Goal: Task Accomplishment & Management: Complete application form

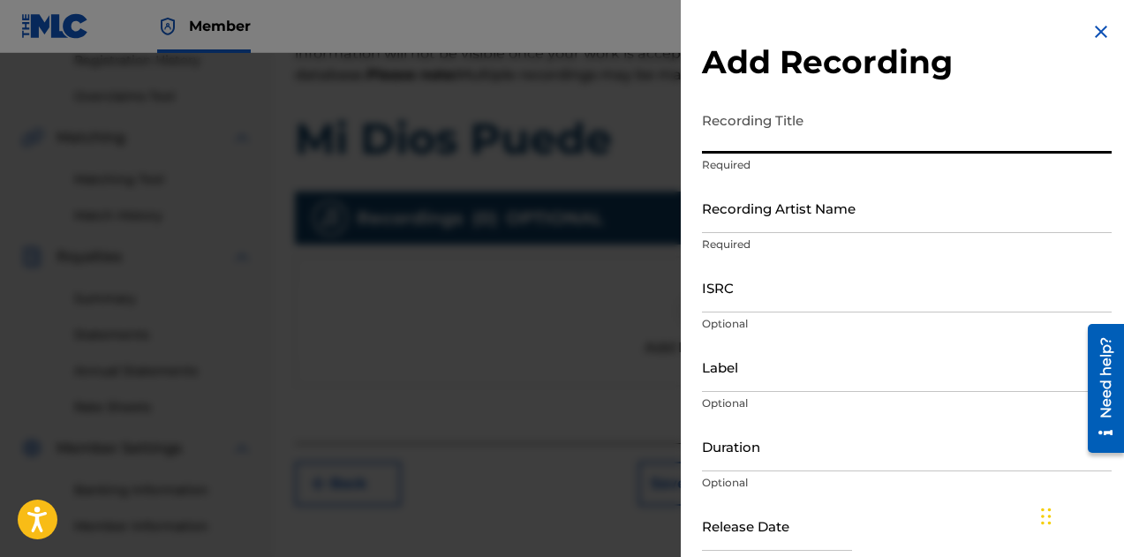
click at [790, 127] on input "Recording Title" at bounding box center [907, 128] width 410 height 50
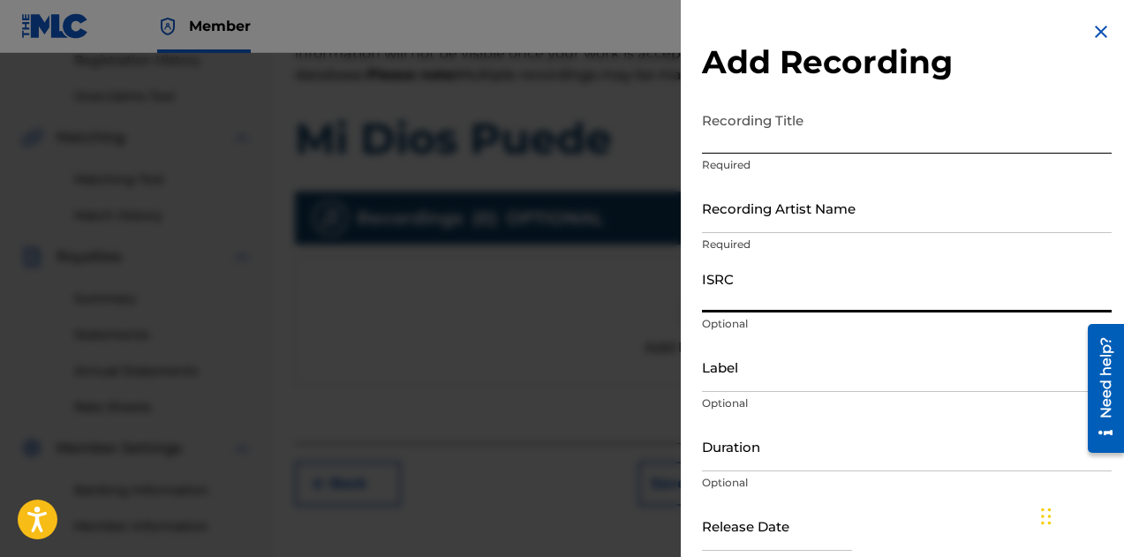
click at [728, 295] on input "ISRC" at bounding box center [907, 287] width 410 height 50
paste input "ushm22513832"
type input "ushm22513832"
click at [740, 144] on input "Recording Title" at bounding box center [907, 128] width 410 height 50
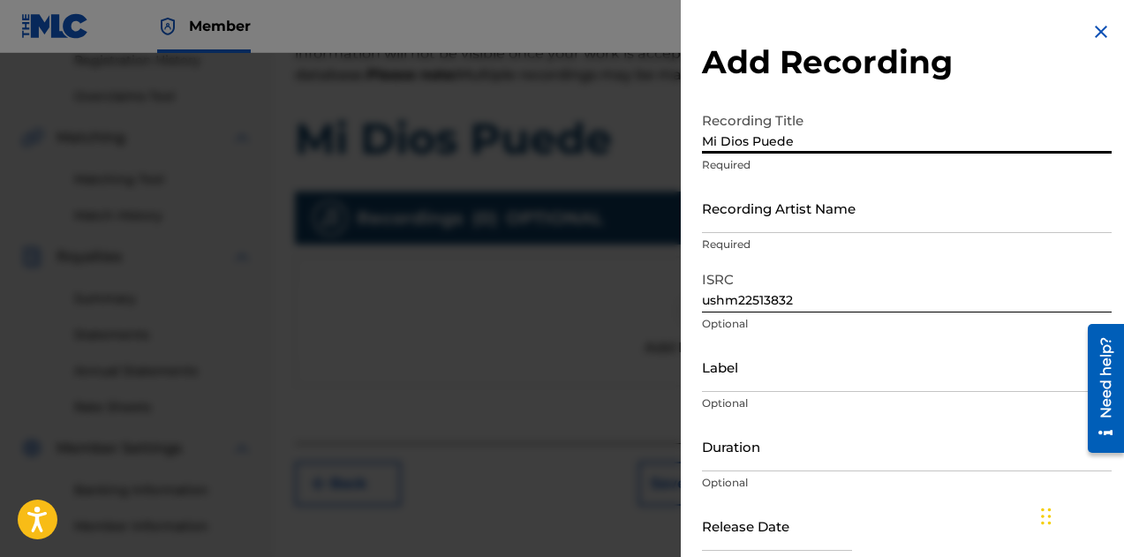
type input "Mi Dios Puede"
click at [759, 204] on input "Recording Artist Name" at bounding box center [907, 208] width 410 height 50
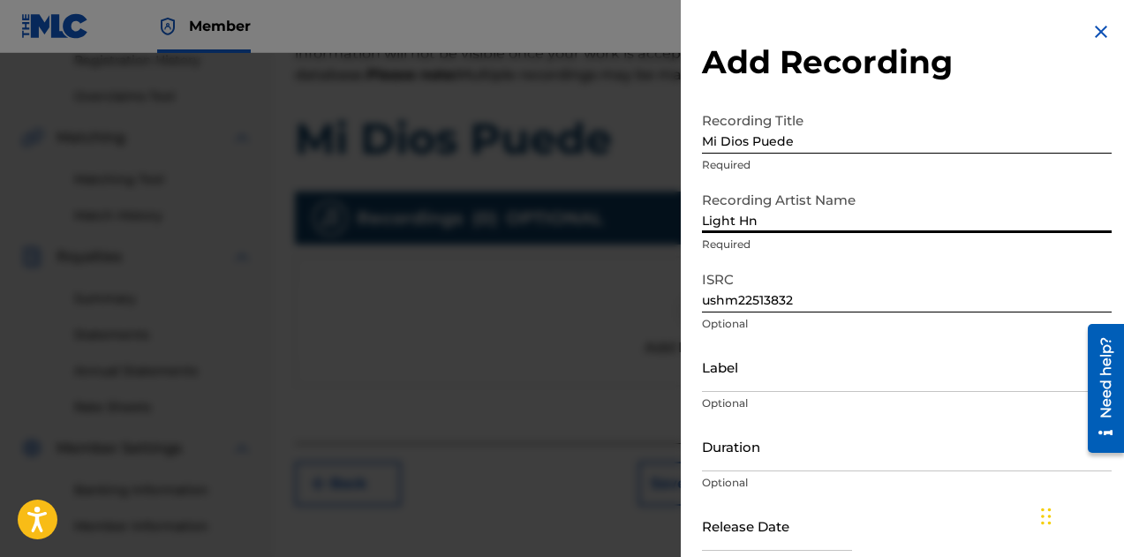
type input "Light Hn"
click at [736, 370] on input "Label" at bounding box center [907, 367] width 410 height 50
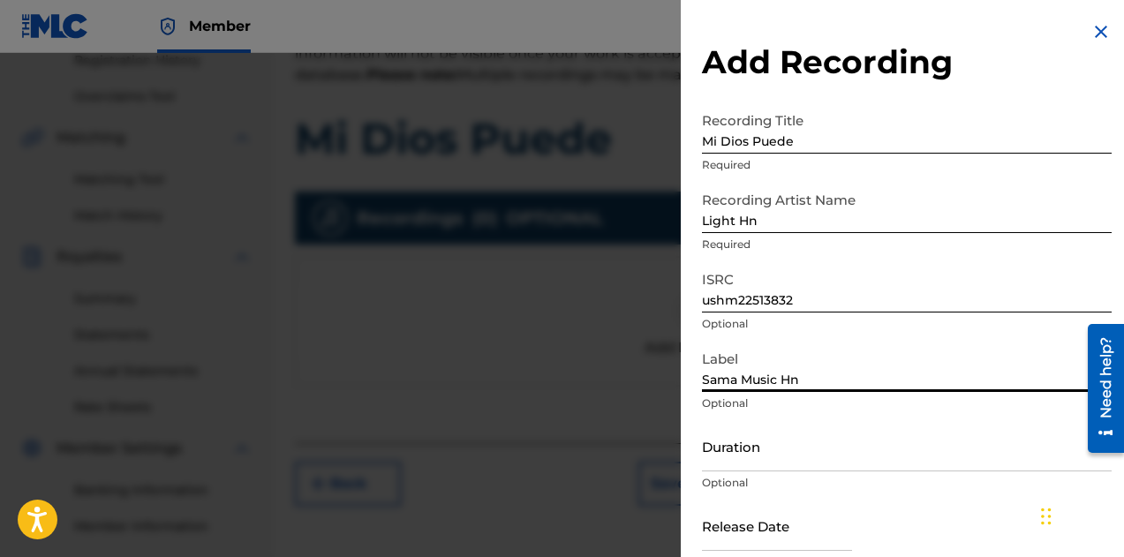
type input "Sama Music Hn"
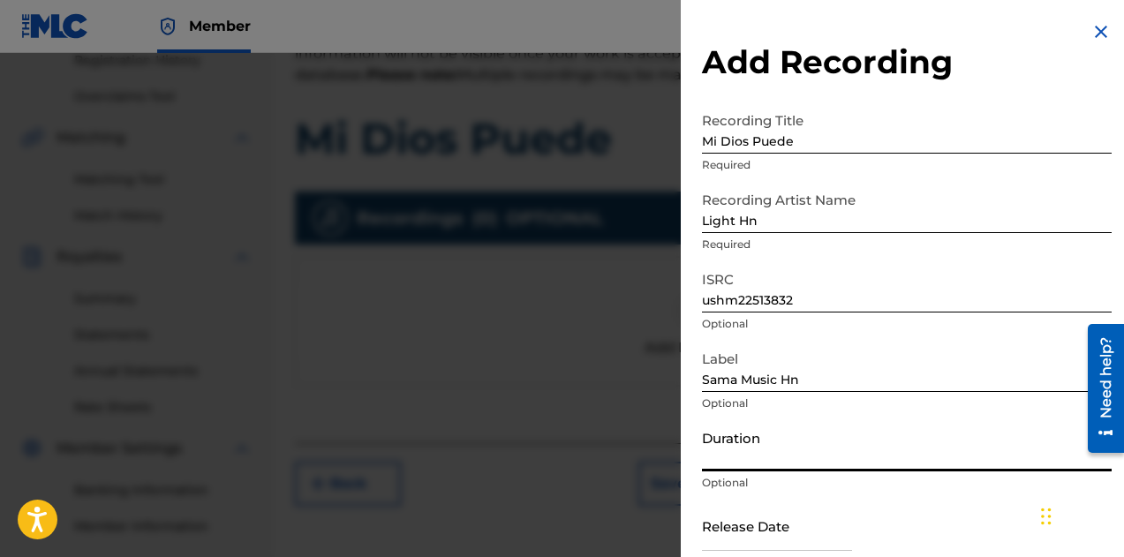
click at [752, 461] on input "Duration" at bounding box center [907, 446] width 410 height 50
type input "-"
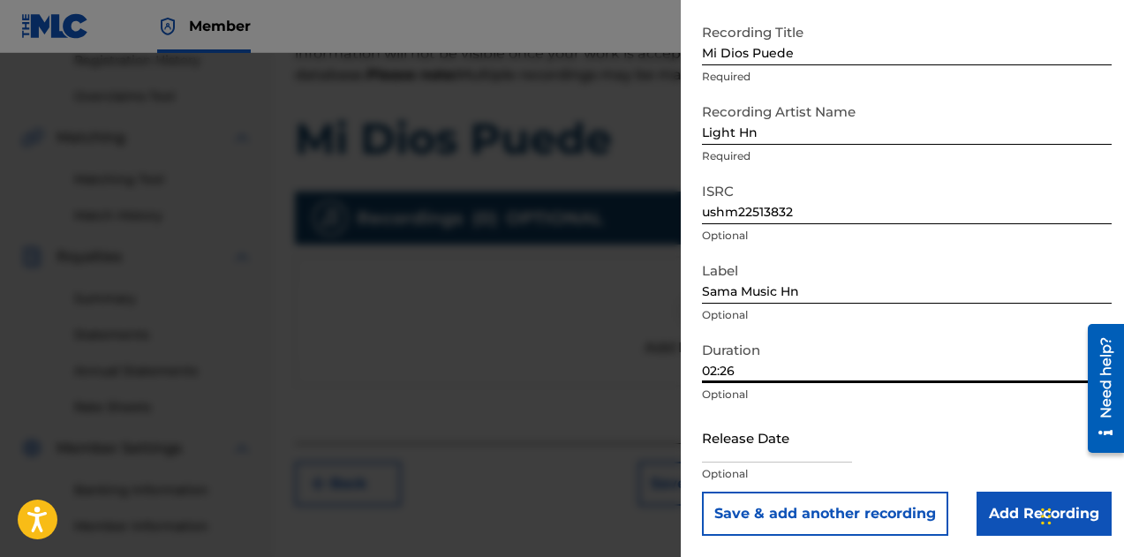
type input "02:26"
click at [795, 453] on input "text" at bounding box center [777, 437] width 150 height 50
select select "7"
select select "2025"
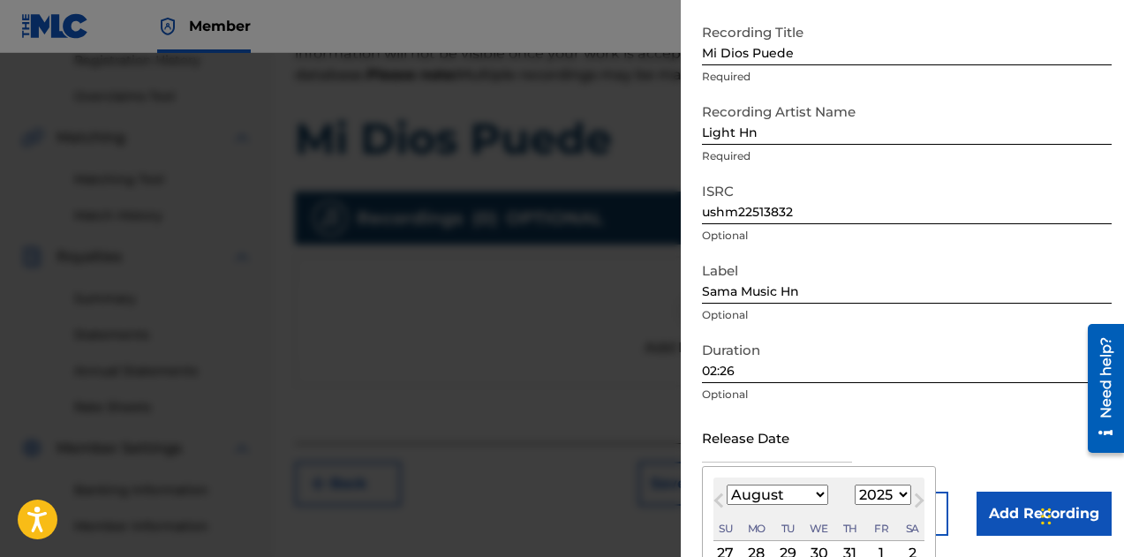
click at [797, 492] on select "January February March April May June July August September October November De…" at bounding box center [778, 495] width 102 height 20
select select "4"
click at [727, 485] on select "January February March April May June July August September October November De…" at bounding box center [778, 495] width 102 height 20
click at [866, 491] on select "1899 1900 1901 1902 1903 1904 1905 1906 1907 1908 1909 1910 1911 1912 1913 1914…" at bounding box center [883, 495] width 57 height 20
click at [909, 547] on div "3" at bounding box center [912, 553] width 21 height 21
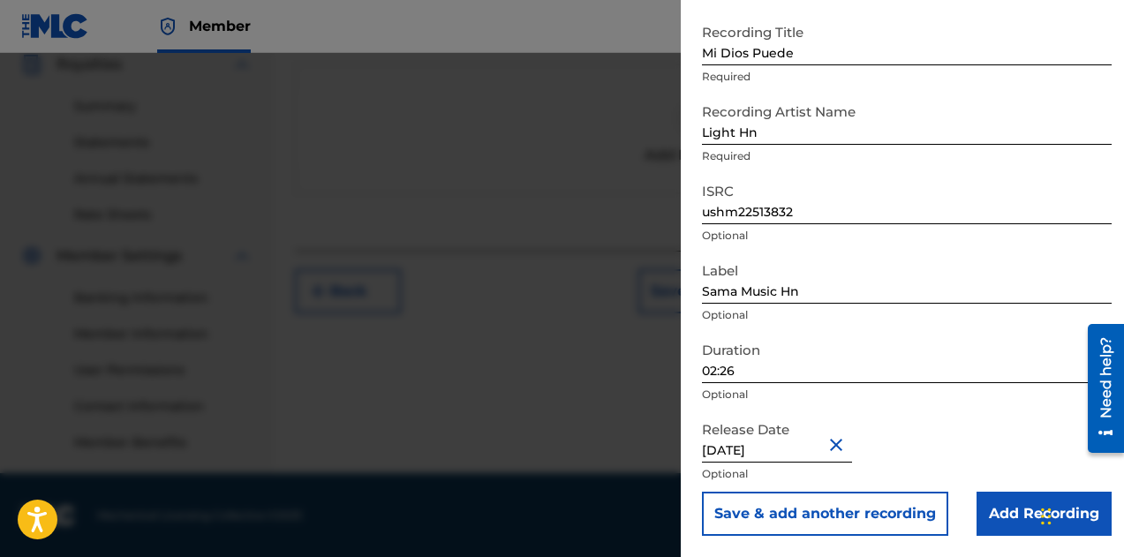
scroll to position [538, 0]
click at [1009, 515] on input "Add Recording" at bounding box center [1044, 514] width 135 height 44
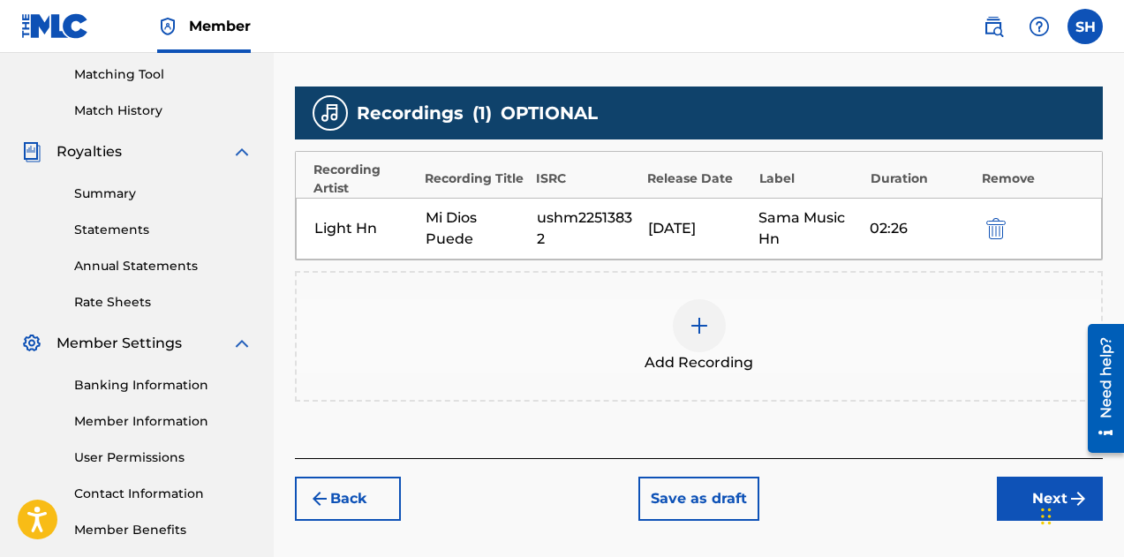
click at [1023, 494] on button "Next" at bounding box center [1050, 499] width 106 height 44
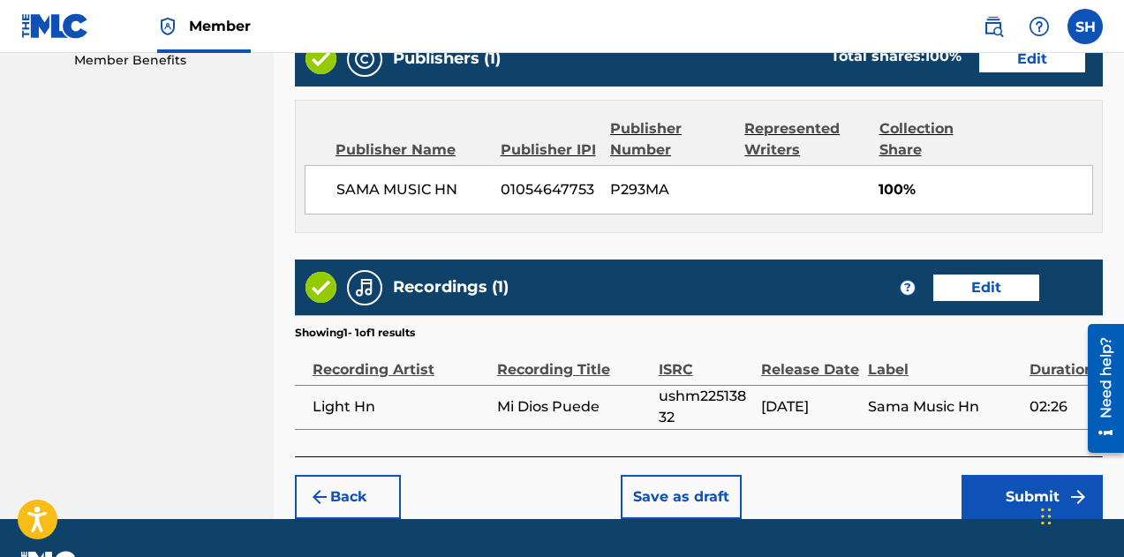
scroll to position [956, 0]
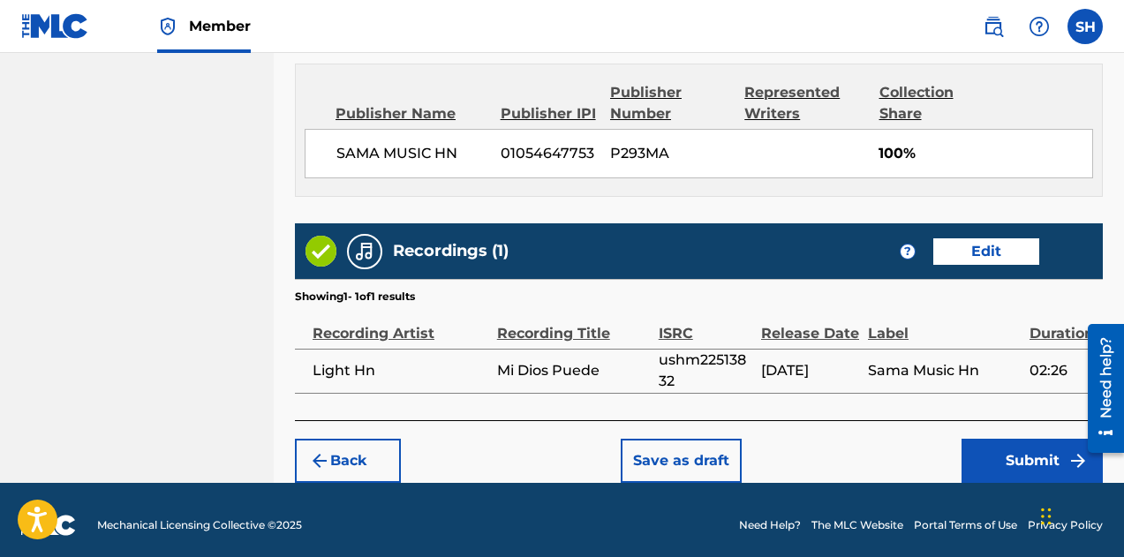
click at [1016, 443] on button "Submit" at bounding box center [1032, 461] width 141 height 44
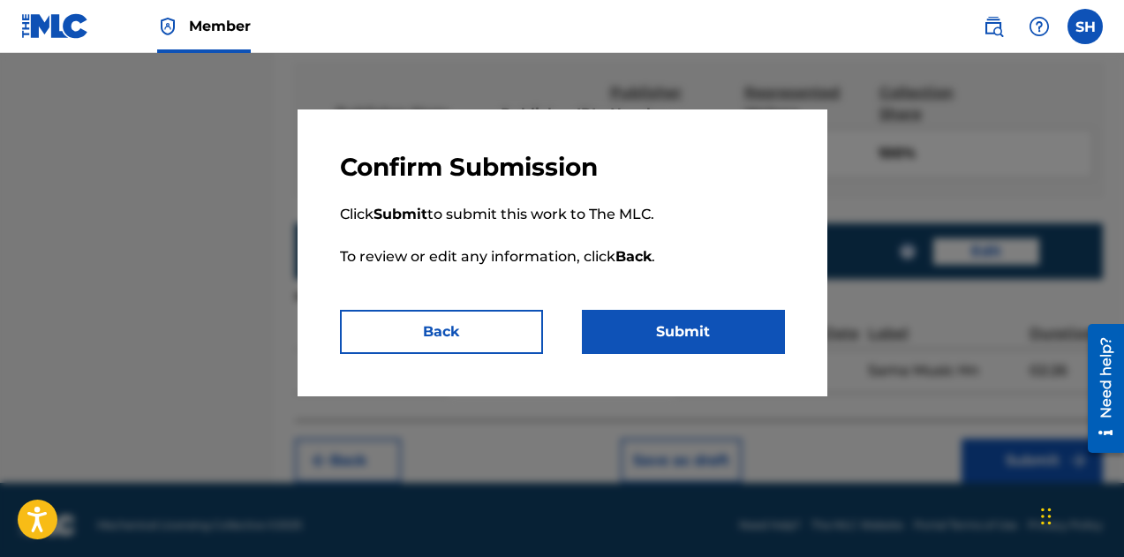
click at [660, 327] on button "Submit" at bounding box center [683, 332] width 203 height 44
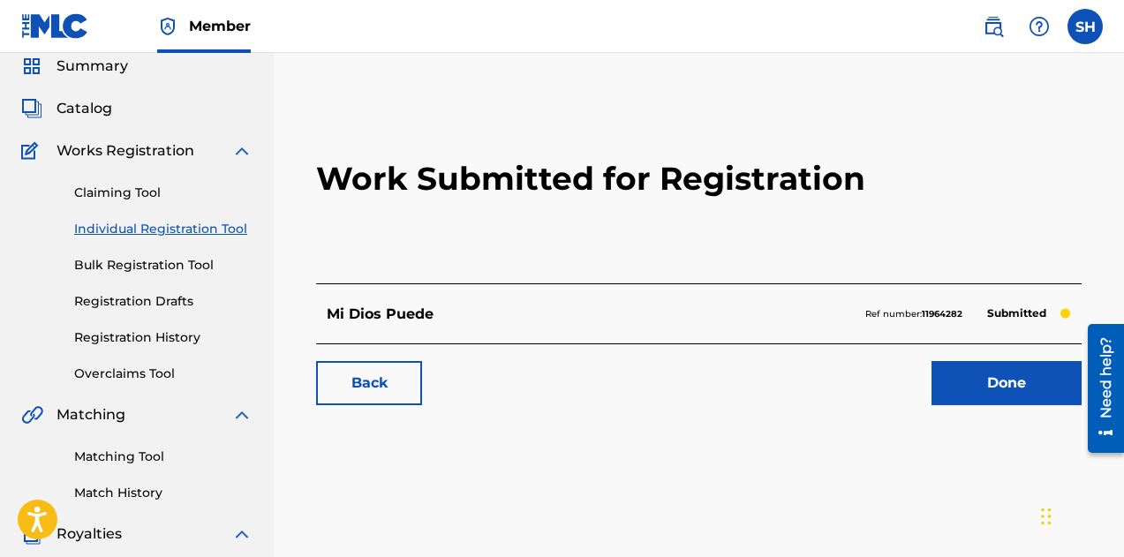
scroll to position [88, 0]
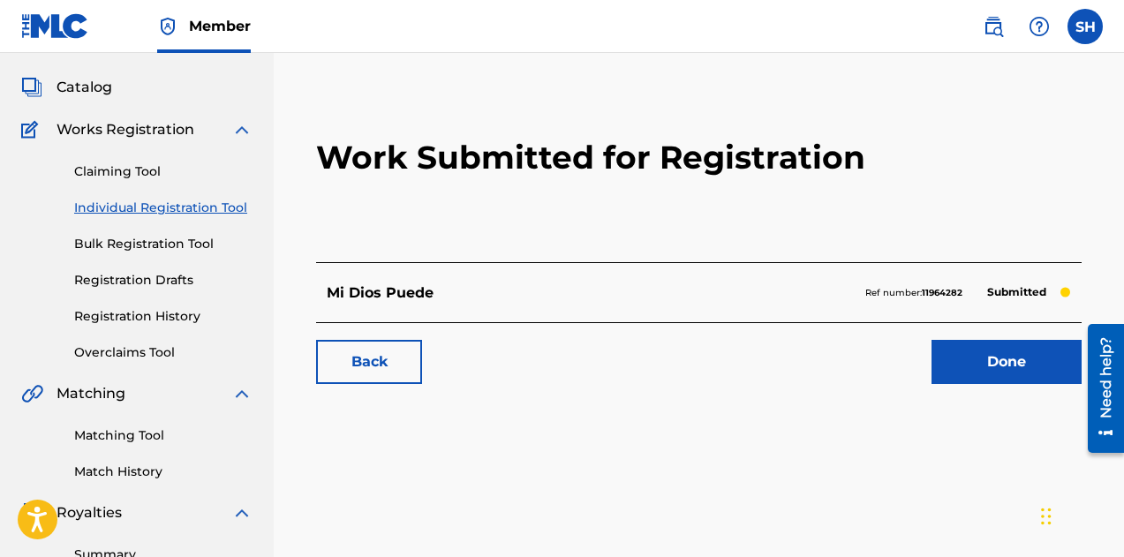
click at [1009, 372] on link "Done" at bounding box center [1007, 362] width 150 height 44
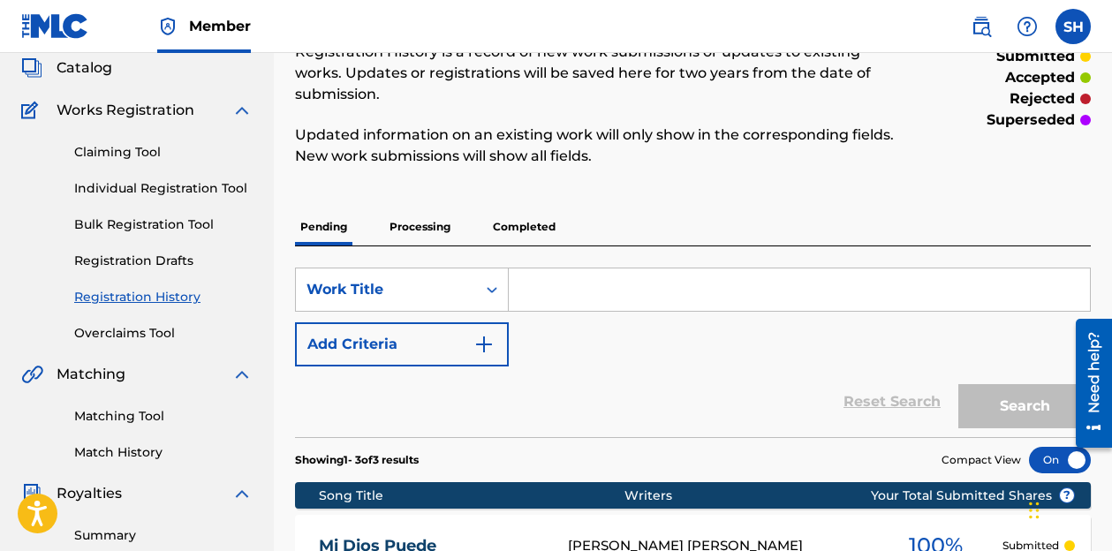
scroll to position [177, 0]
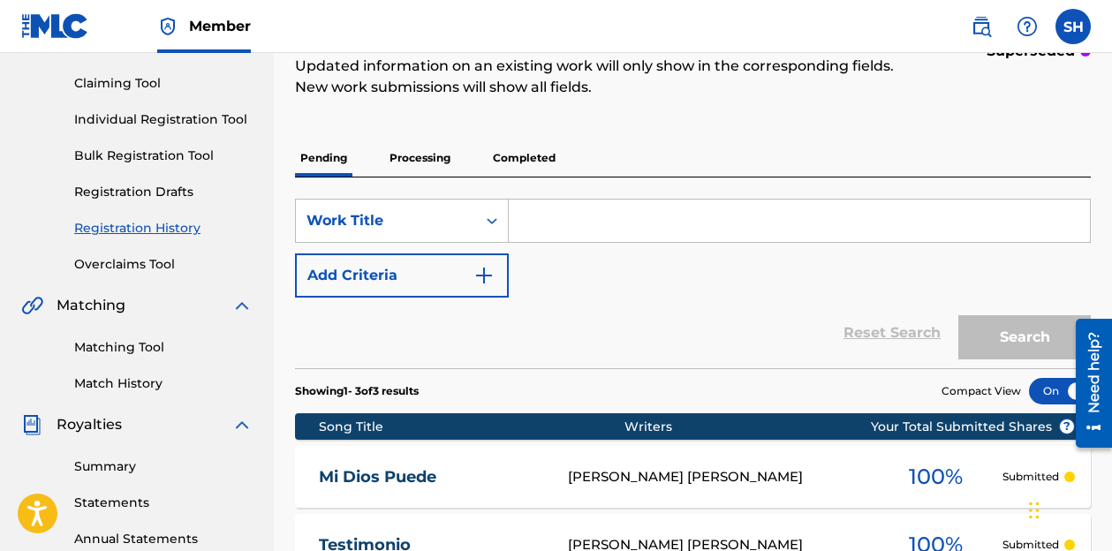
click at [616, 241] on input "Search Form" at bounding box center [799, 221] width 581 height 42
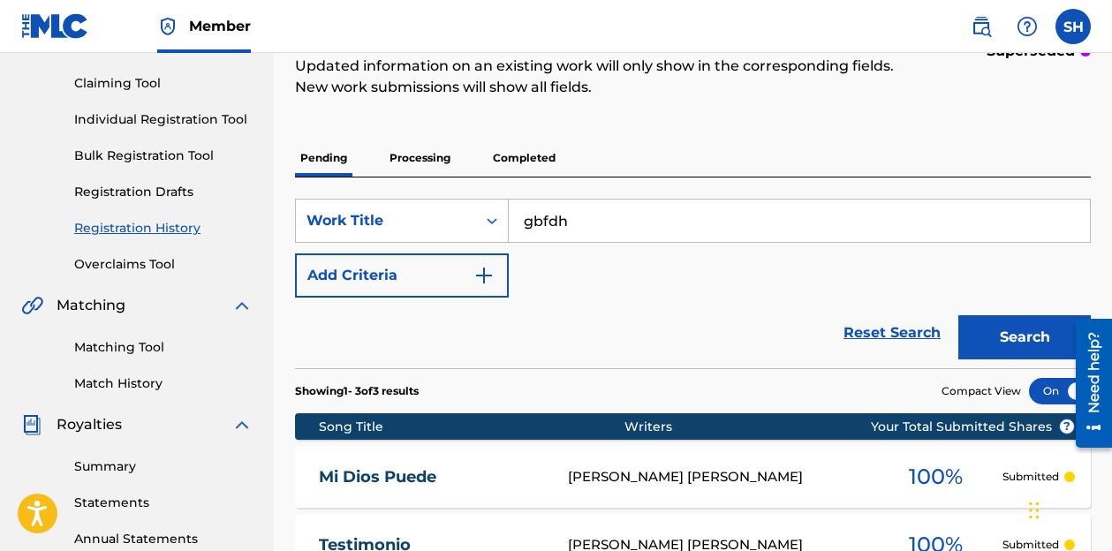
type input "gbfdh"
click at [1001, 333] on button "Search" at bounding box center [1024, 337] width 132 height 44
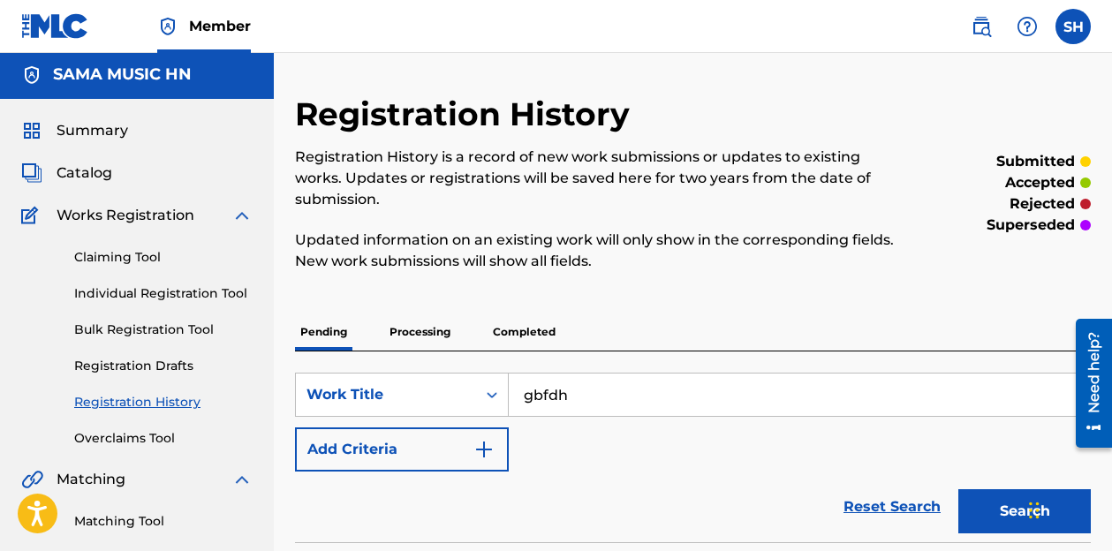
scroll to position [0, 0]
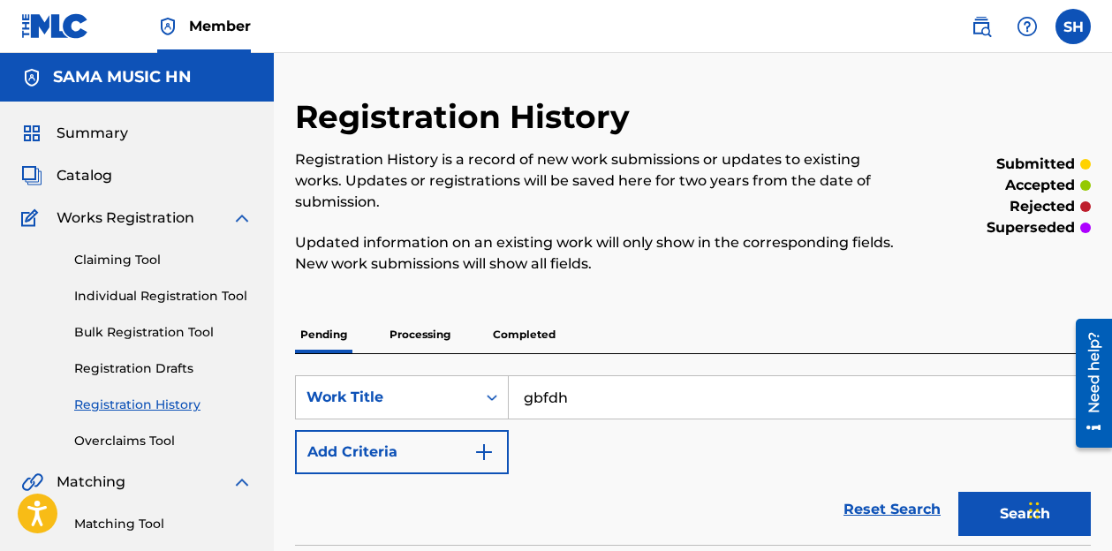
click at [127, 251] on link "Claiming Tool" at bounding box center [163, 260] width 178 height 19
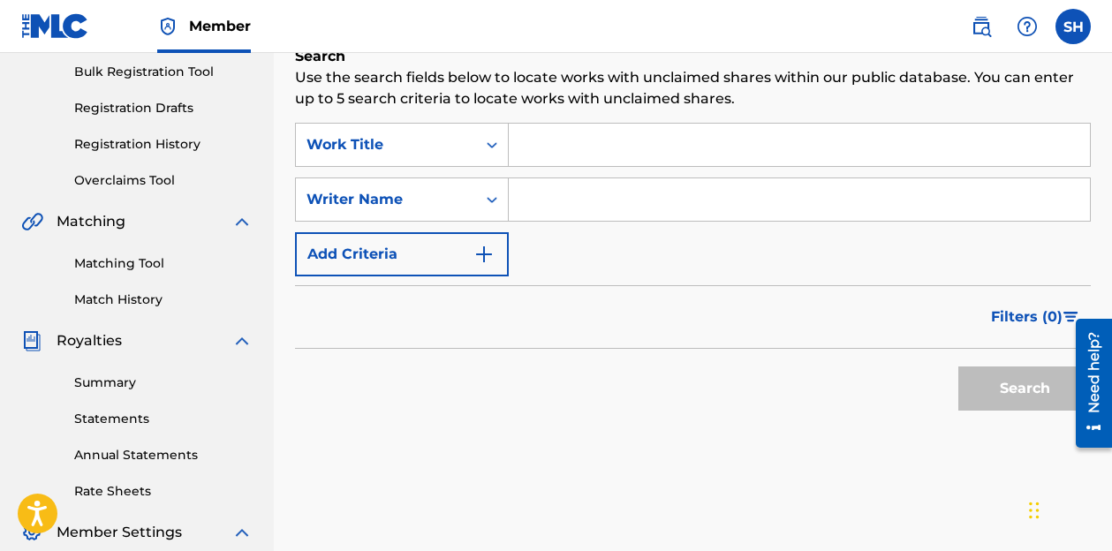
scroll to position [265, 0]
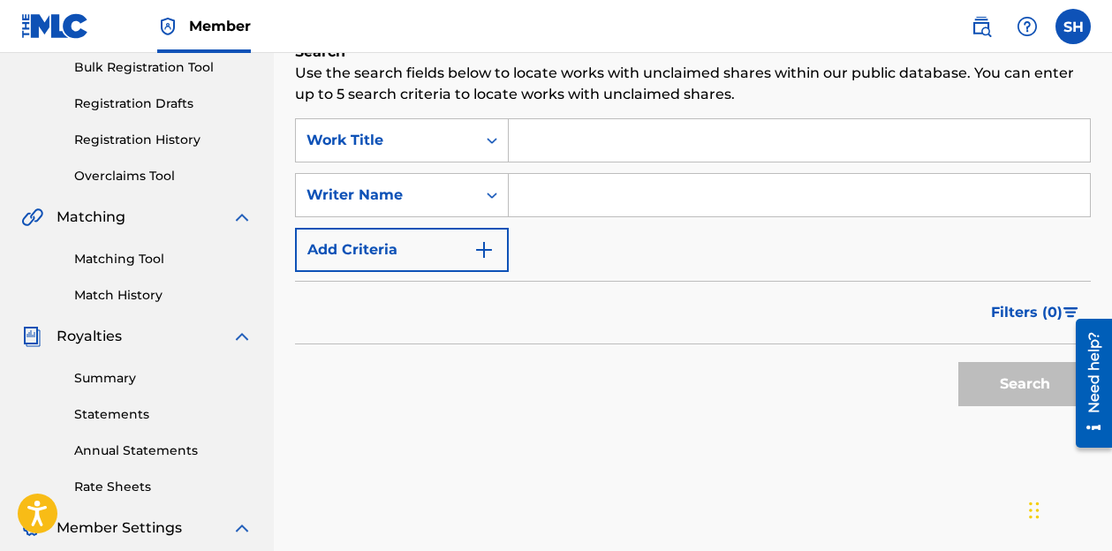
click at [699, 153] on input "Search Form" at bounding box center [799, 140] width 581 height 42
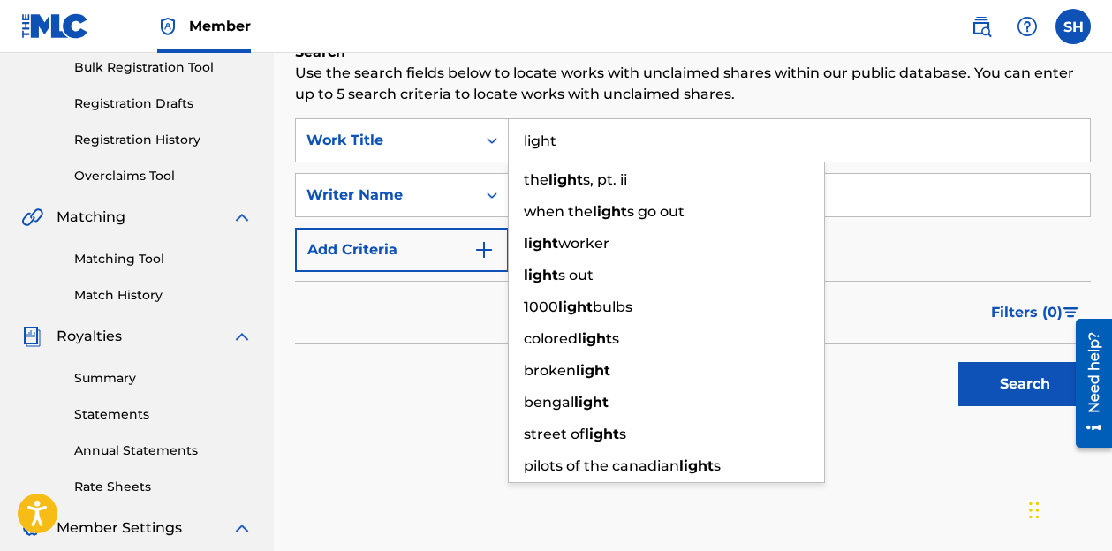
click at [978, 383] on button "Search" at bounding box center [1024, 384] width 132 height 44
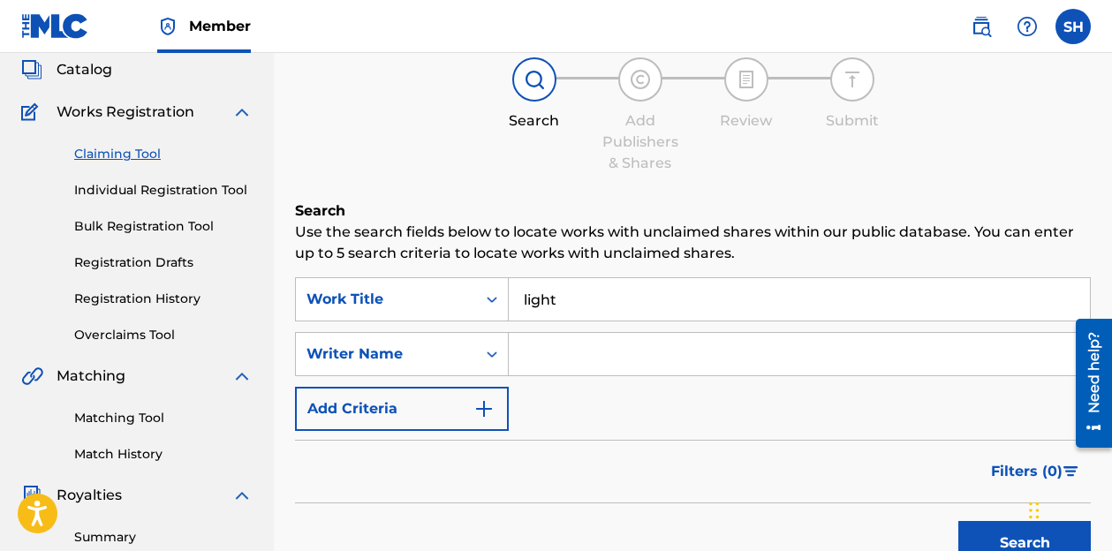
scroll to position [0, 0]
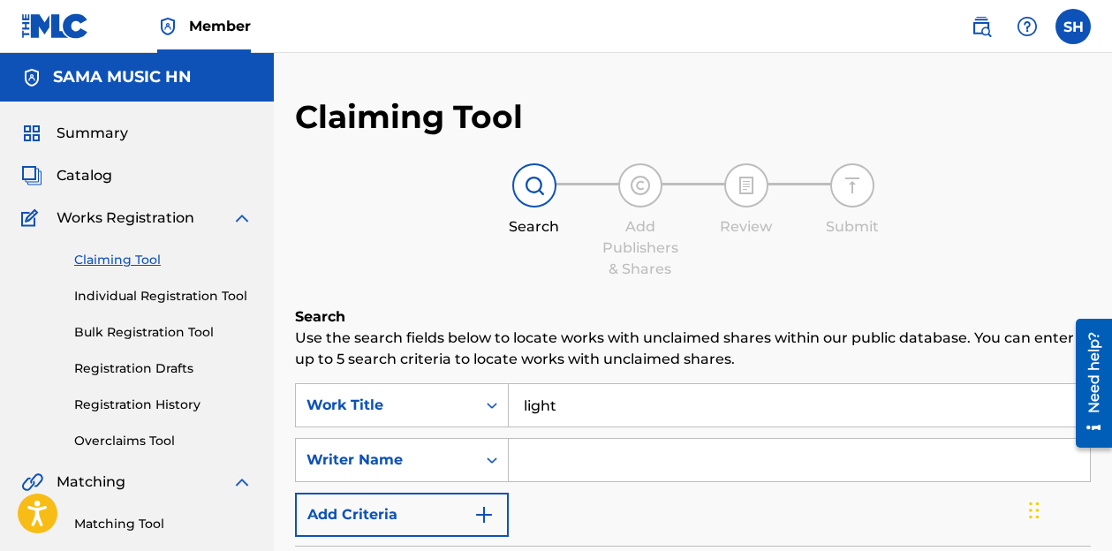
click at [714, 415] on input "light" at bounding box center [799, 405] width 581 height 42
type input "light hn"
click at [663, 456] on input "Search Form" at bounding box center [799, 460] width 581 height 42
type input "light hn"
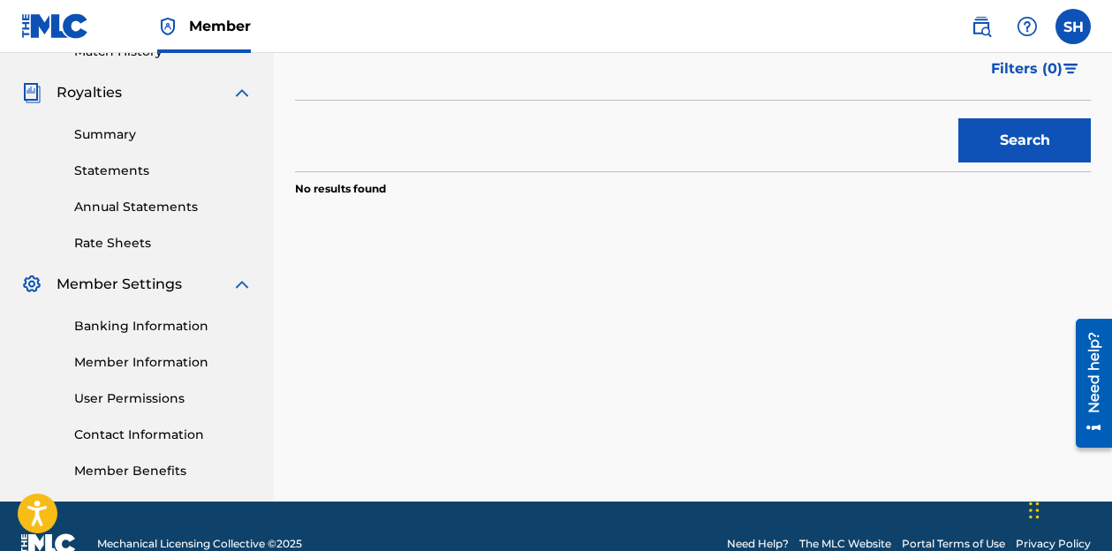
scroll to position [530, 0]
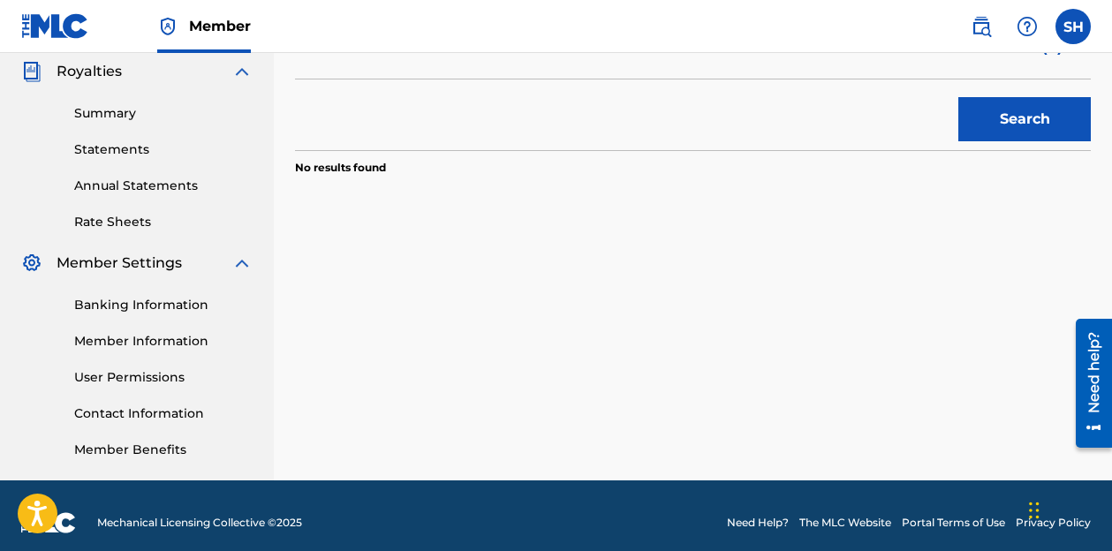
click at [1018, 131] on button "Search" at bounding box center [1024, 119] width 132 height 44
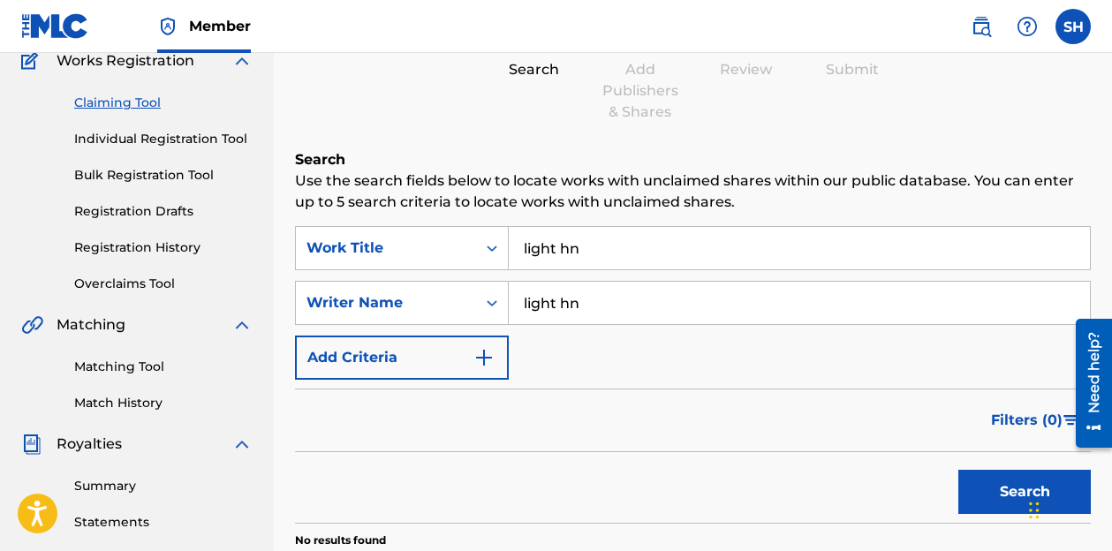
scroll to position [177, 0]
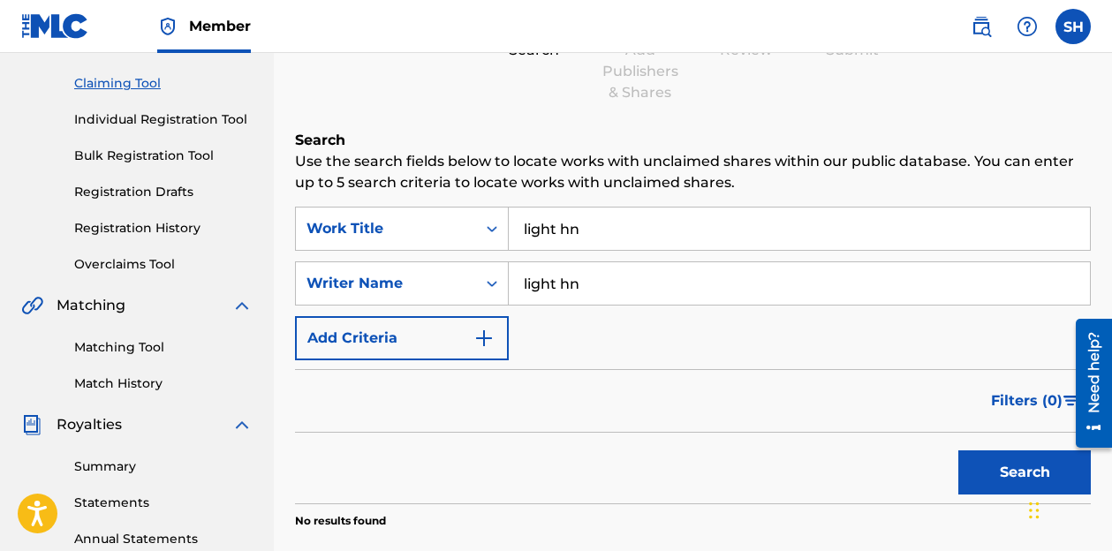
click at [993, 25] on link at bounding box center [980, 26] width 35 height 35
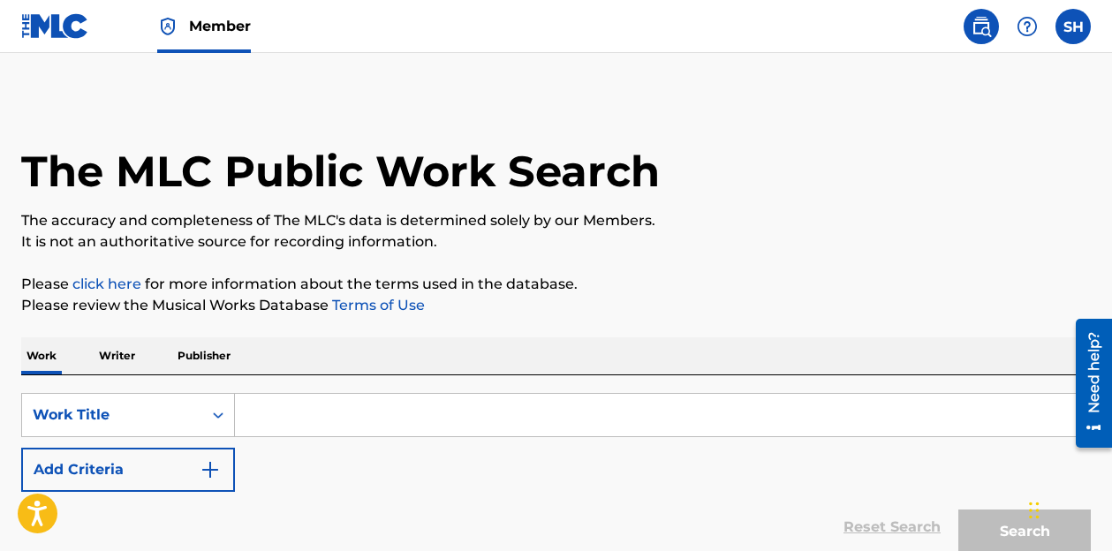
click at [985, 31] on img at bounding box center [981, 26] width 21 height 21
click at [1067, 35] on label at bounding box center [1072, 26] width 35 height 35
click at [1073, 26] on input "SH Sama Music HN [EMAIL_ADDRESS][DOMAIN_NAME] Notification Preferences Profile …" at bounding box center [1073, 26] width 0 height 0
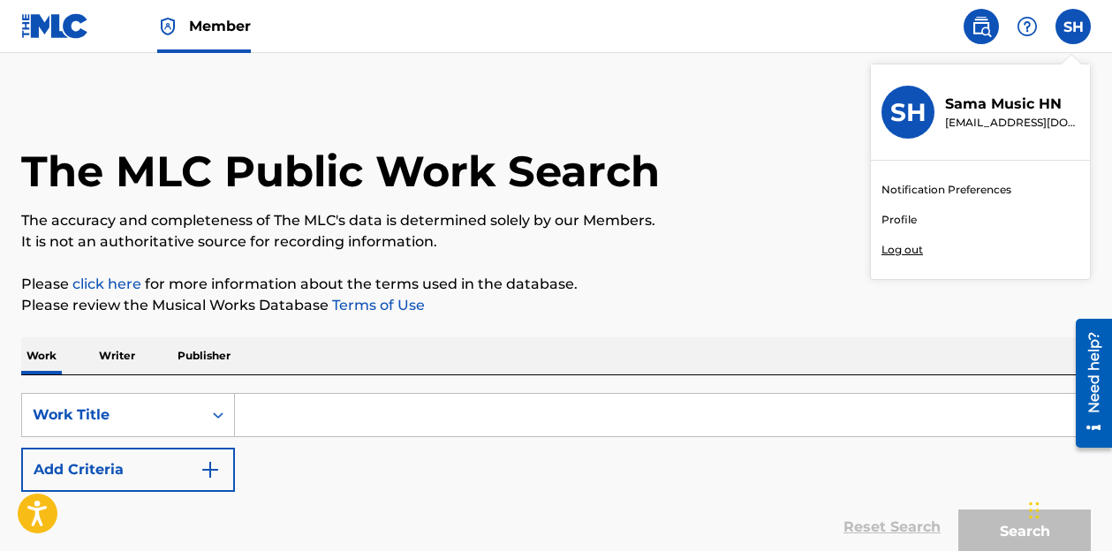
scroll to position [161, 0]
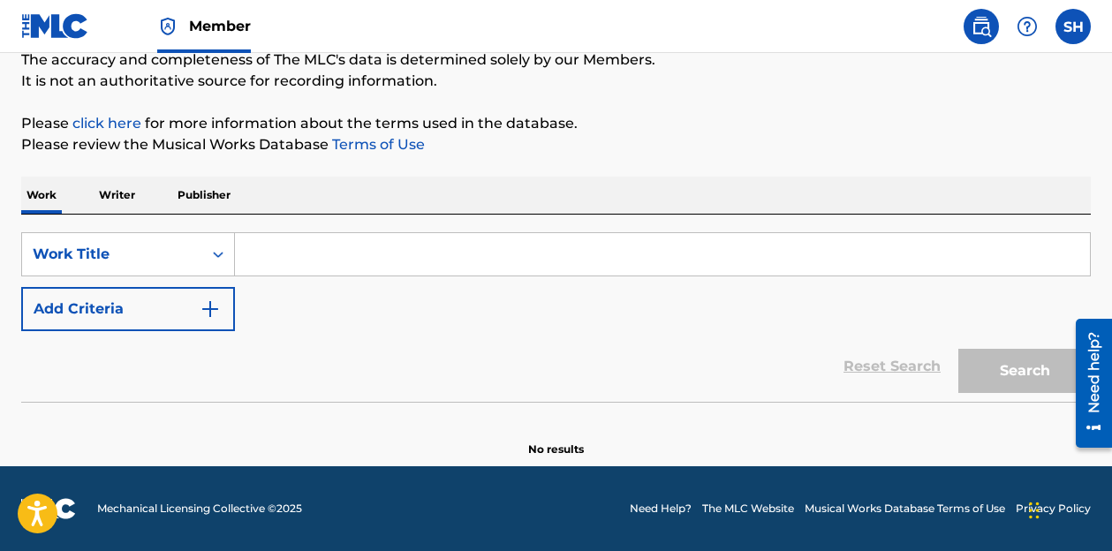
click at [534, 299] on div "SearchWithCriteriac87758cf-b4ca-4d96-a9de-7808487bbb7f Work Title Add Criteria" at bounding box center [555, 281] width 1069 height 99
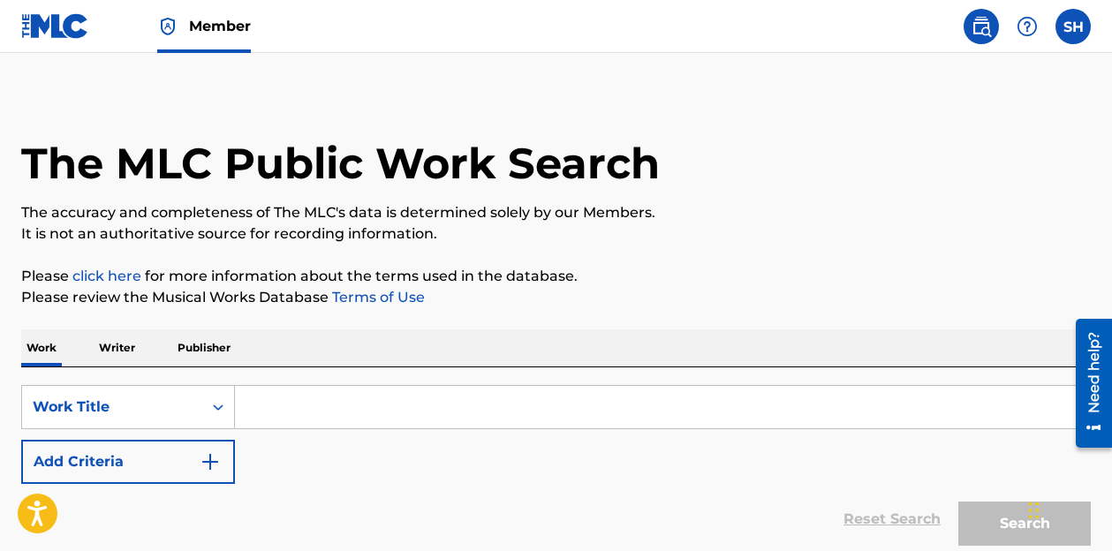
scroll to position [0, 0]
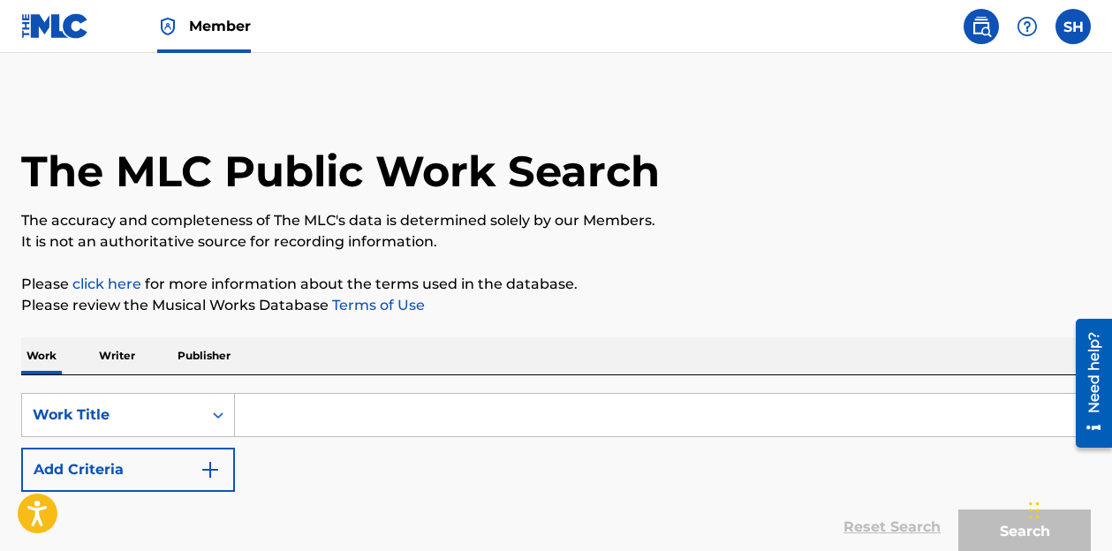
click at [63, 38] on link at bounding box center [55, 26] width 68 height 52
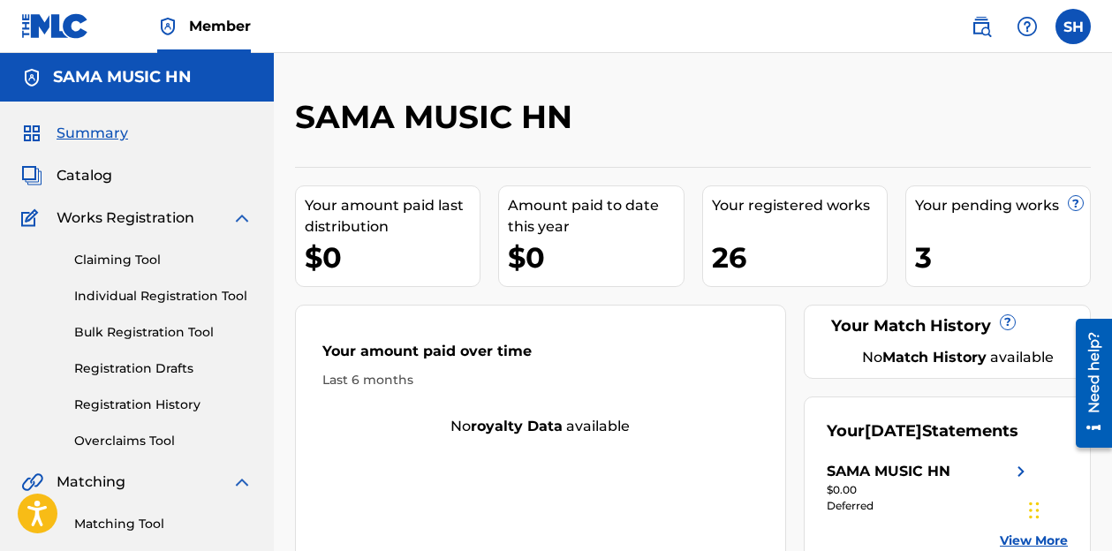
click at [176, 290] on link "Individual Registration Tool" at bounding box center [163, 296] width 178 height 19
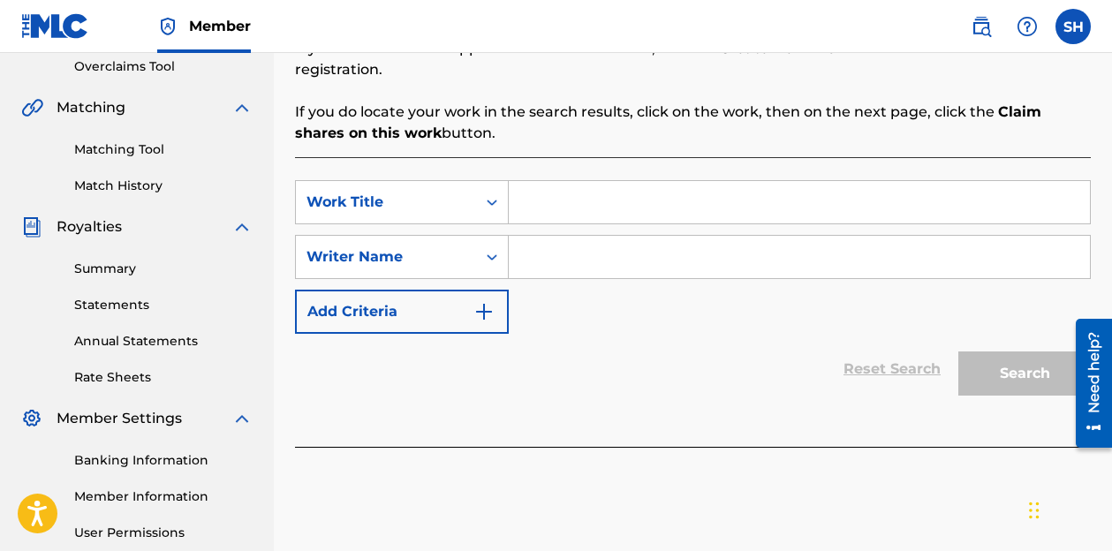
scroll to position [353, 0]
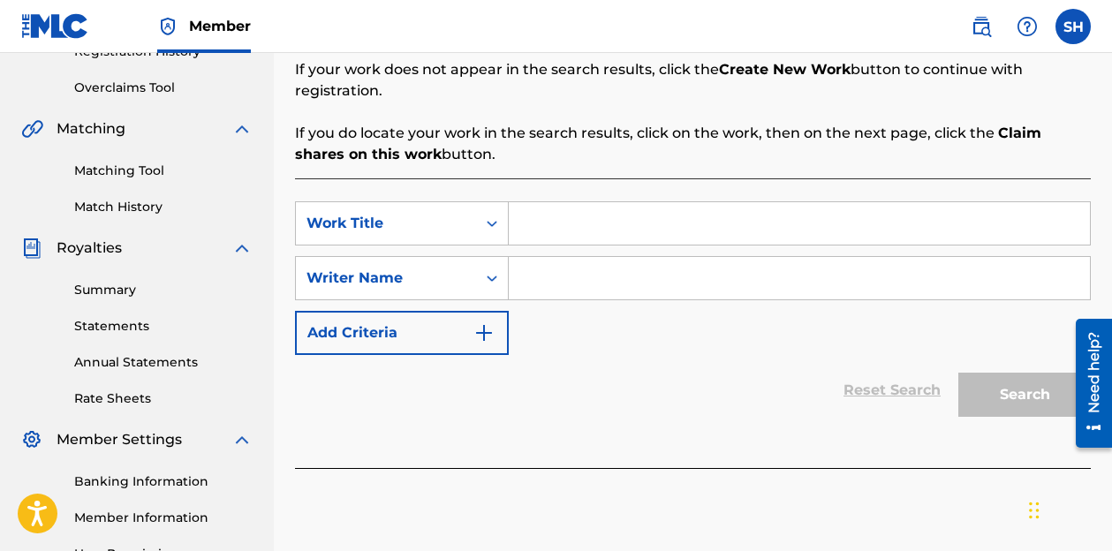
click at [626, 243] on input "Search Form" at bounding box center [799, 223] width 581 height 42
type input "light hn"
click at [650, 304] on div "SearchWithCriteriac87758cf-b4ca-4d96-a9de-7808487bbb7f Work Title light hn Sear…" at bounding box center [693, 278] width 796 height 154
click at [651, 299] on div "Search Form" at bounding box center [800, 278] width 582 height 44
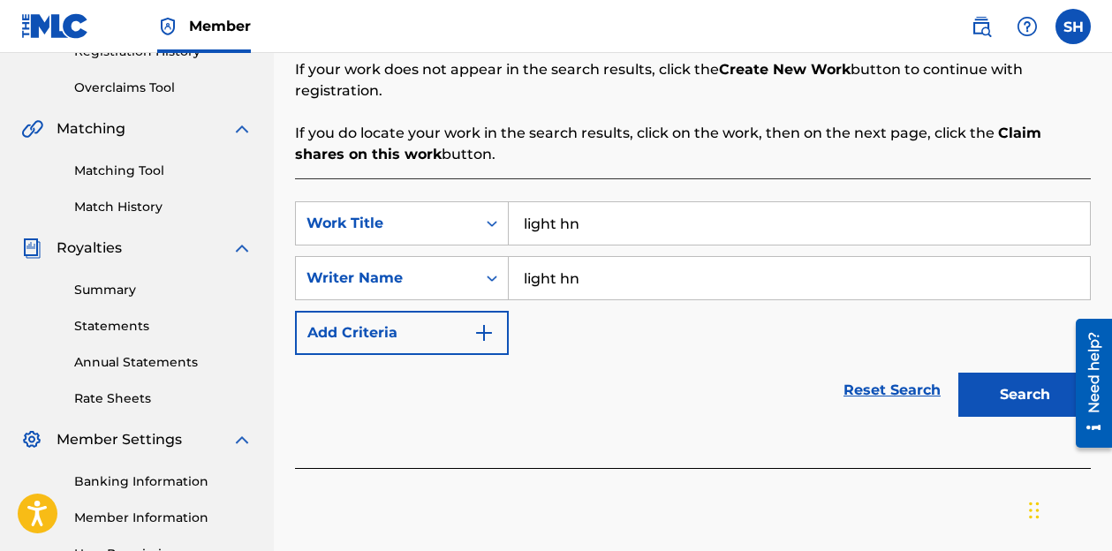
type input "light hn"
click at [958, 373] on button "Search" at bounding box center [1024, 395] width 132 height 44
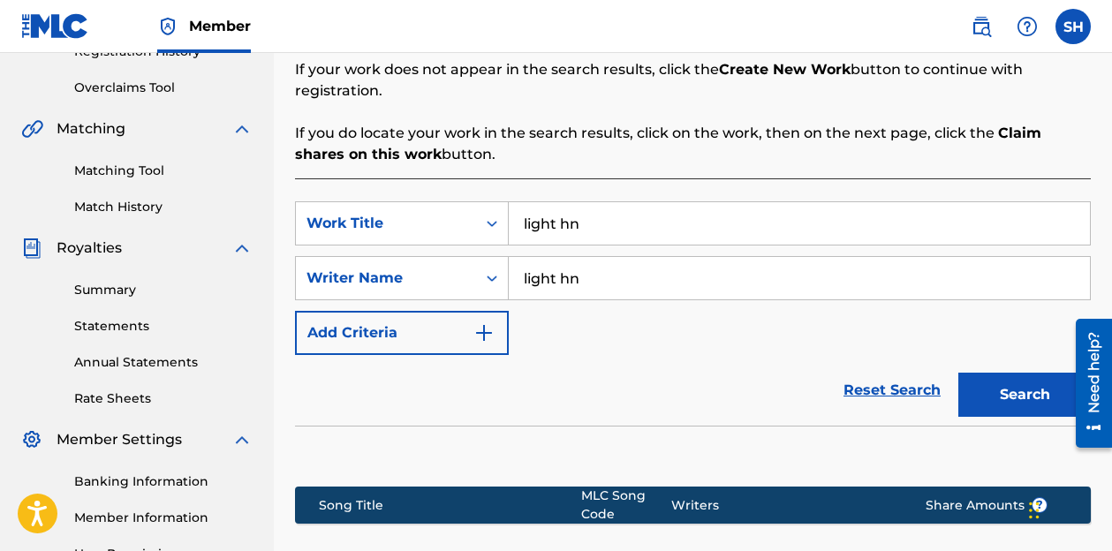
scroll to position [530, 0]
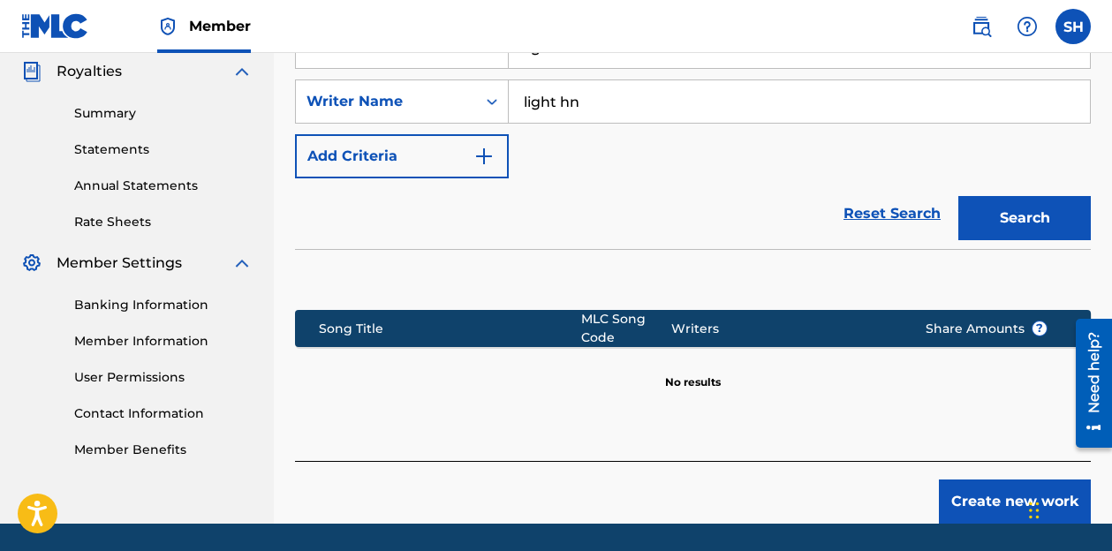
click at [964, 494] on button "Create new work" at bounding box center [1015, 502] width 152 height 44
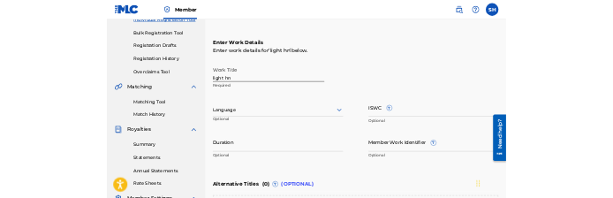
scroll to position [177, 0]
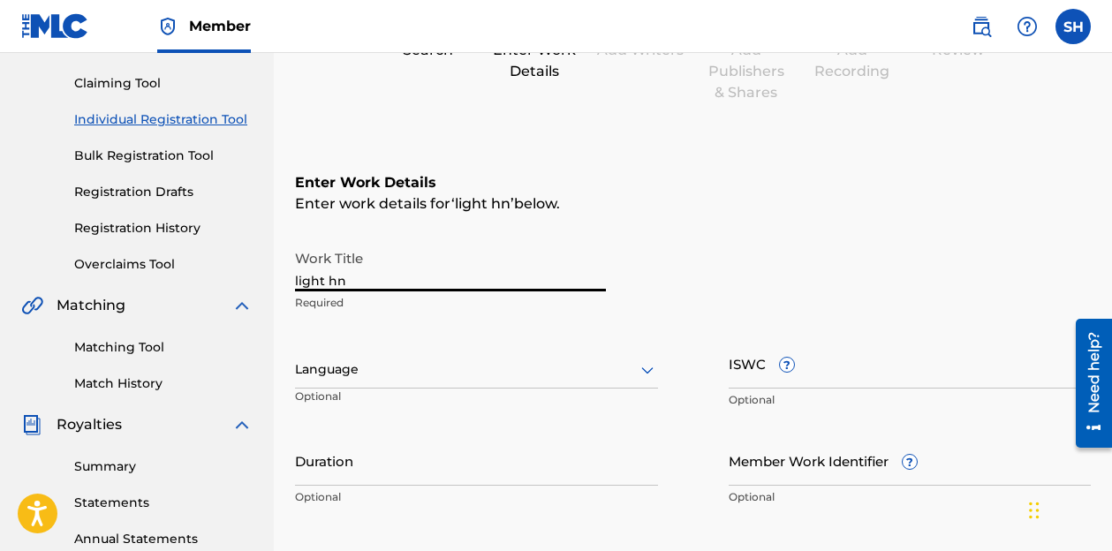
drag, startPoint x: 389, startPoint y: 279, endPoint x: 262, endPoint y: 284, distance: 127.3
click at [262, 284] on main "SAMA MUSIC HN Summary Catalog Works Registration Claiming Tool Individual Regis…" at bounding box center [556, 360] width 1112 height 969
type input "Tu Amor [DEMOGRAPHIC_DATA]"
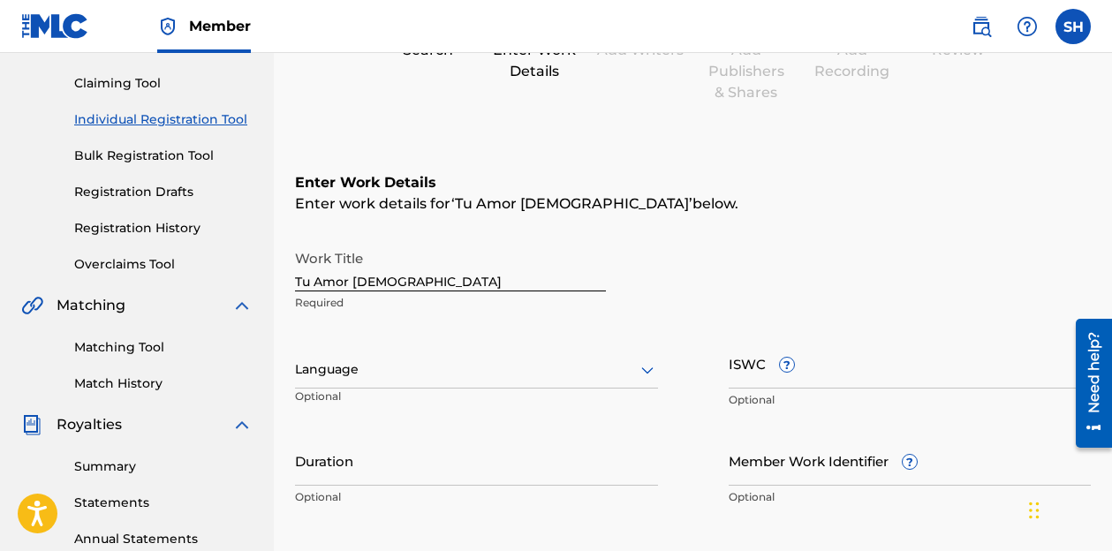
click at [361, 372] on div at bounding box center [476, 370] width 363 height 22
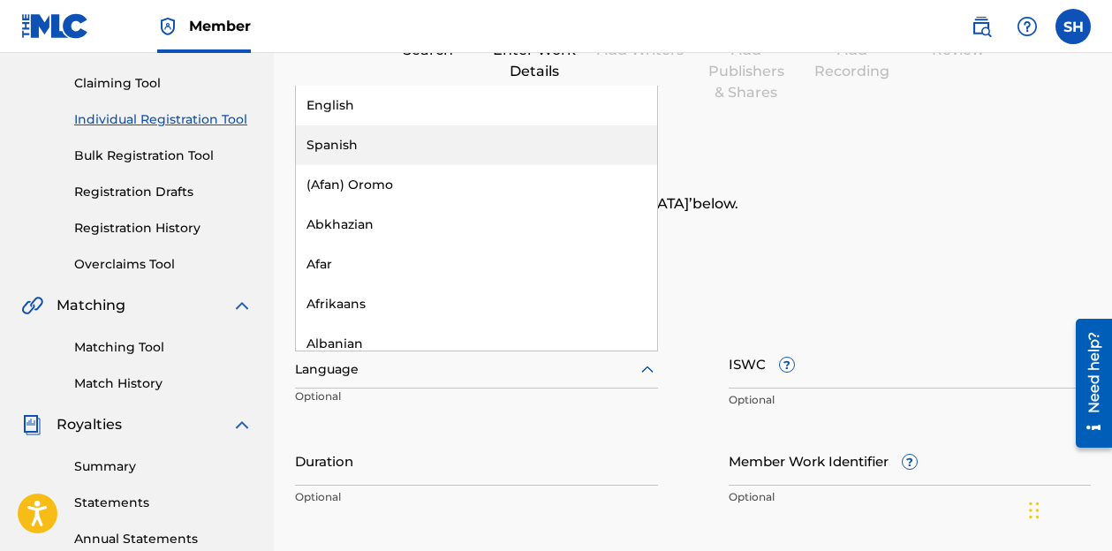
drag, startPoint x: 374, startPoint y: 136, endPoint x: 675, endPoint y: 340, distance: 363.7
click at [374, 143] on div "Spanish" at bounding box center [476, 145] width 361 height 40
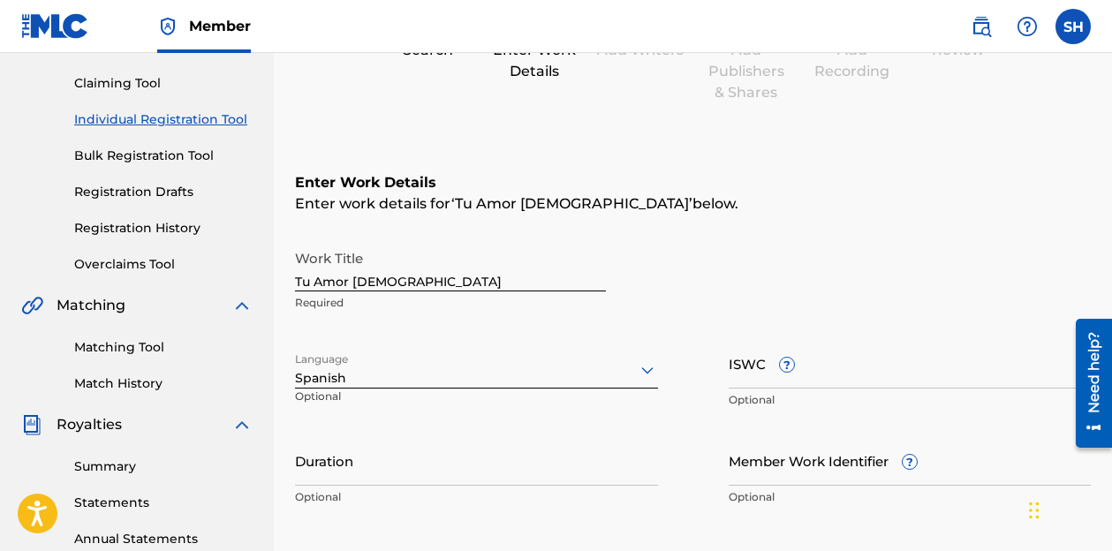
click at [779, 362] on span "?" at bounding box center [787, 365] width 16 height 16
click at [777, 362] on input "ISWC ?" at bounding box center [910, 363] width 363 height 50
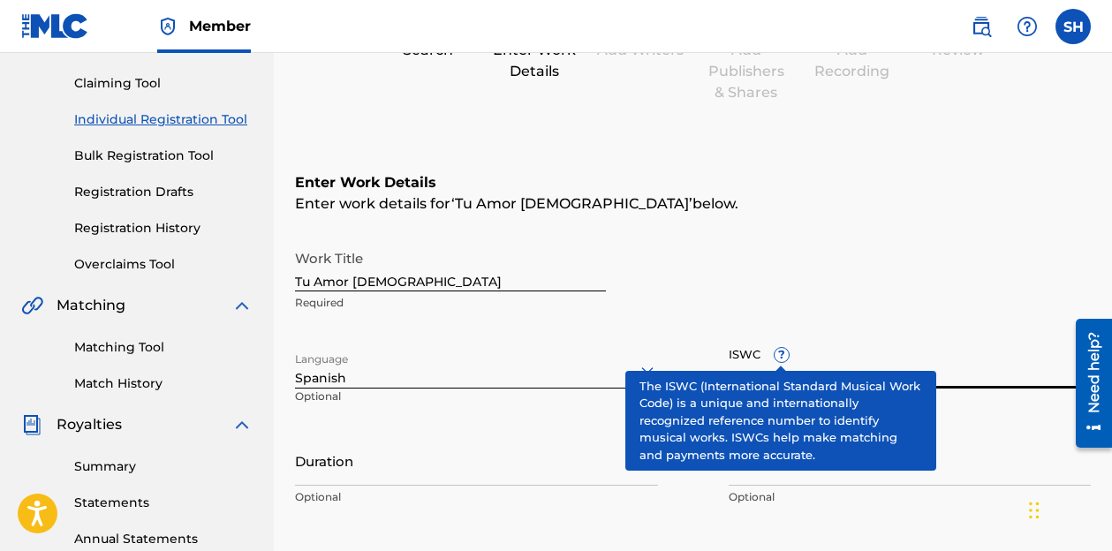
paste input "T-300.846.950-5"
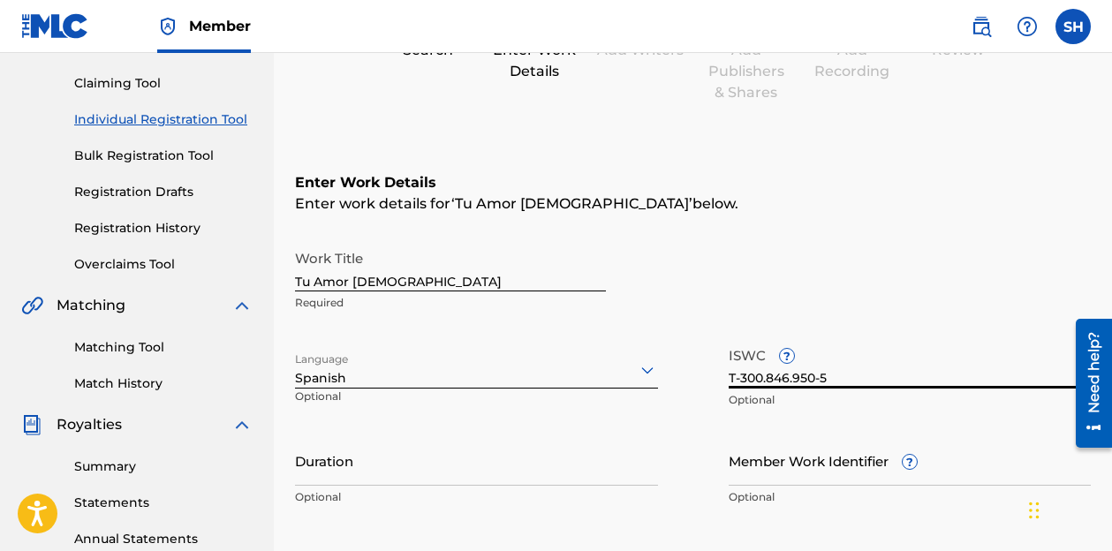
type input "T-300.846.950-5"
click at [438, 476] on input "Duration" at bounding box center [476, 460] width 363 height 50
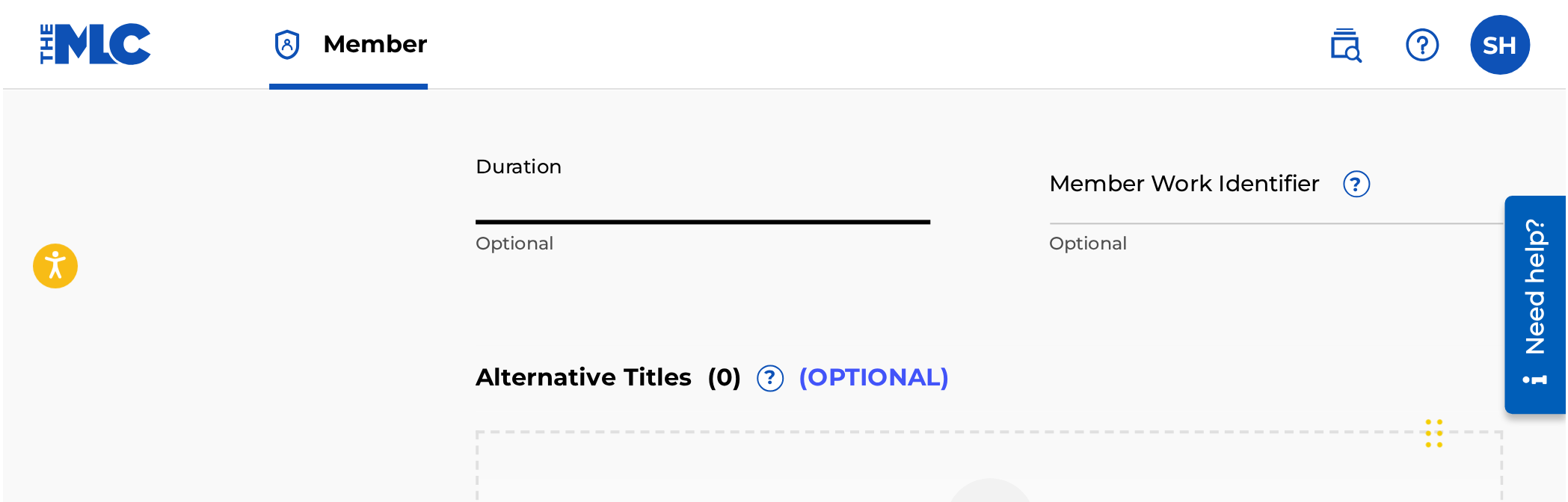
scroll to position [355, 0]
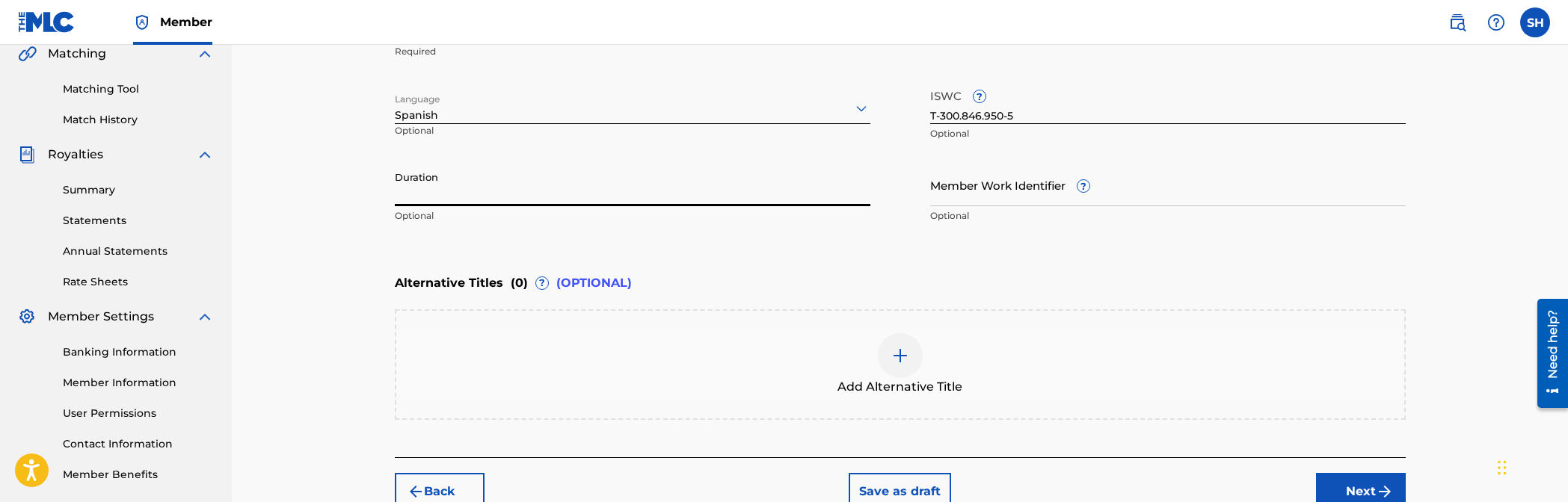
drag, startPoint x: 457, startPoint y: 0, endPoint x: 456, endPoint y: 189, distance: 189.0
click at [456, 189] on input "Duration" at bounding box center [632, 185] width 476 height 42
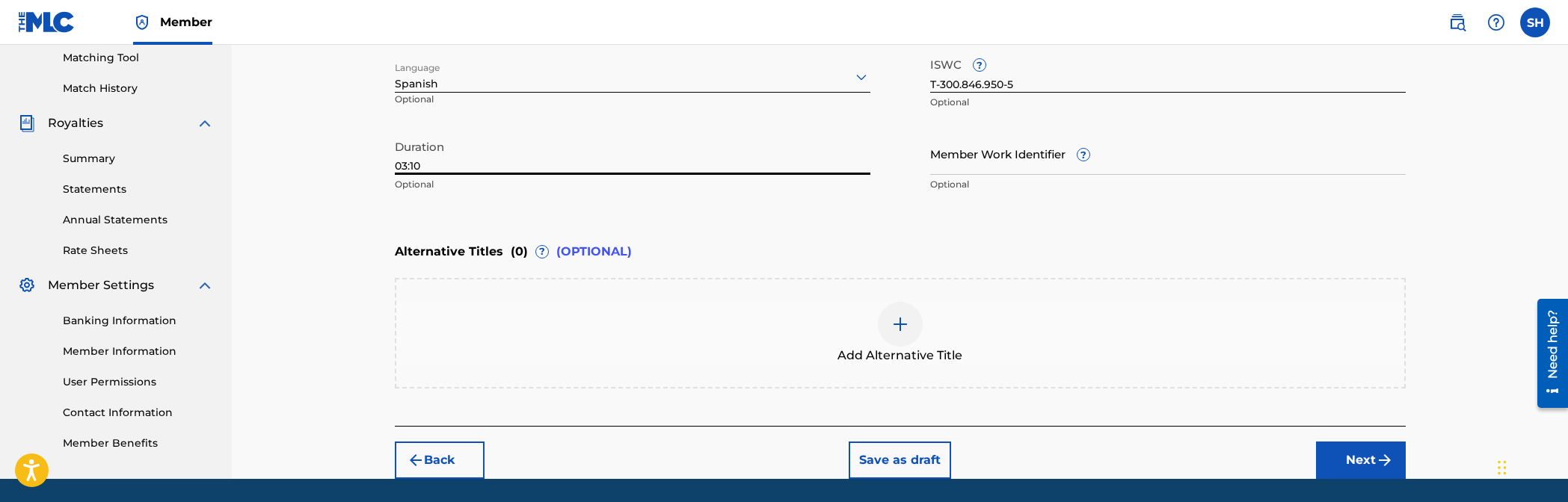
scroll to position [433, 0]
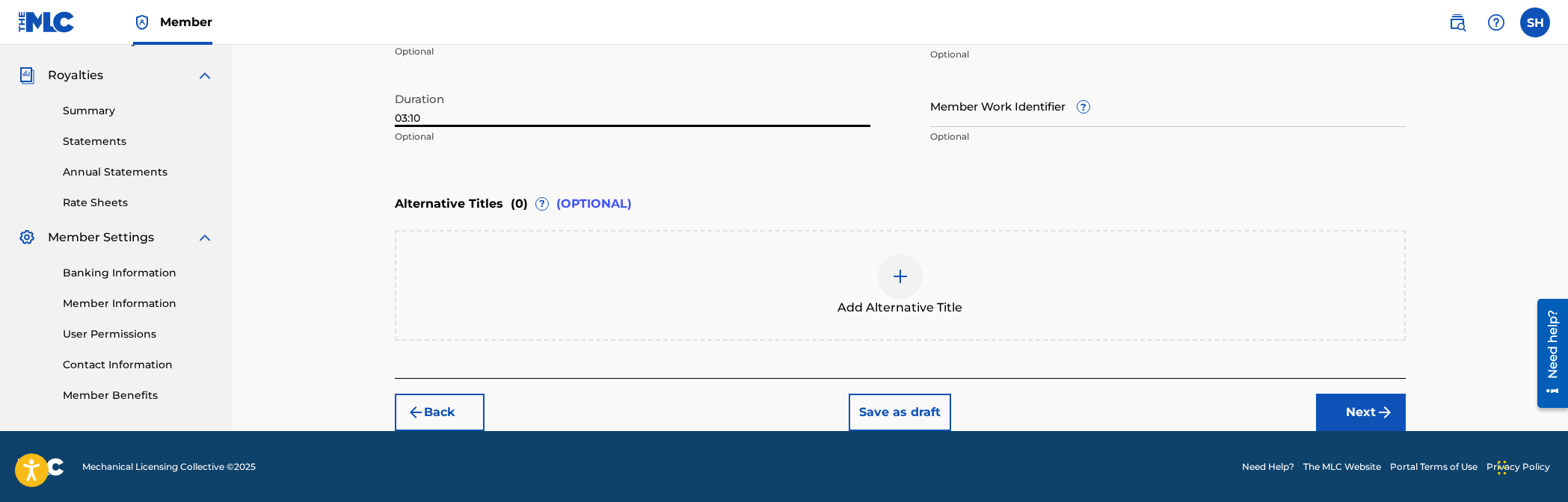
type input "03:10"
click at [951, 394] on button "Next" at bounding box center [1361, 412] width 90 height 37
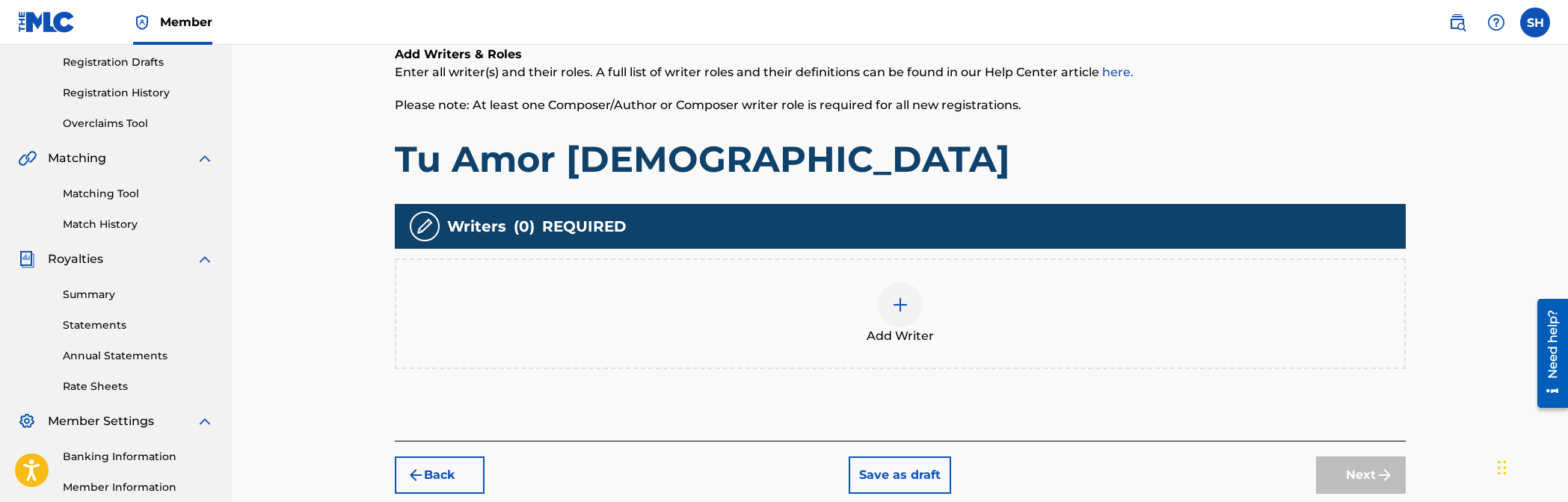
scroll to position [200, 0]
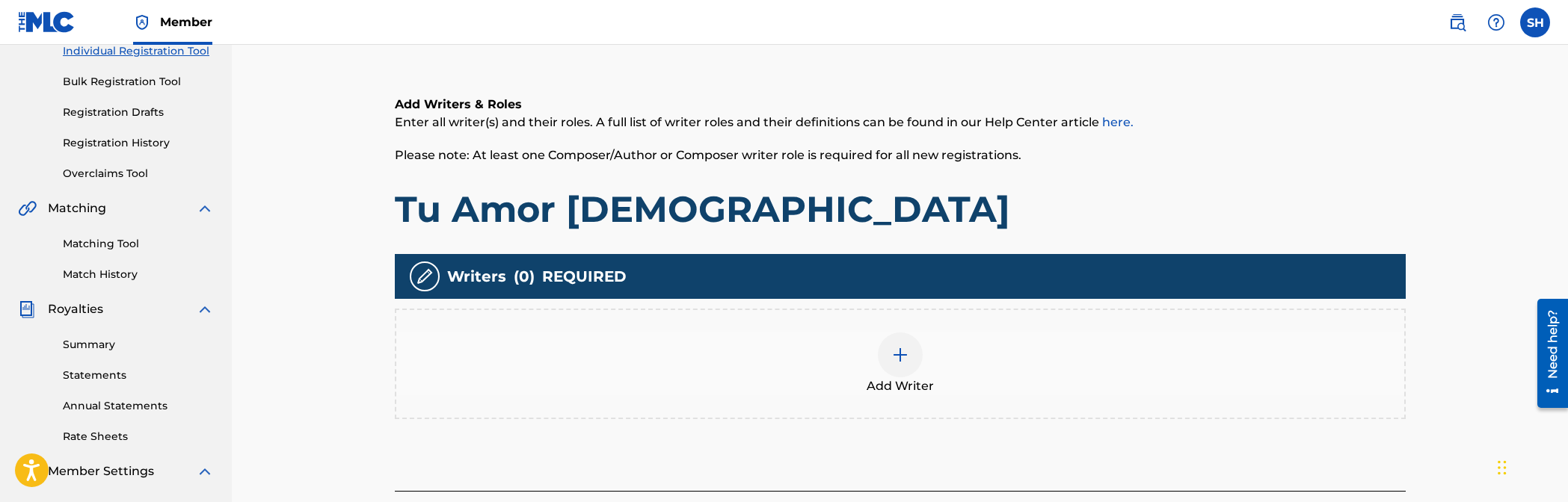
click at [888, 345] on div at bounding box center [900, 355] width 45 height 45
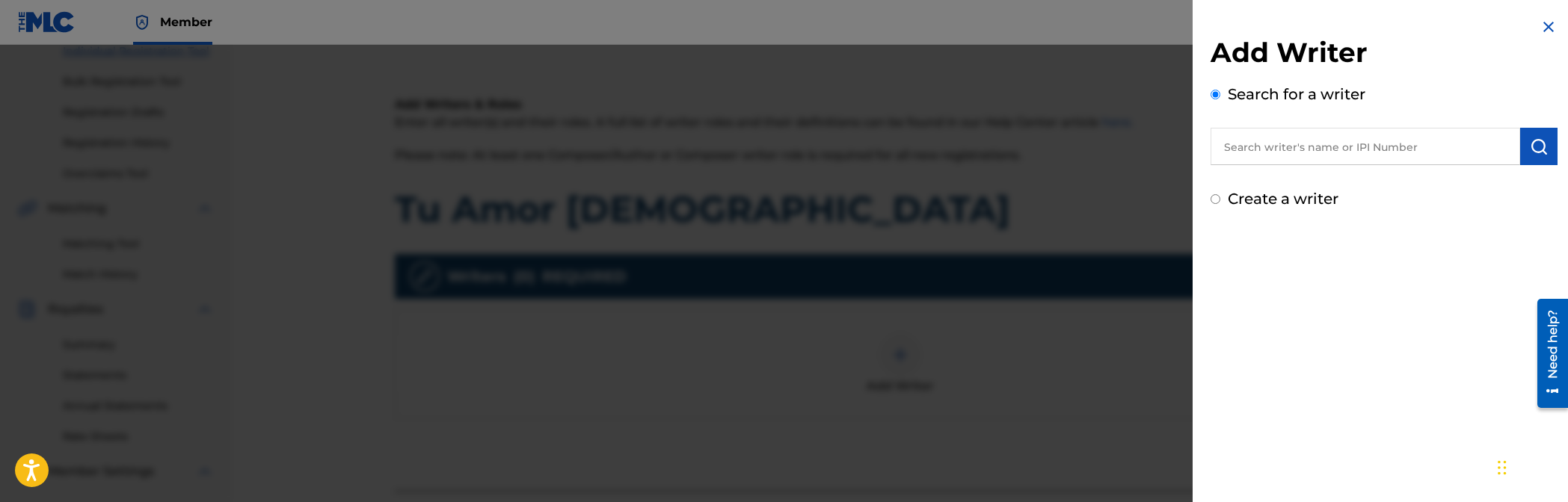
drag, startPoint x: 1321, startPoint y: 168, endPoint x: 1342, endPoint y: 173, distance: 21.6
click at [951, 173] on div "Add Writer Search for a writer Create a writer" at bounding box center [1384, 123] width 347 height 174
click at [951, 146] on input "text" at bounding box center [1366, 146] width 310 height 37
paste input "01054647753"
click at [951, 146] on input "01054647753" at bounding box center [1366, 146] width 310 height 37
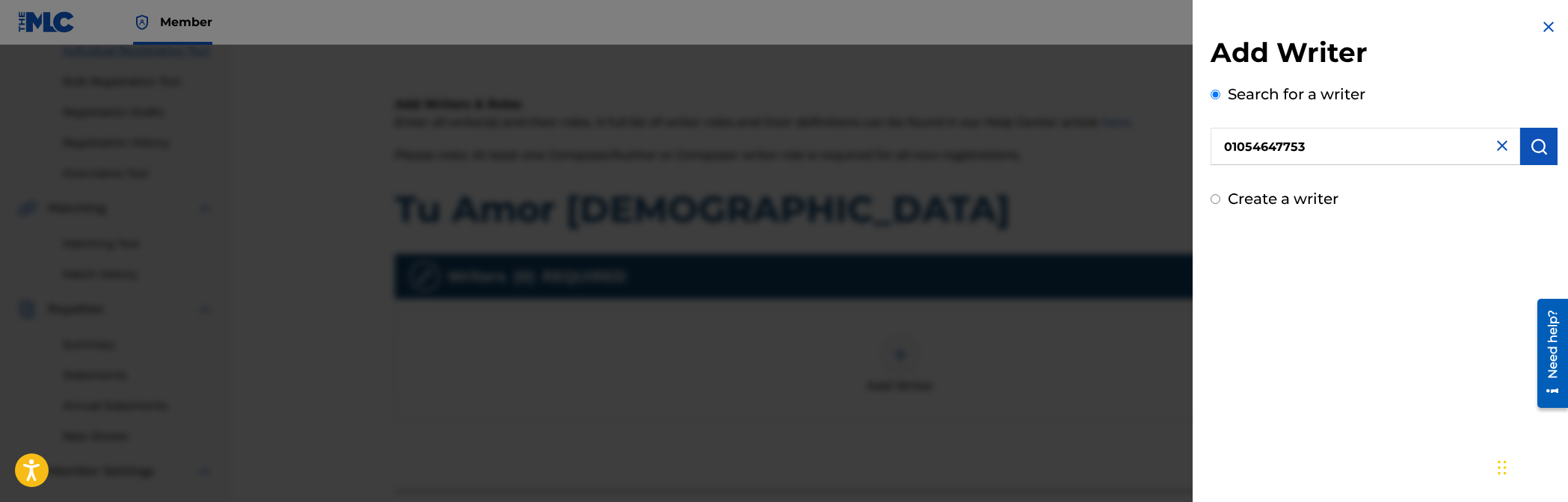
type input "01054647753"
click at [951, 163] on button "submit" at bounding box center [1538, 146] width 37 height 37
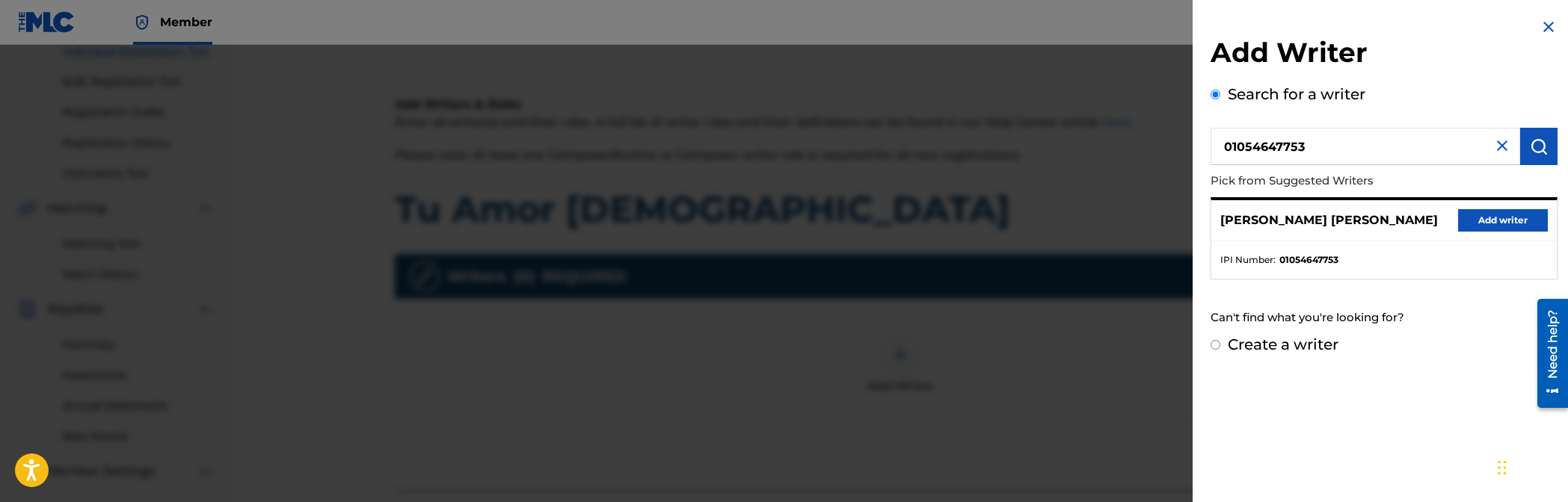
click at [951, 229] on button "Add writer" at bounding box center [1503, 220] width 90 height 22
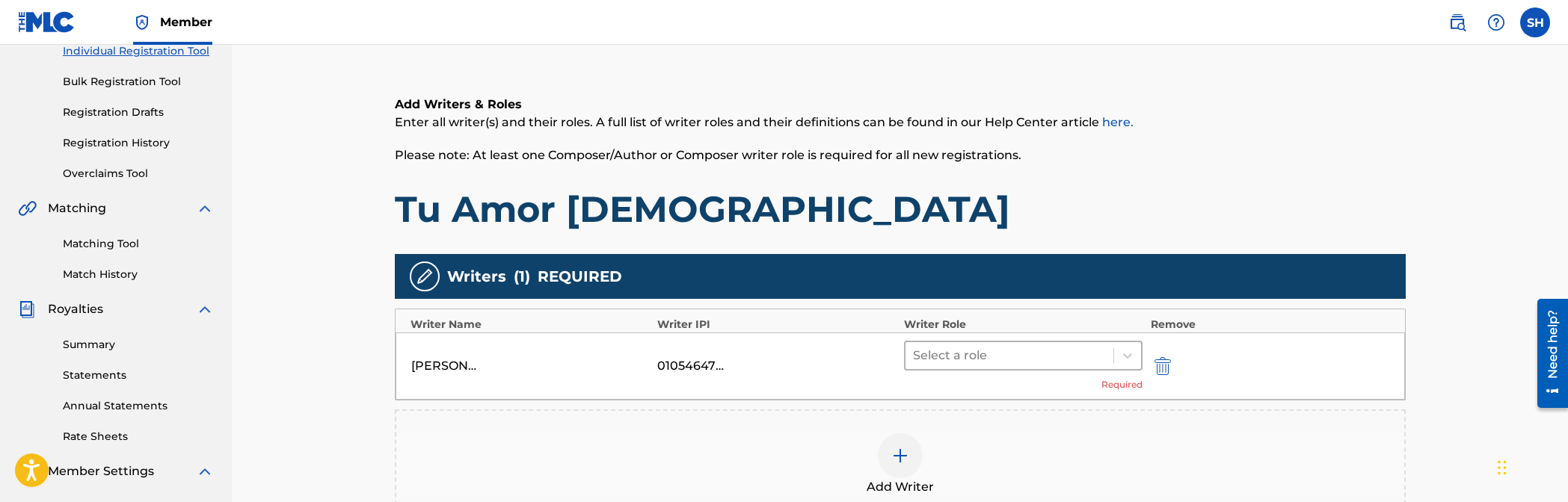
click at [951, 355] on div at bounding box center [1009, 356] width 194 height 21
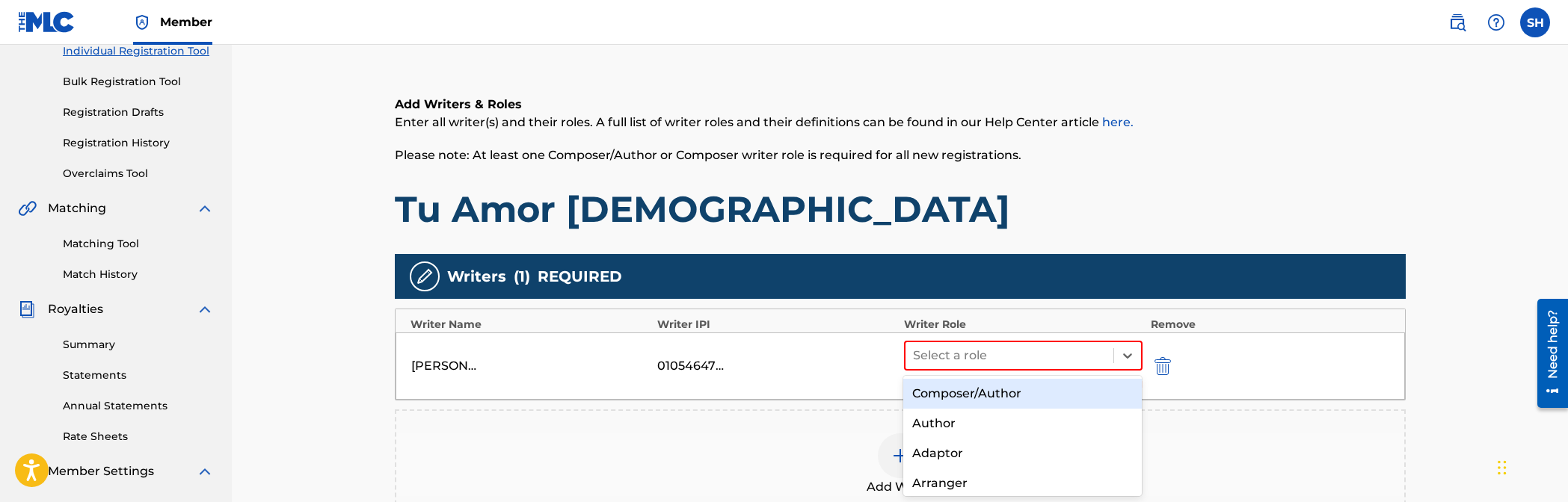
click at [951, 406] on div "Composer/Author" at bounding box center [1023, 394] width 239 height 30
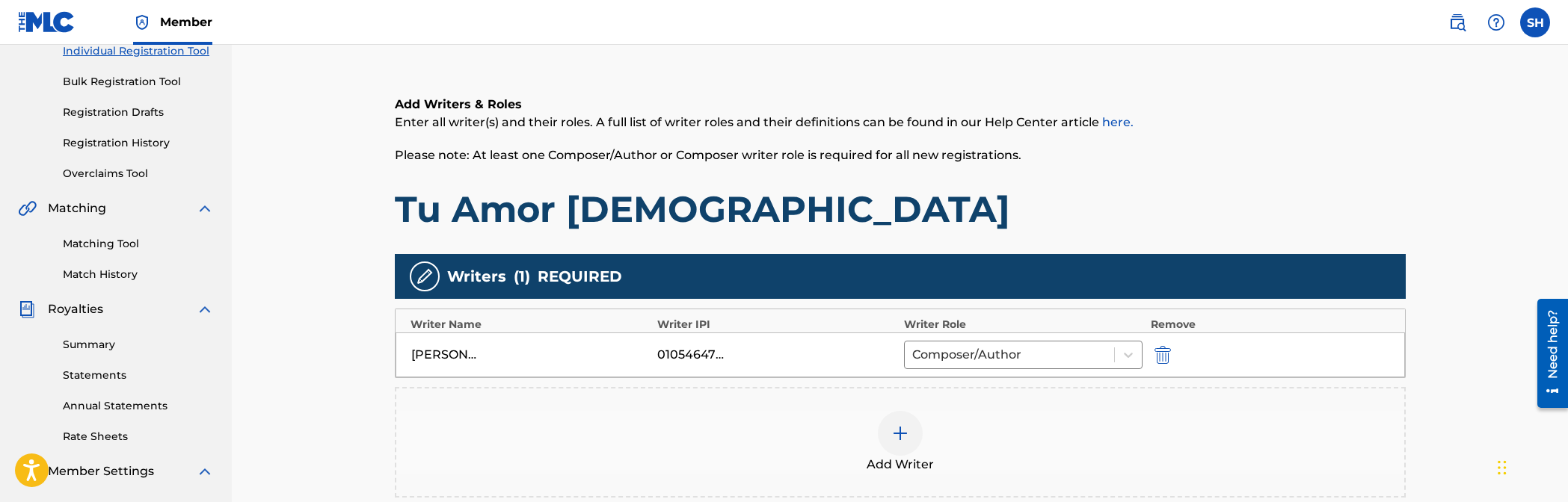
scroll to position [424, 0]
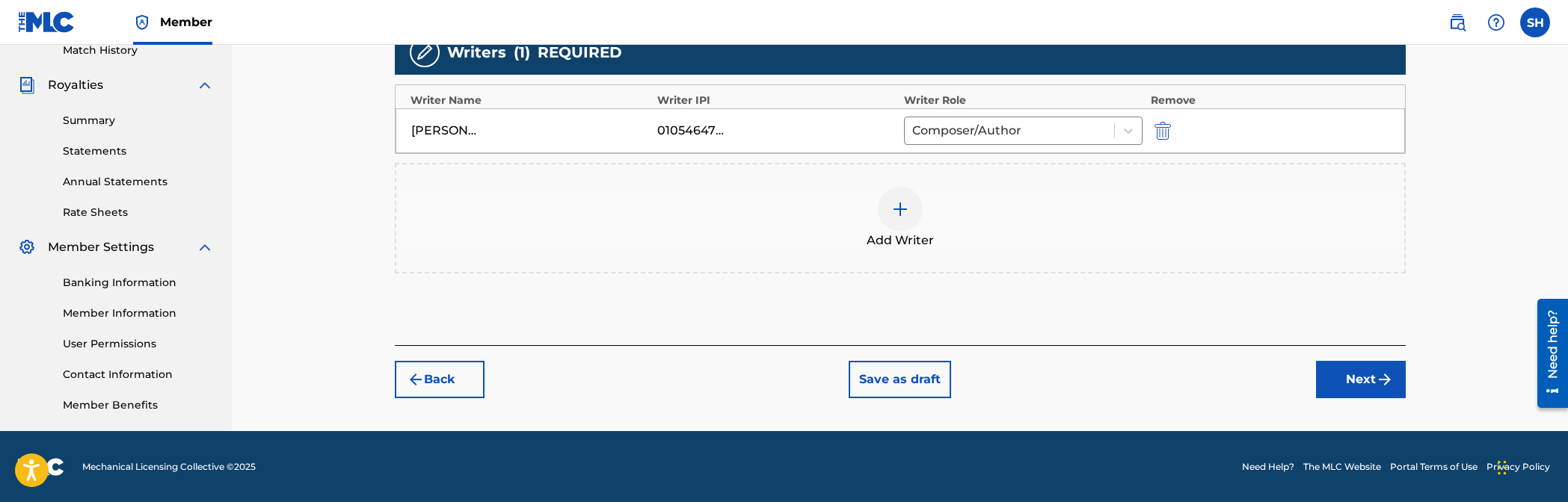
click at [951, 361] on button "Next" at bounding box center [1361, 380] width 90 height 37
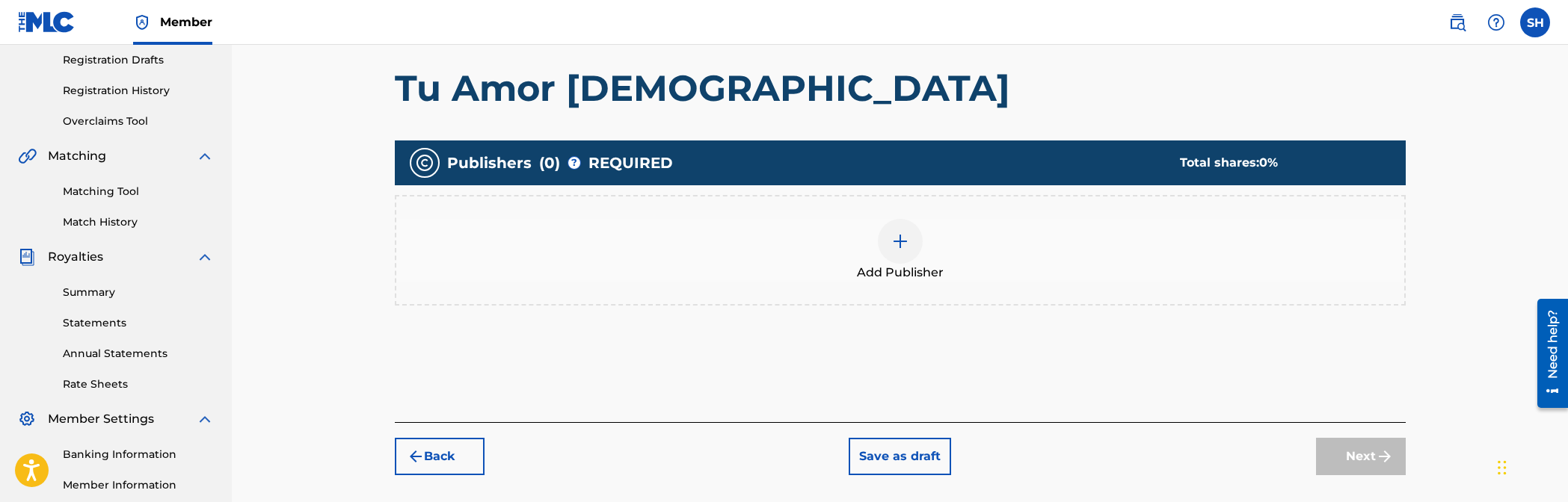
scroll to position [200, 0]
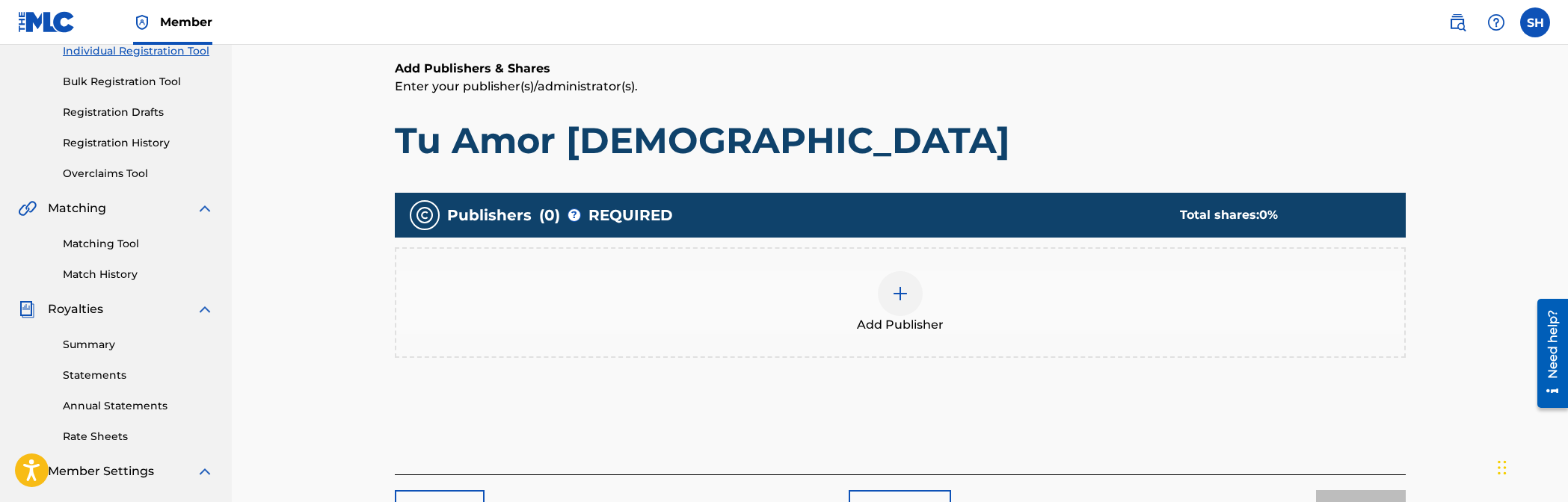
click at [897, 307] on div at bounding box center [900, 294] width 45 height 45
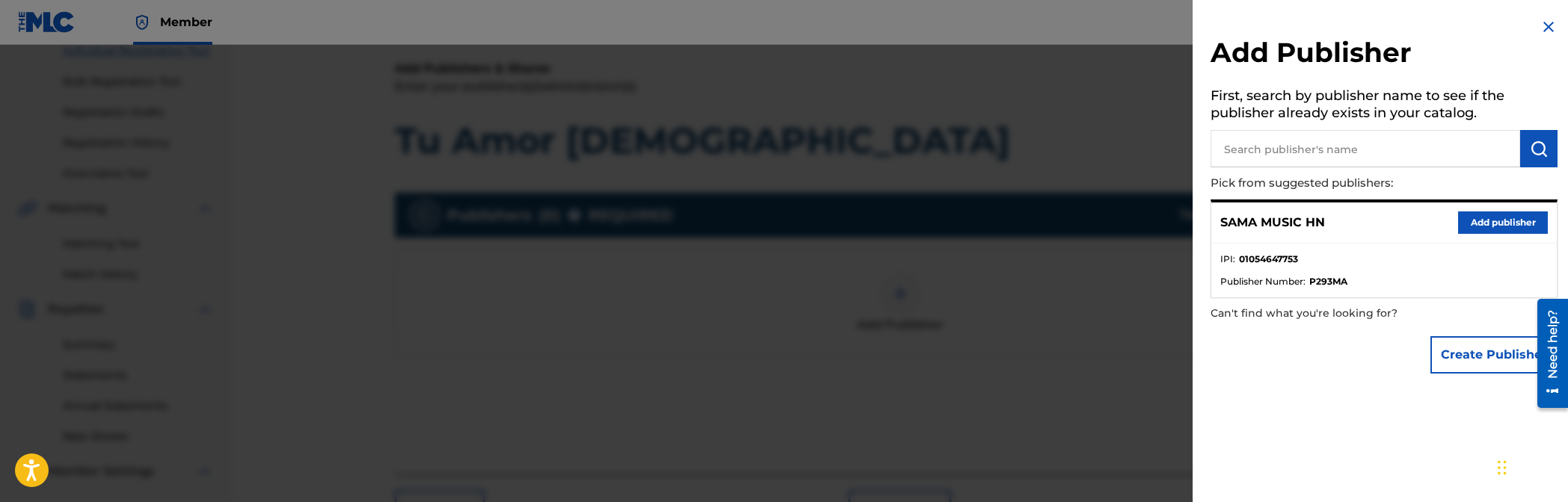
click at [951, 208] on div "SAMA MUSIC HN Add publisher" at bounding box center [1384, 223] width 345 height 41
click at [951, 225] on button "Add publisher" at bounding box center [1503, 223] width 90 height 22
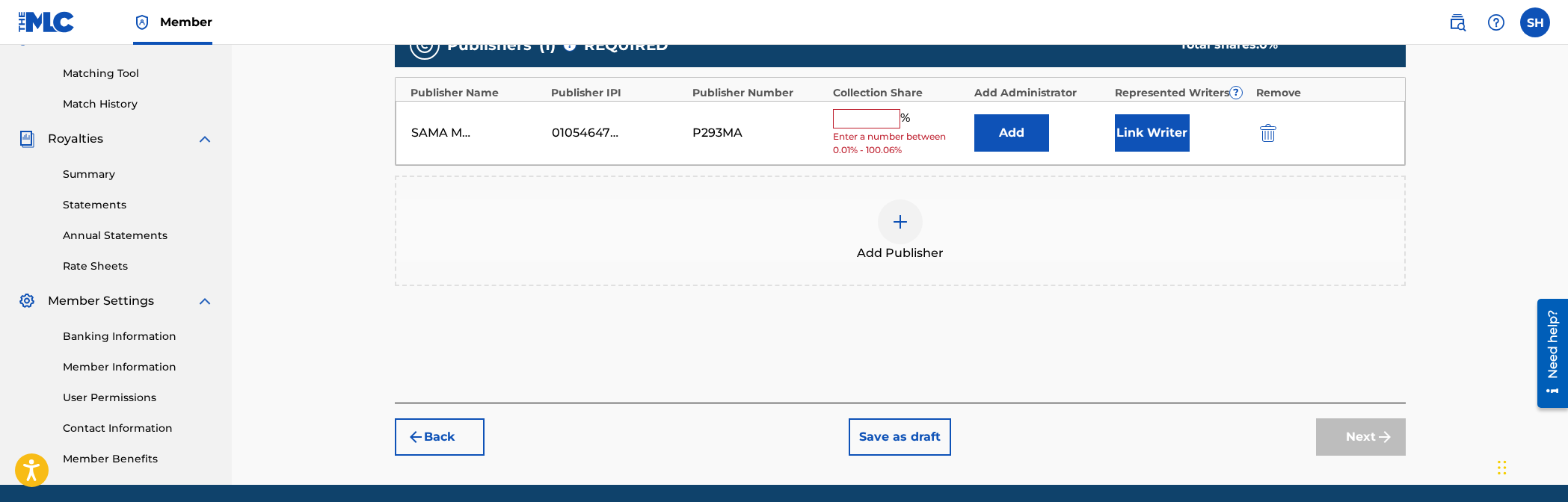
scroll to position [424, 0]
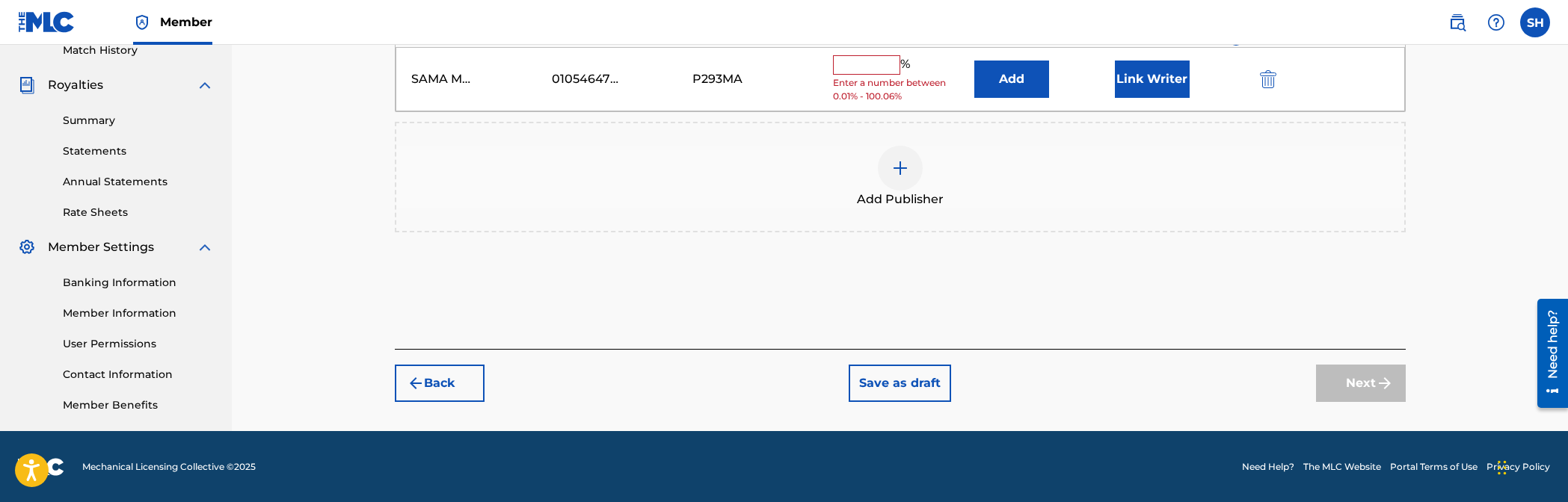
click at [864, 65] on input "text" at bounding box center [866, 64] width 67 height 19
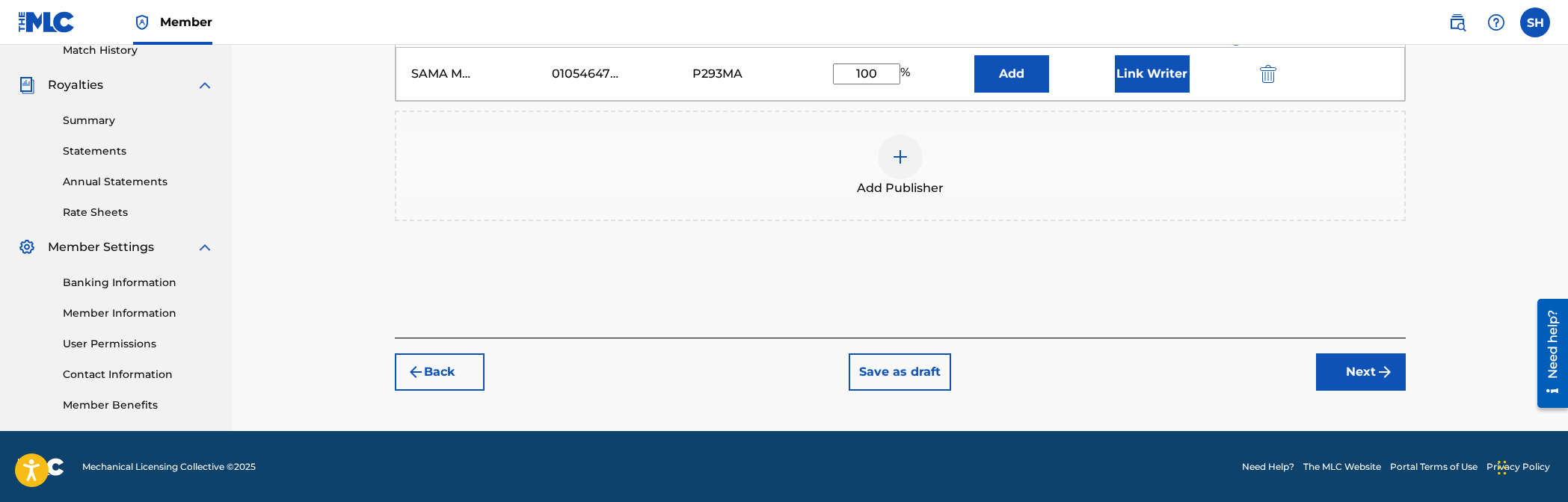
type input "100"
click at [951, 355] on button "Next" at bounding box center [1361, 372] width 90 height 37
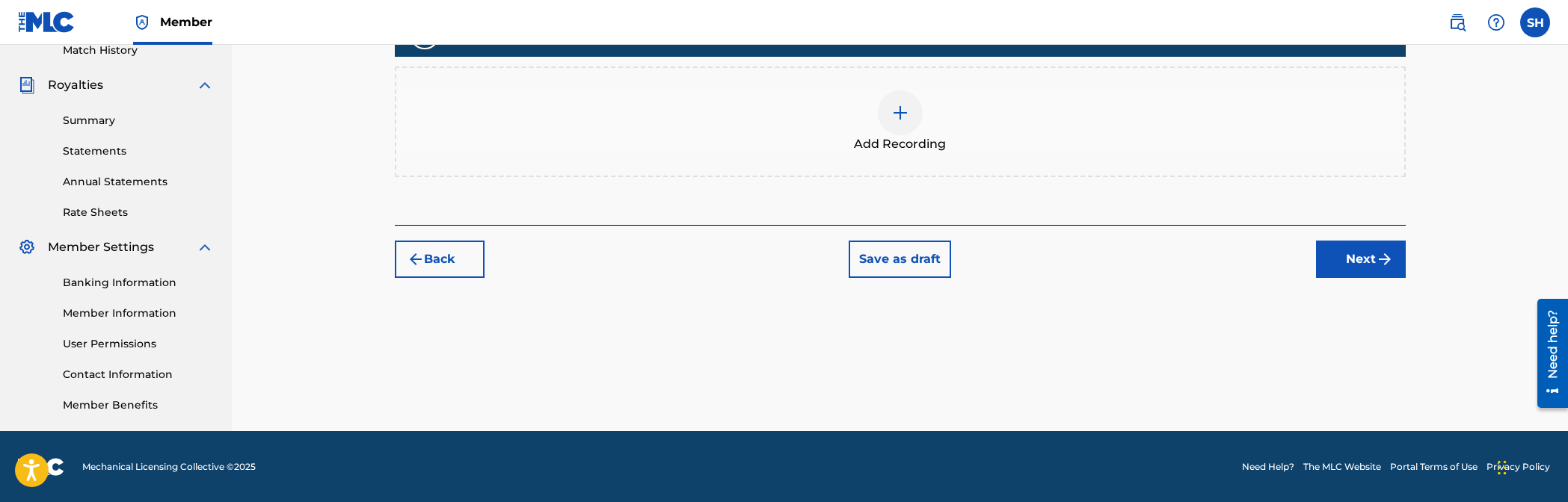
click at [900, 114] on img at bounding box center [900, 113] width 18 height 18
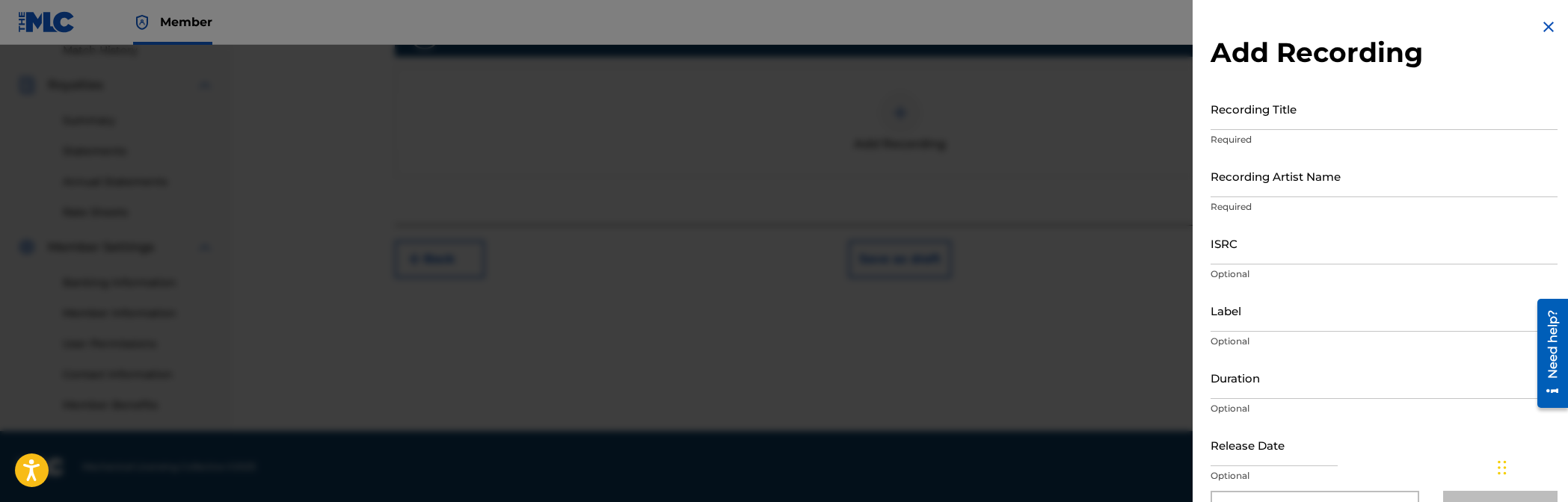
click at [951, 97] on input "Recording Title" at bounding box center [1384, 108] width 347 height 42
type input "Tu Amor [DEMOGRAPHIC_DATA]"
click at [951, 171] on input "Recording Artist Name" at bounding box center [1384, 176] width 347 height 42
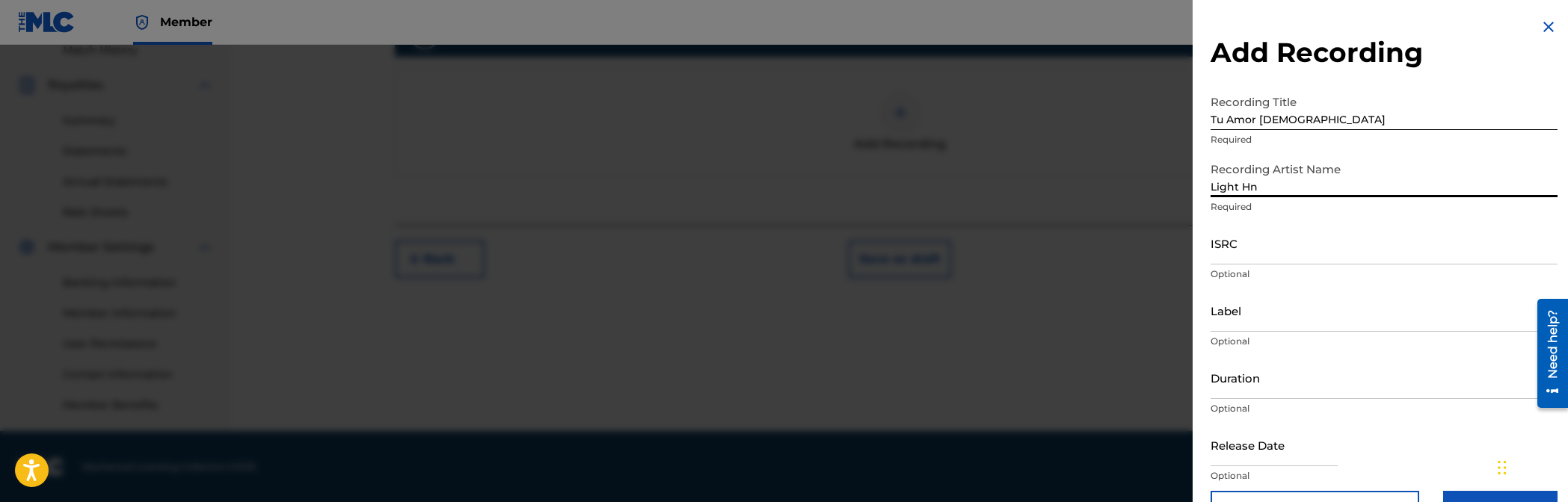
type input "Light Hn"
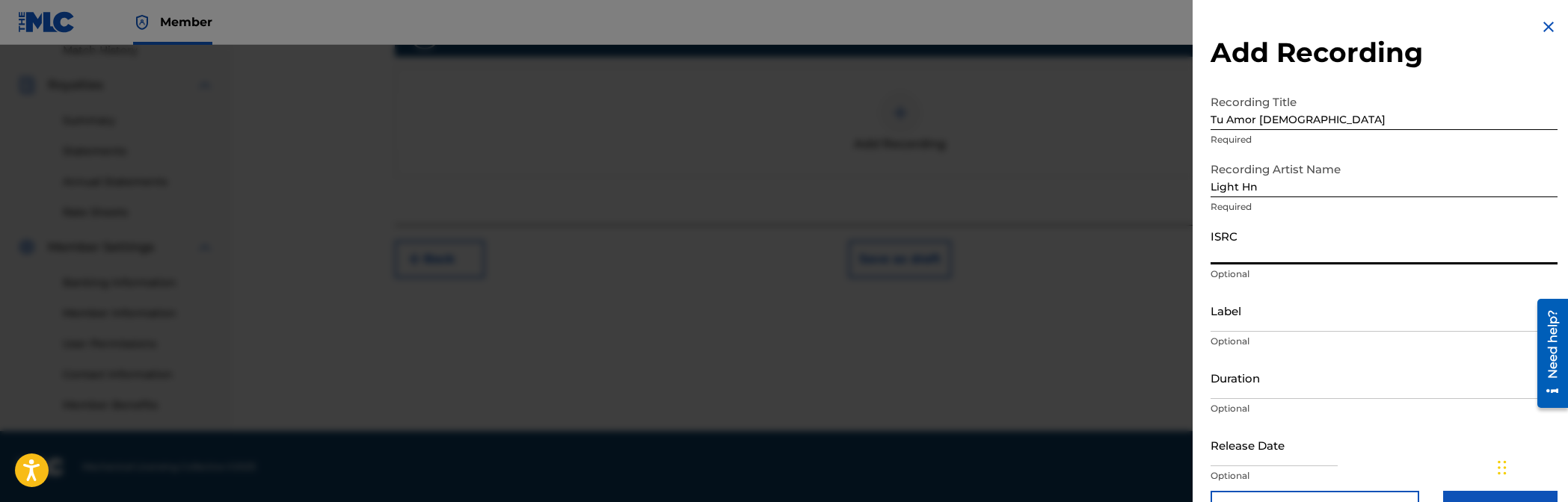
click at [951, 253] on input "ISRC" at bounding box center [1384, 243] width 347 height 42
paste input "ushm22513833"
type input "ushm22513833"
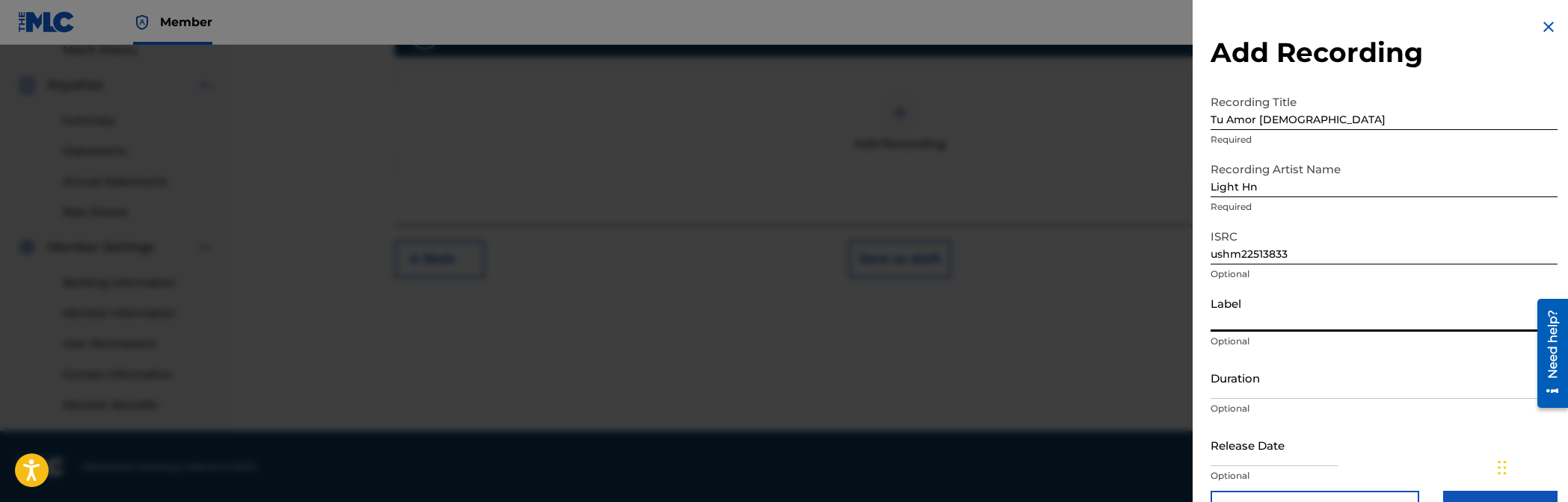
click at [951, 305] on input "Label" at bounding box center [1384, 311] width 347 height 42
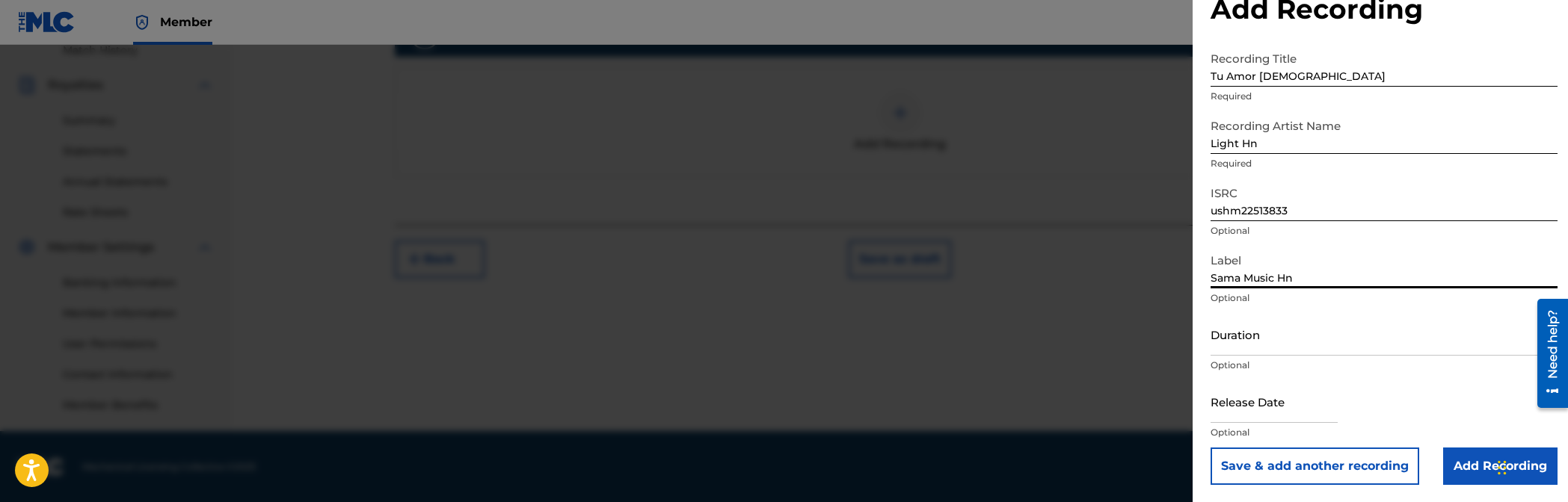
type input "Sama Music Hn"
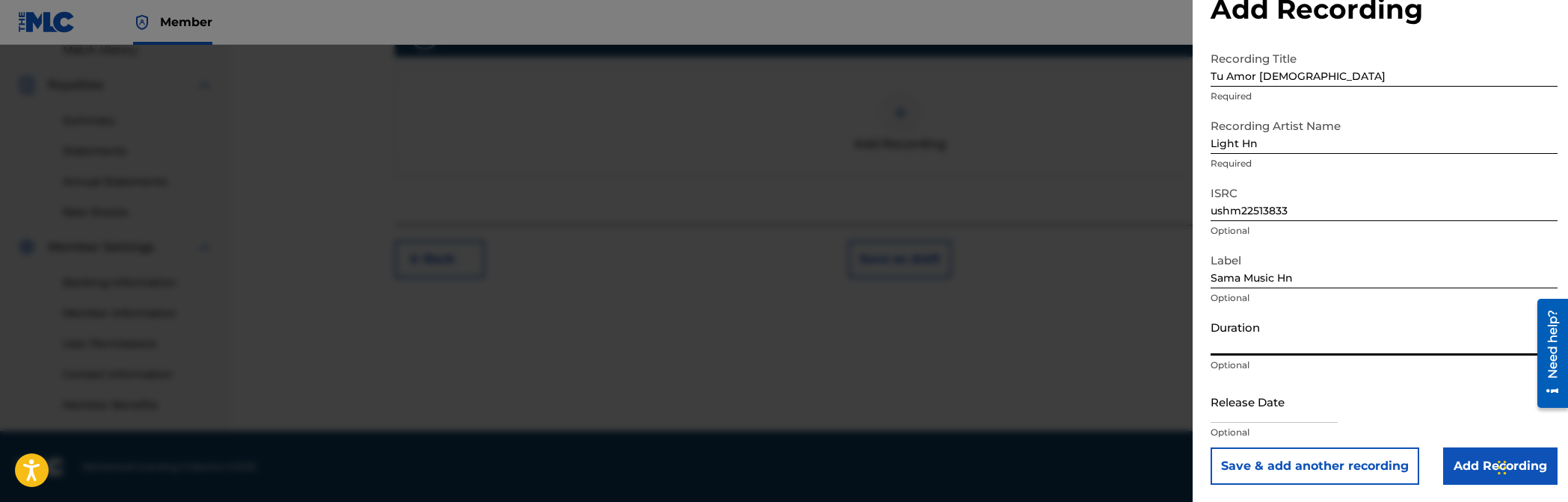
click at [951, 353] on input "Duration" at bounding box center [1384, 334] width 347 height 42
type input "03:10"
click at [951, 415] on input "text" at bounding box center [1274, 402] width 127 height 42
select select "7"
select select "2025"
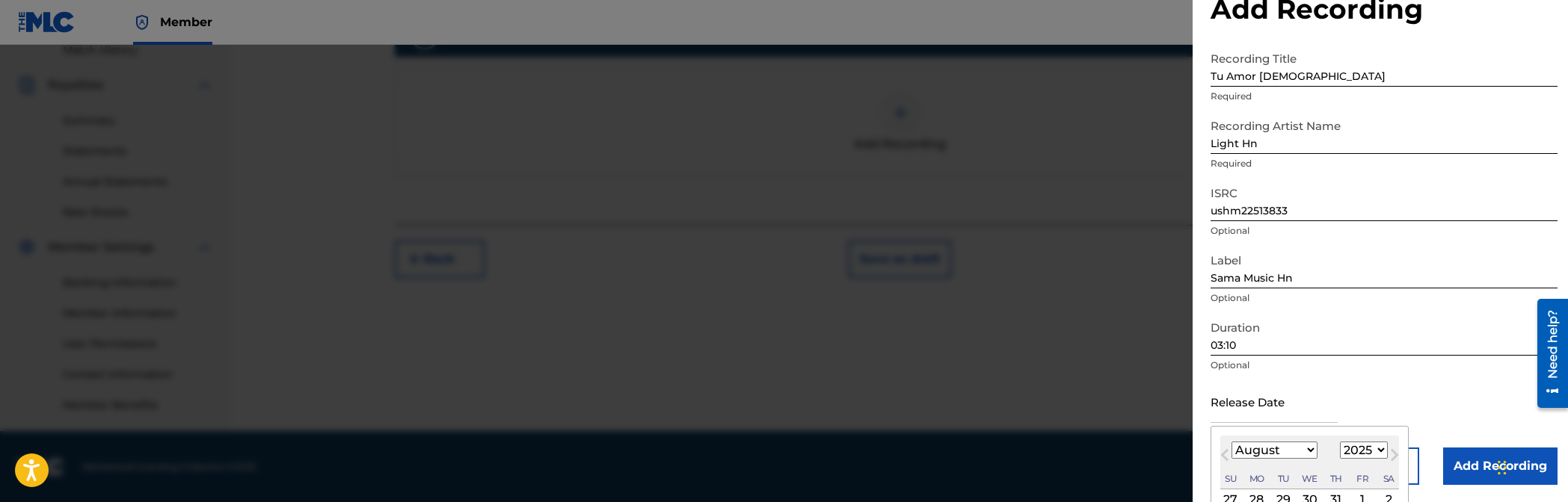
click at [951, 451] on select "January February March April May June July August September October November De…" at bounding box center [1274, 450] width 86 height 17
select select "4"
click at [951, 442] on select "January February March April May June July August September October November De…" at bounding box center [1274, 450] width 86 height 17
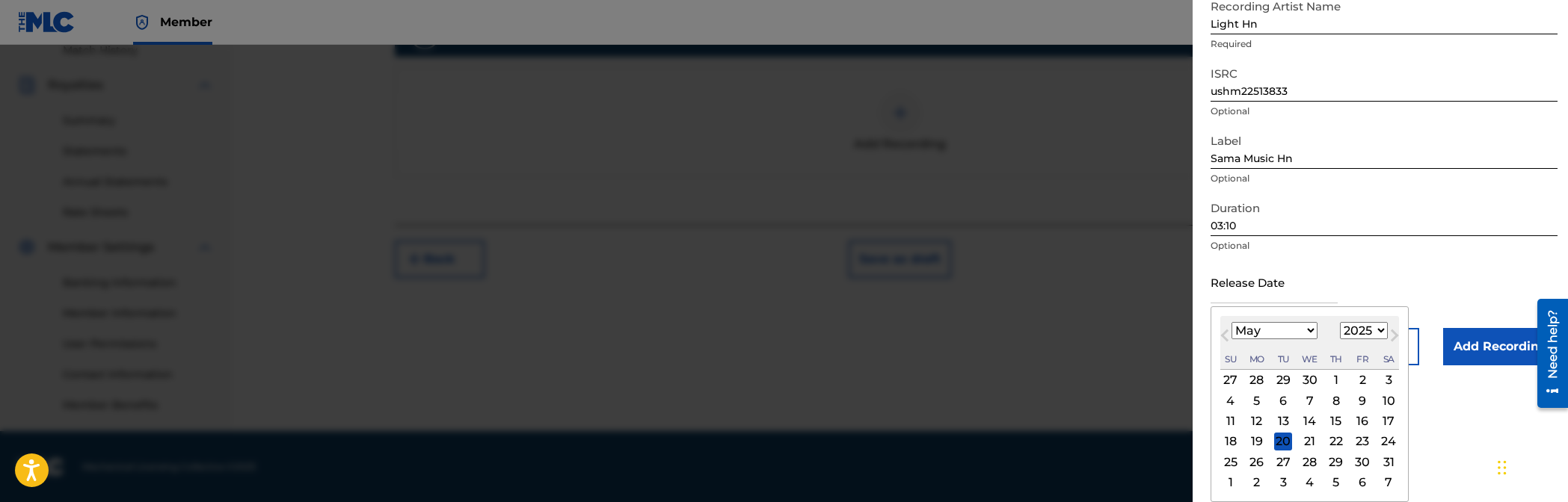
click at [951, 374] on div "3" at bounding box center [1388, 380] width 18 height 18
type input "[DATE]"
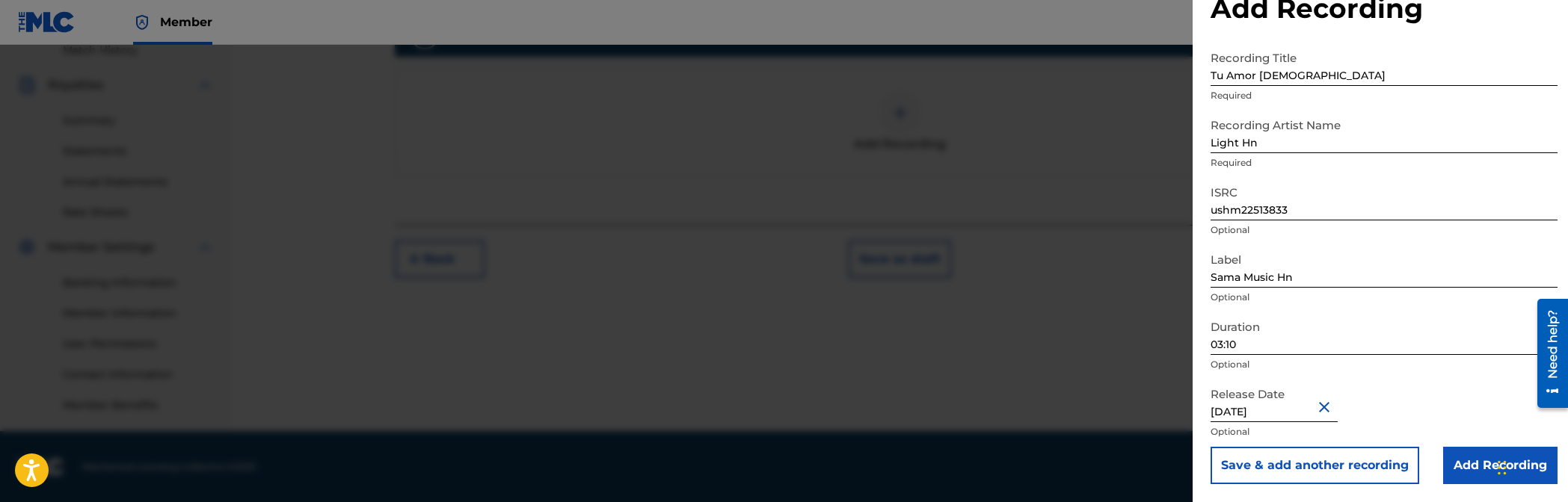
scroll to position [43, 0]
click at [951, 455] on input "Add Recording" at bounding box center [1499, 466] width 114 height 37
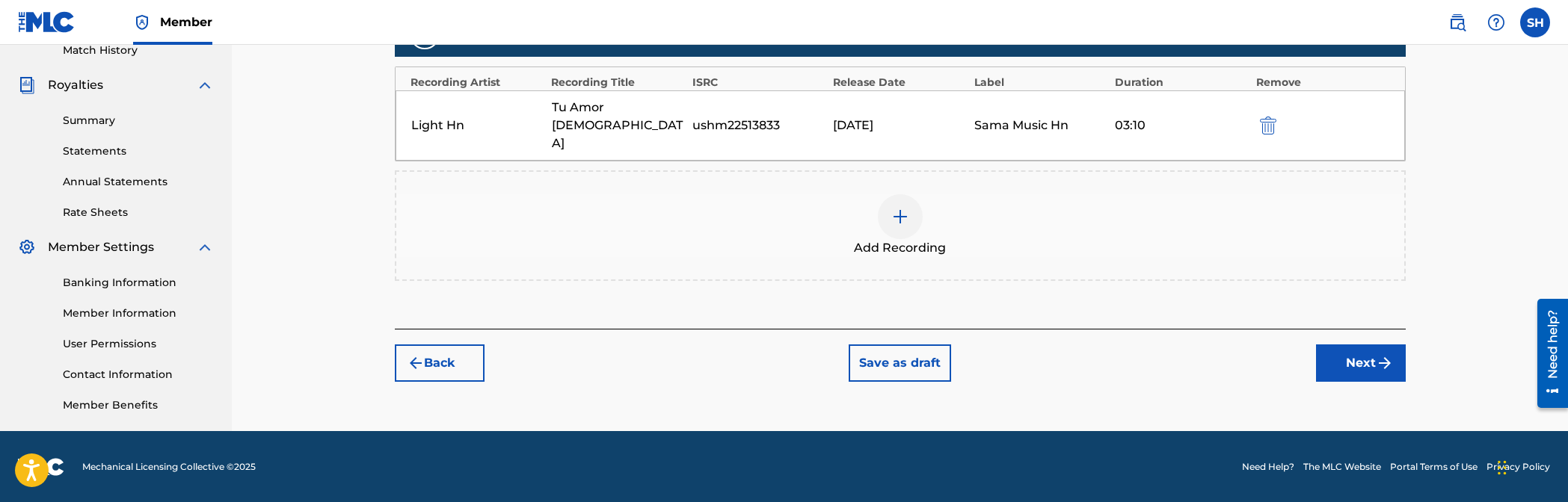
click at [951, 345] on button "Next" at bounding box center [1361, 363] width 90 height 37
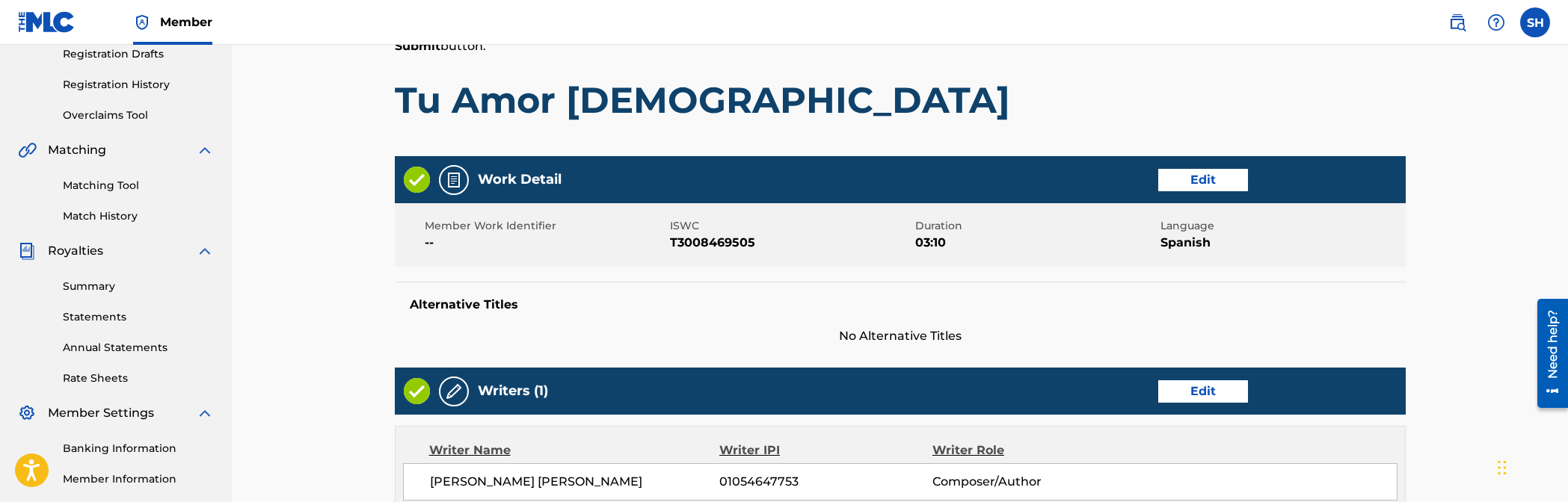
scroll to position [764, 0]
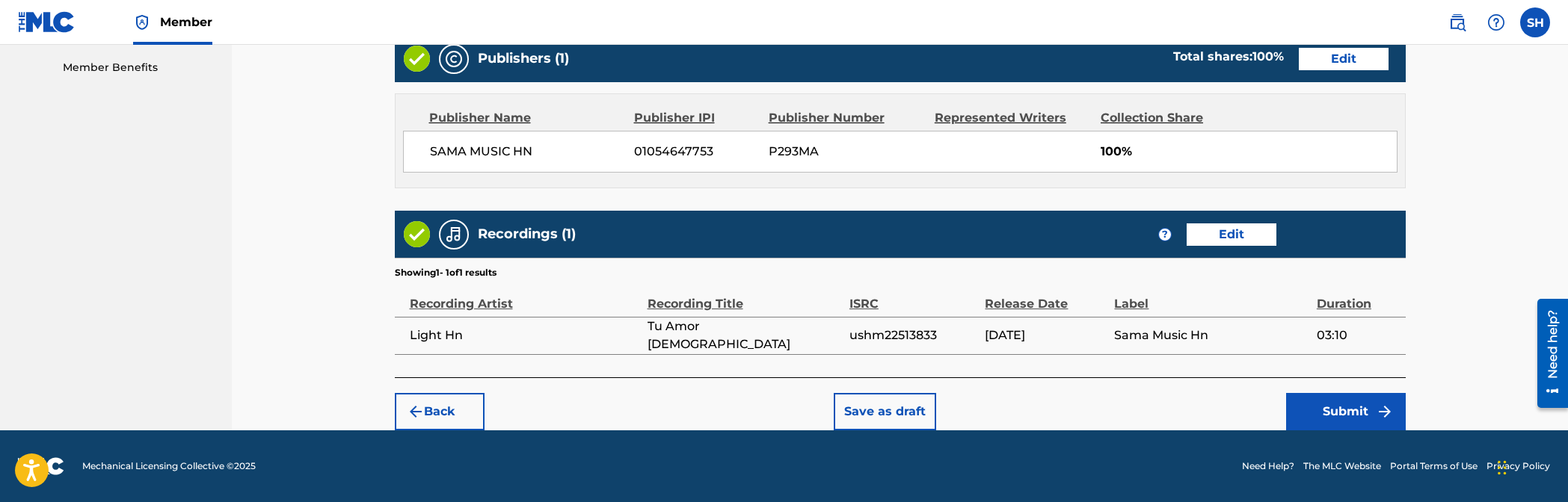
click at [951, 412] on button "Submit" at bounding box center [1345, 412] width 119 height 37
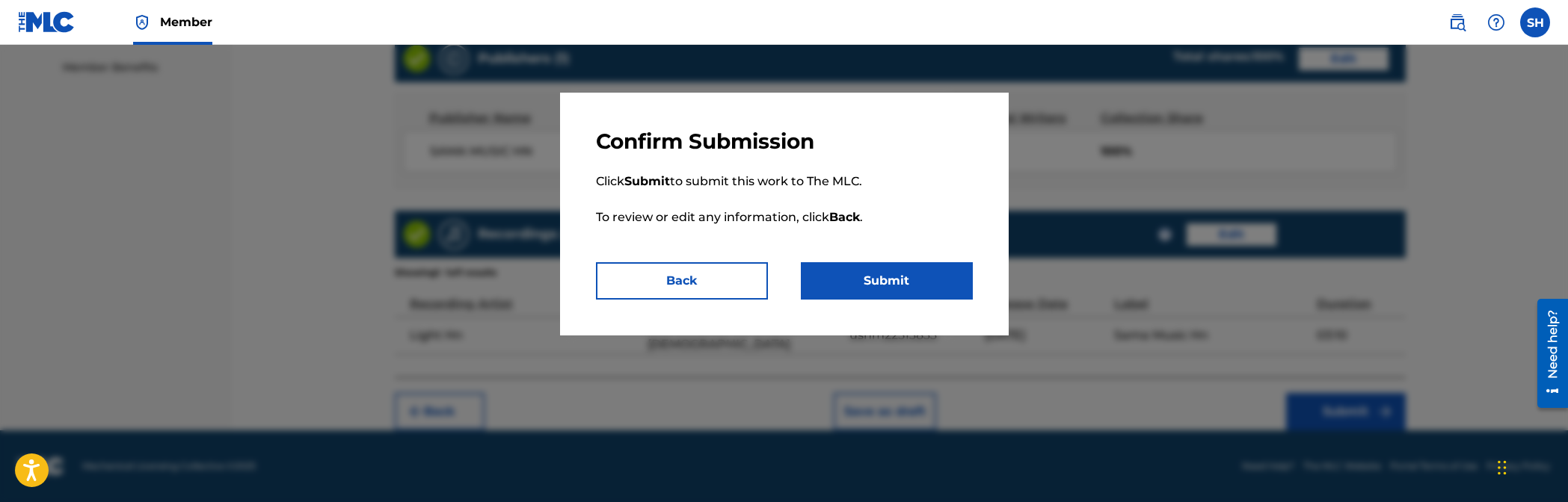
click at [899, 291] on button "Submit" at bounding box center [886, 281] width 172 height 37
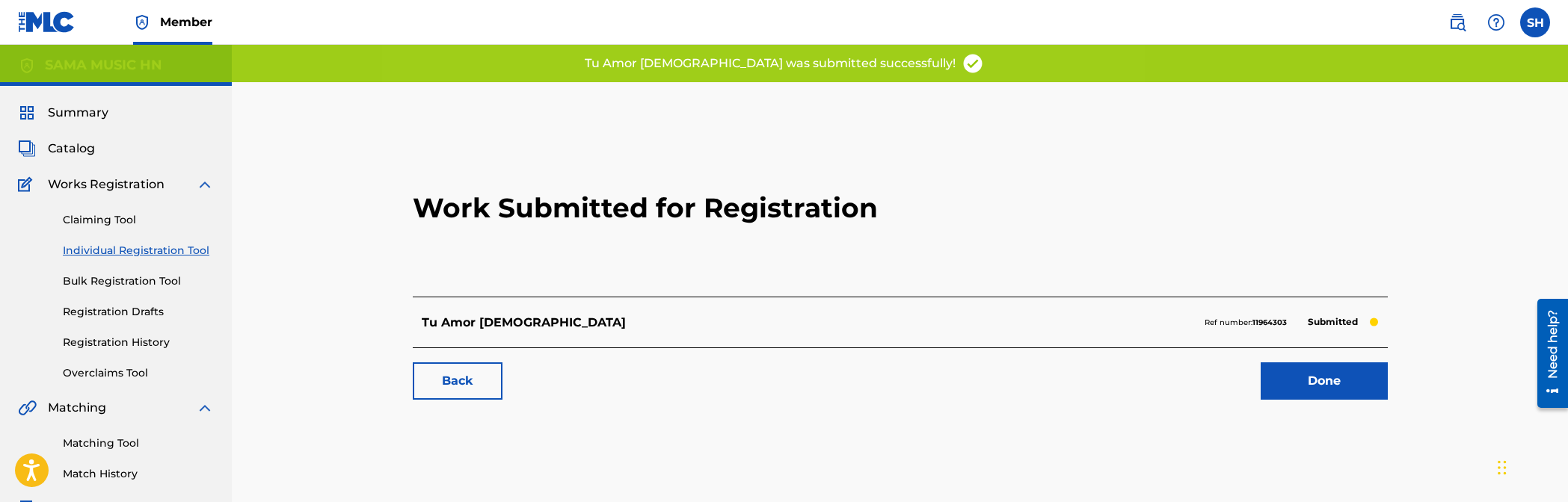
click at [951, 397] on link "Done" at bounding box center [1324, 381] width 127 height 37
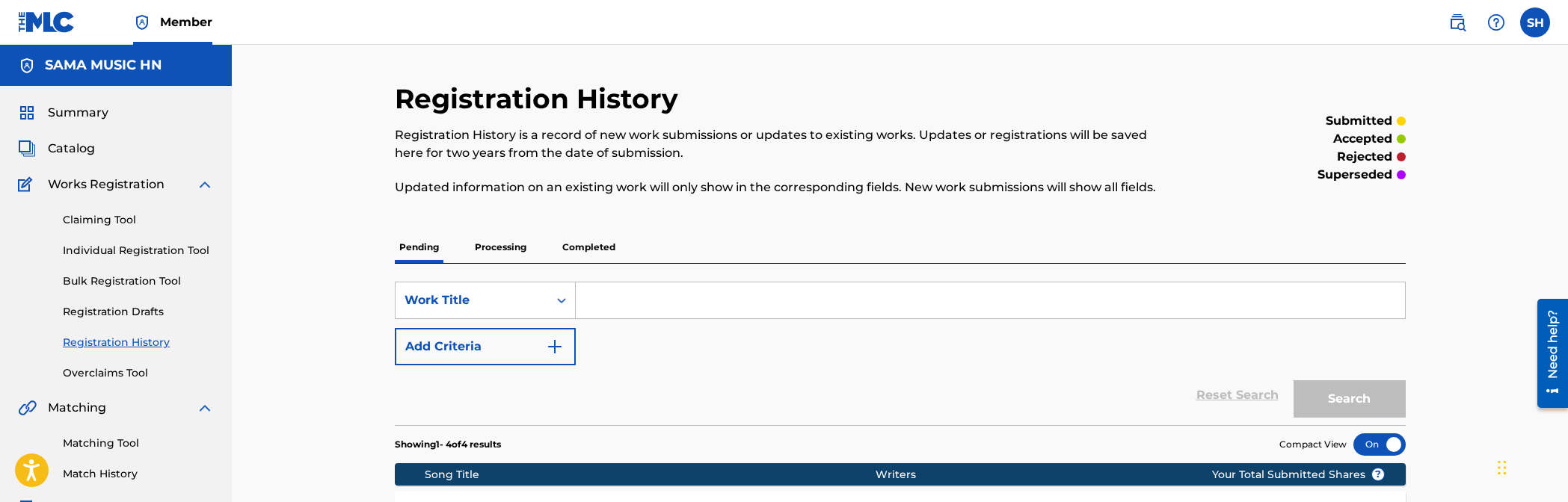
click at [132, 247] on link "Individual Registration Tool" at bounding box center [138, 251] width 151 height 16
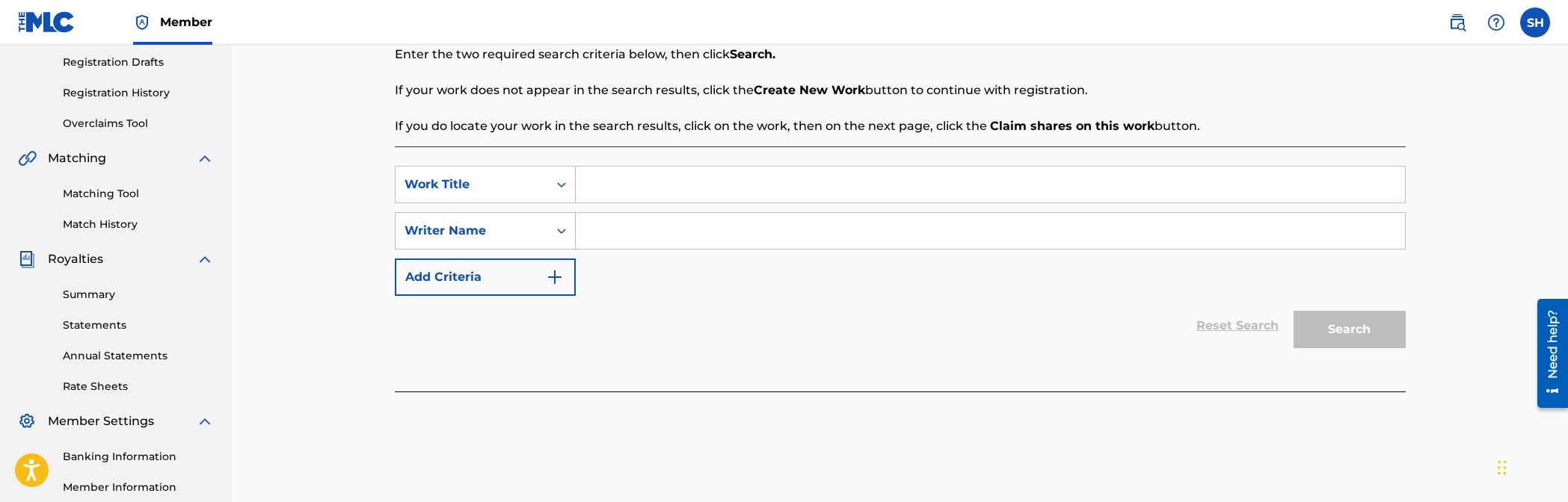
scroll to position [200, 0]
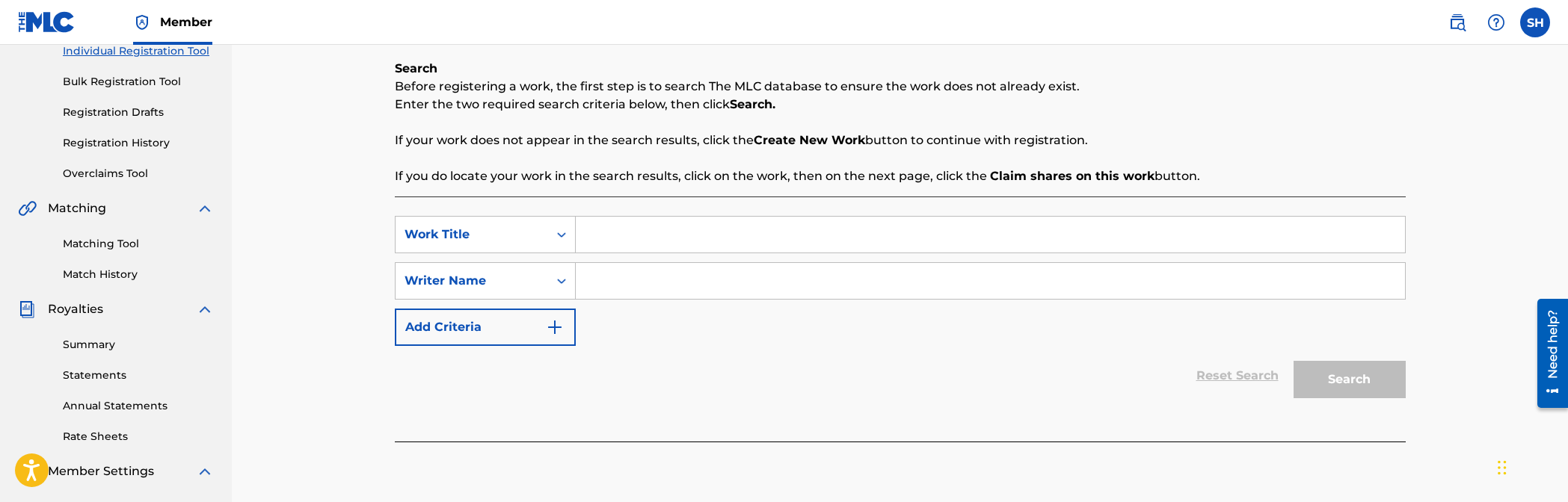
click at [771, 234] on input "Search Form" at bounding box center [990, 234] width 829 height 36
type input "light"
click at [832, 290] on input "Search Form" at bounding box center [990, 281] width 829 height 36
type input "light hn"
click at [951, 361] on button "Search" at bounding box center [1350, 380] width 112 height 37
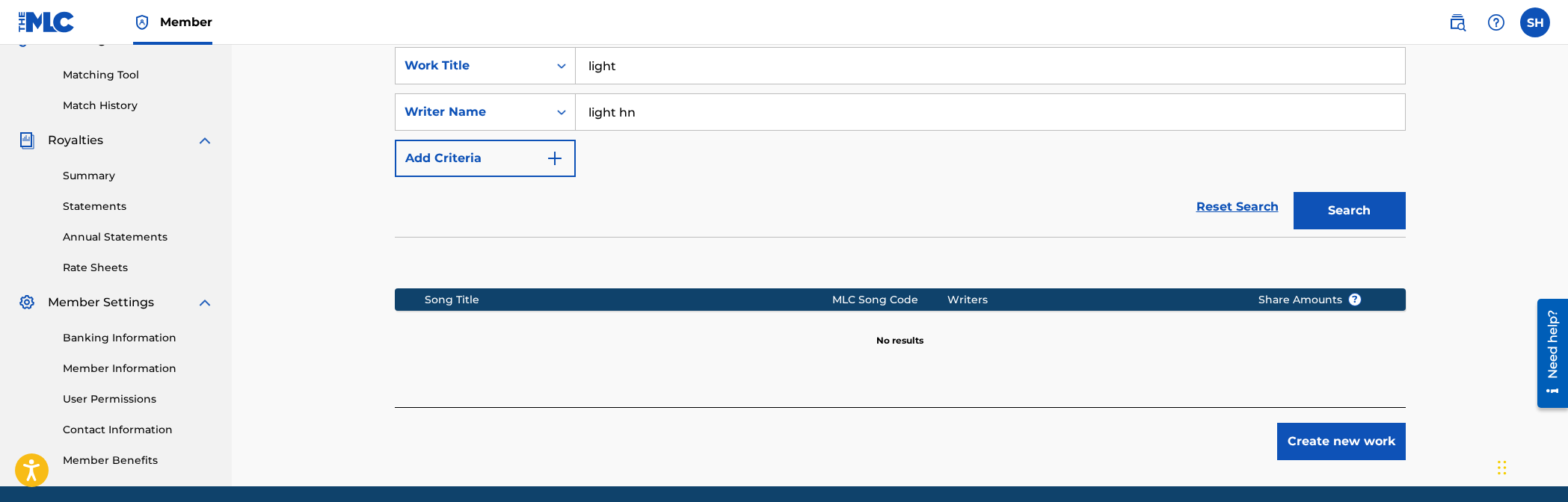
scroll to position [424, 0]
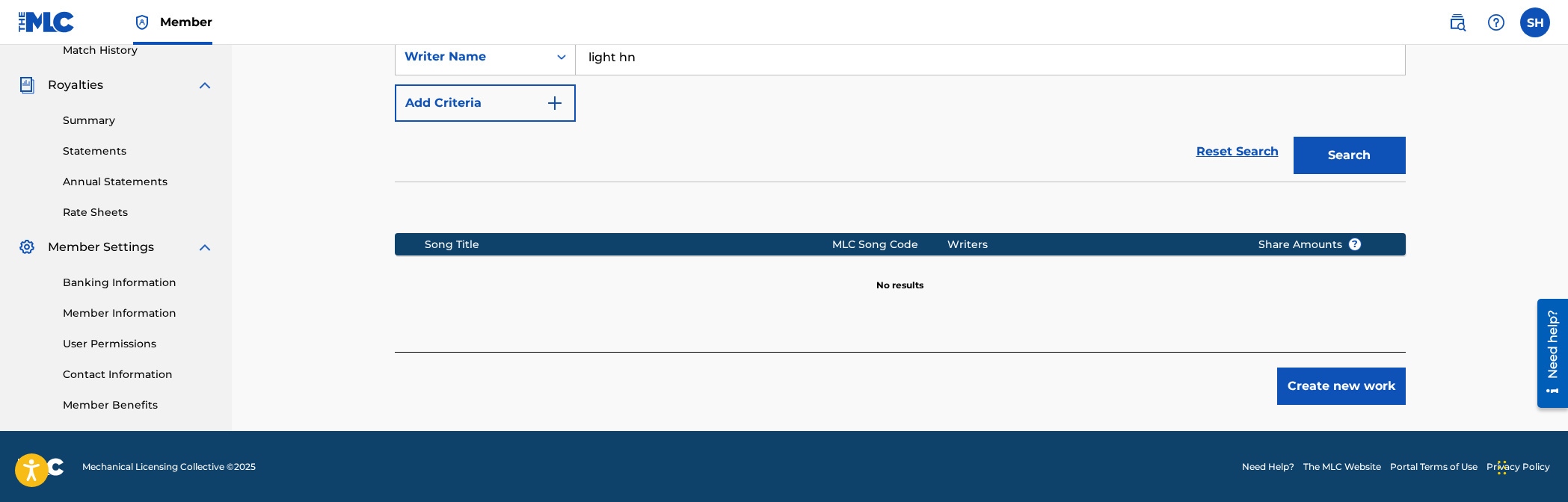
drag, startPoint x: 1333, startPoint y: 397, endPoint x: 1335, endPoint y: 409, distance: 12.2
click at [951, 409] on div "Register Work Search Enter Work Details Add Writers Add Publishers & Shares Add…" at bounding box center [900, 44] width 1046 height 773
click at [951, 393] on button "Create new work" at bounding box center [1341, 386] width 129 height 37
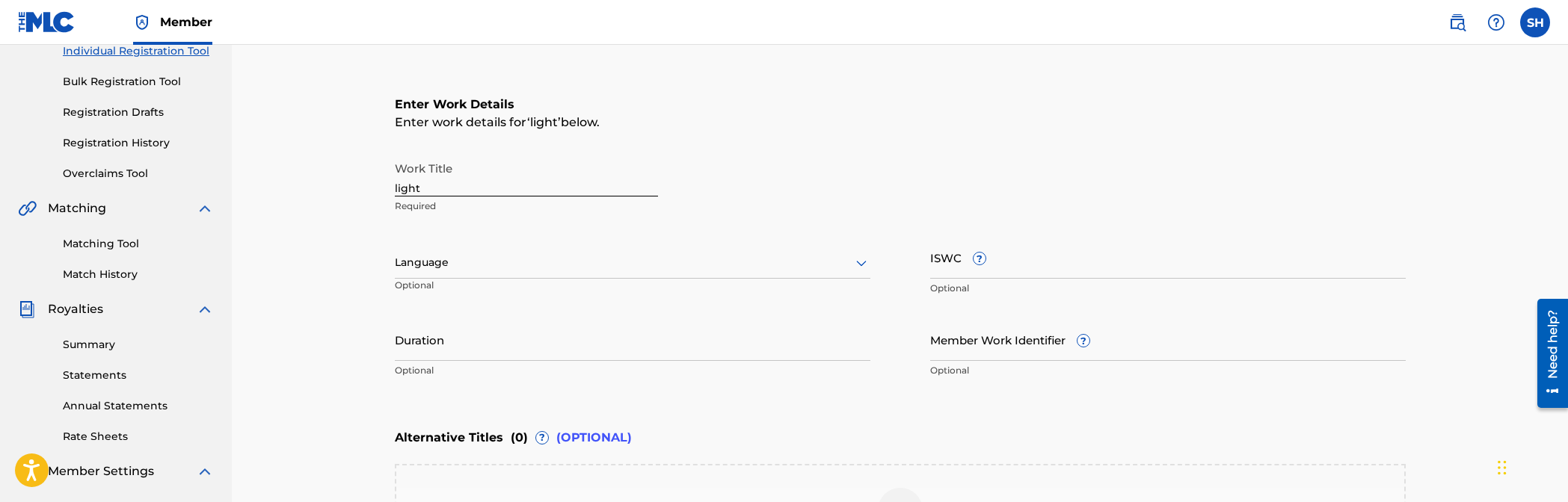
scroll to position [0, 0]
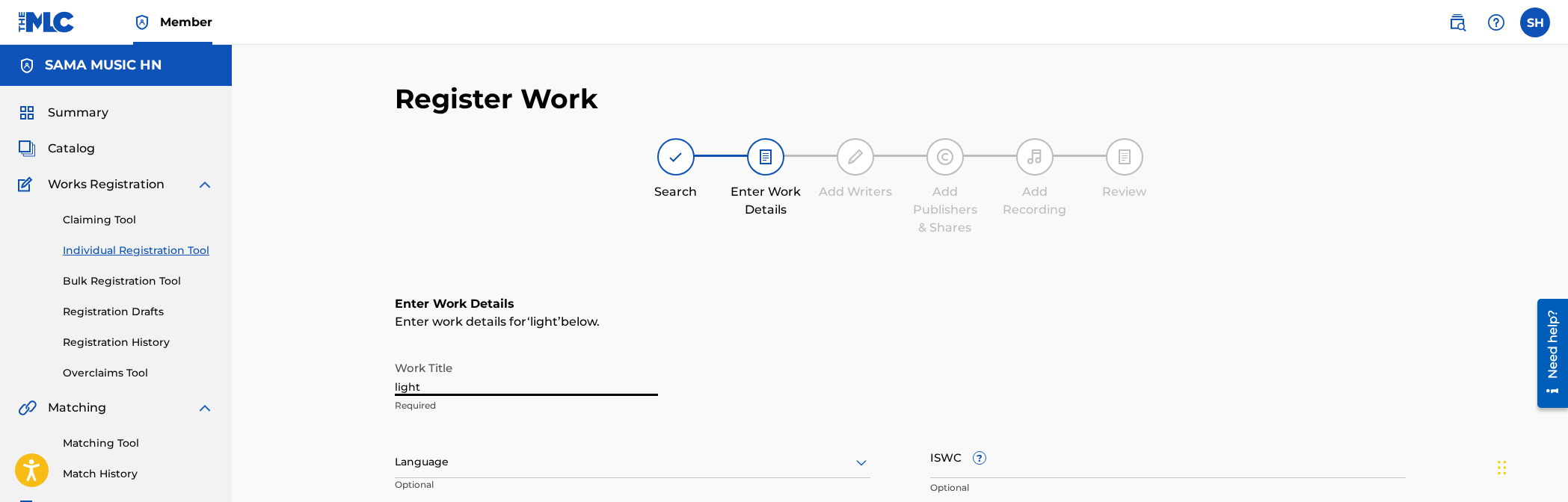
drag, startPoint x: 467, startPoint y: 382, endPoint x: 360, endPoint y: 367, distance: 108.0
click at [360, 367] on div "Register Work Search Enter Work Details Add Writers Add Publishers & Shares Add…" at bounding box center [900, 455] width 1336 height 820
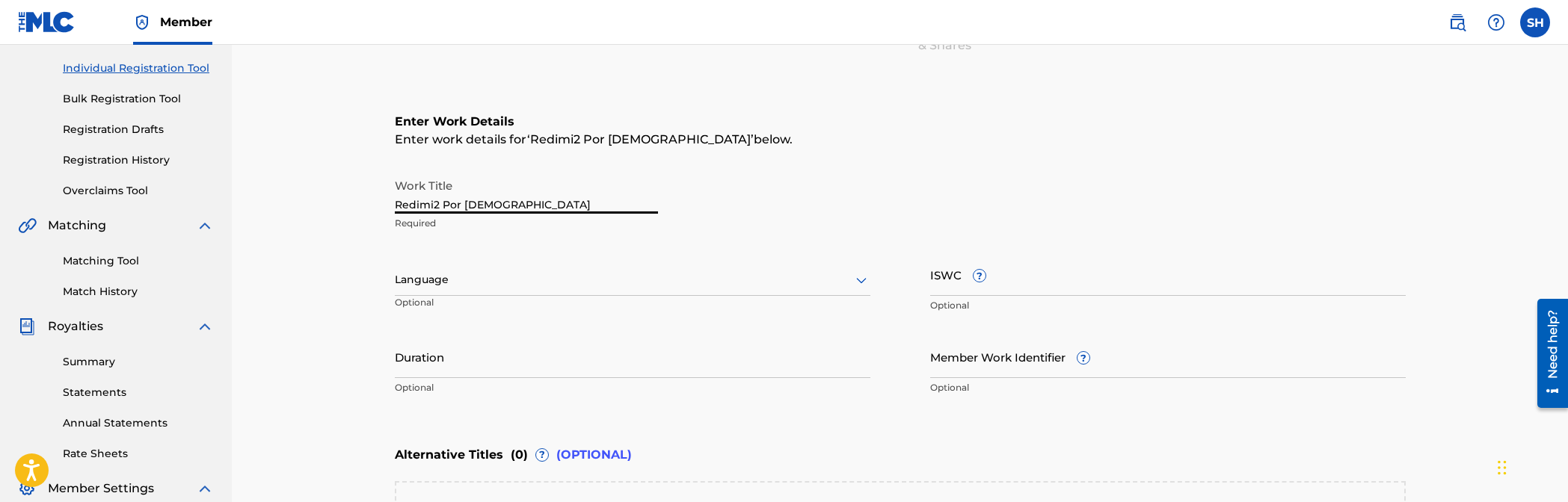
scroll to position [224, 0]
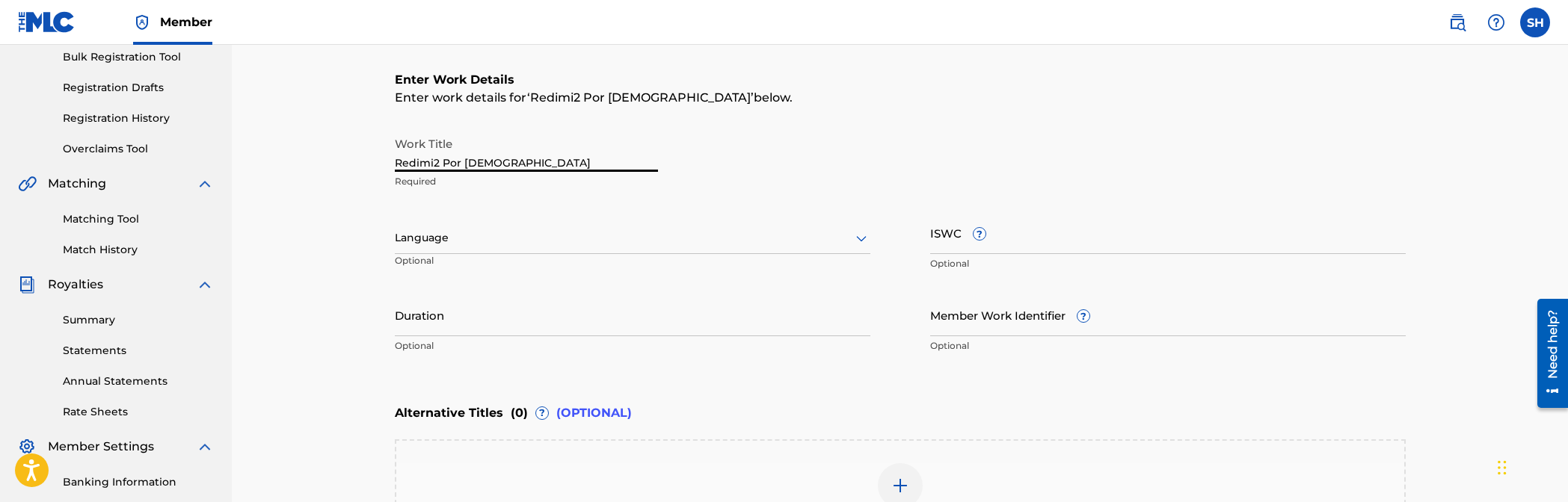
type input "Redimi2 Por [DEMOGRAPHIC_DATA]"
click at [748, 242] on div at bounding box center [632, 238] width 476 height 19
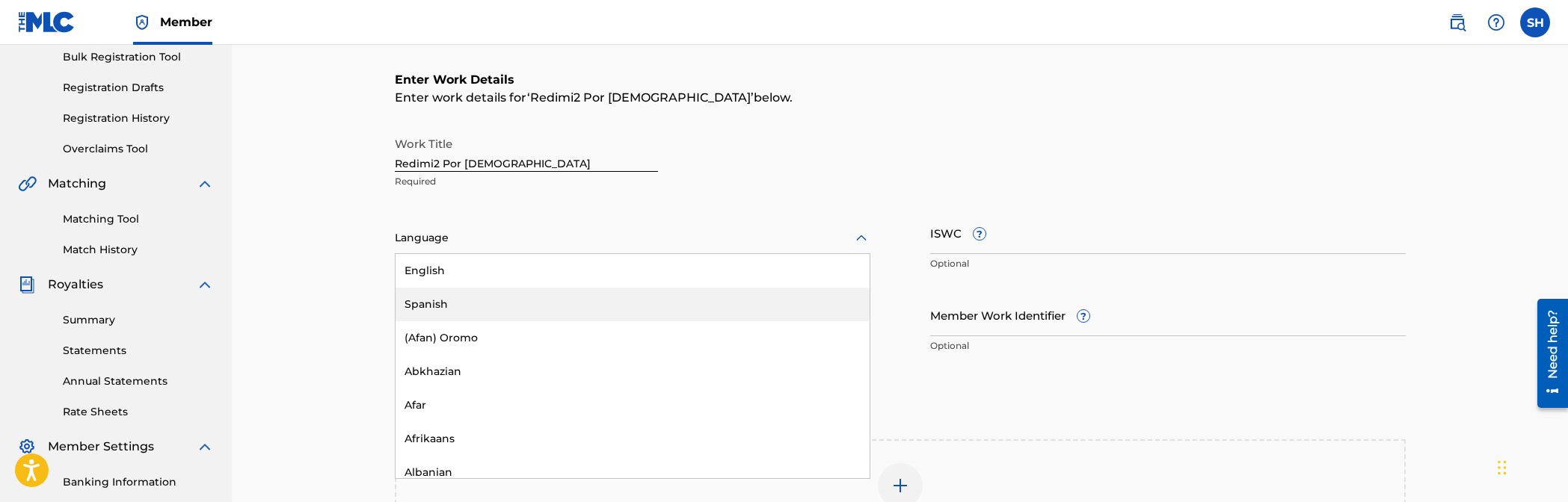
click at [626, 318] on div "Spanish" at bounding box center [632, 305] width 474 height 34
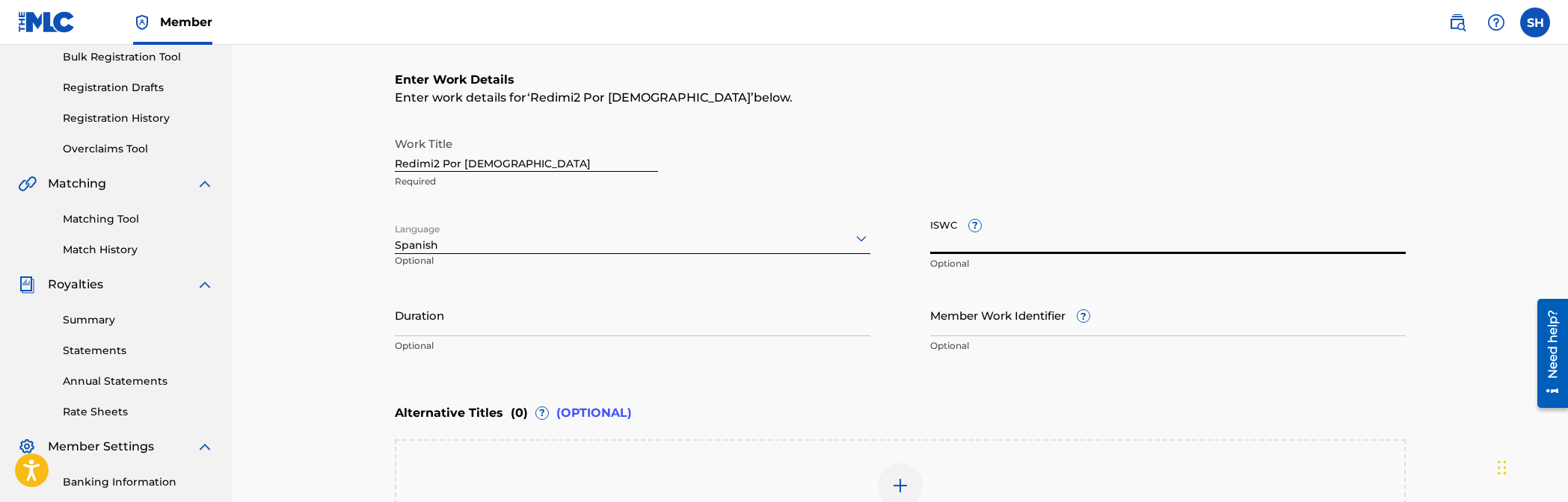
click at [951, 229] on input "ISWC ?" at bounding box center [1168, 233] width 476 height 42
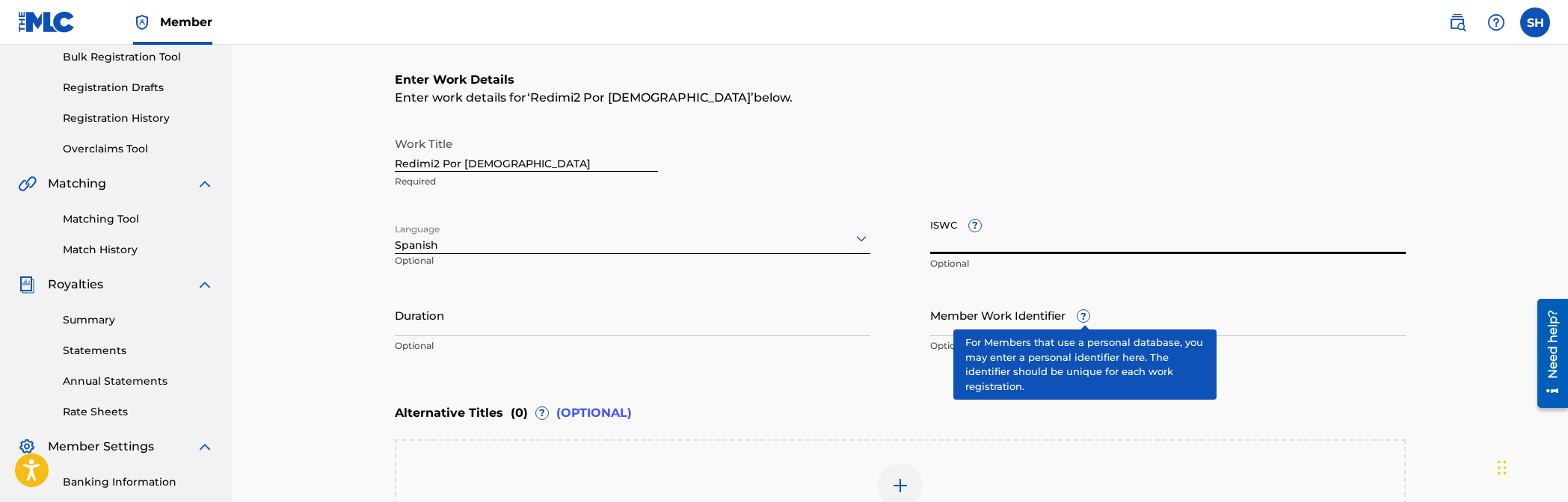
paste input "T-333.141.264-3"
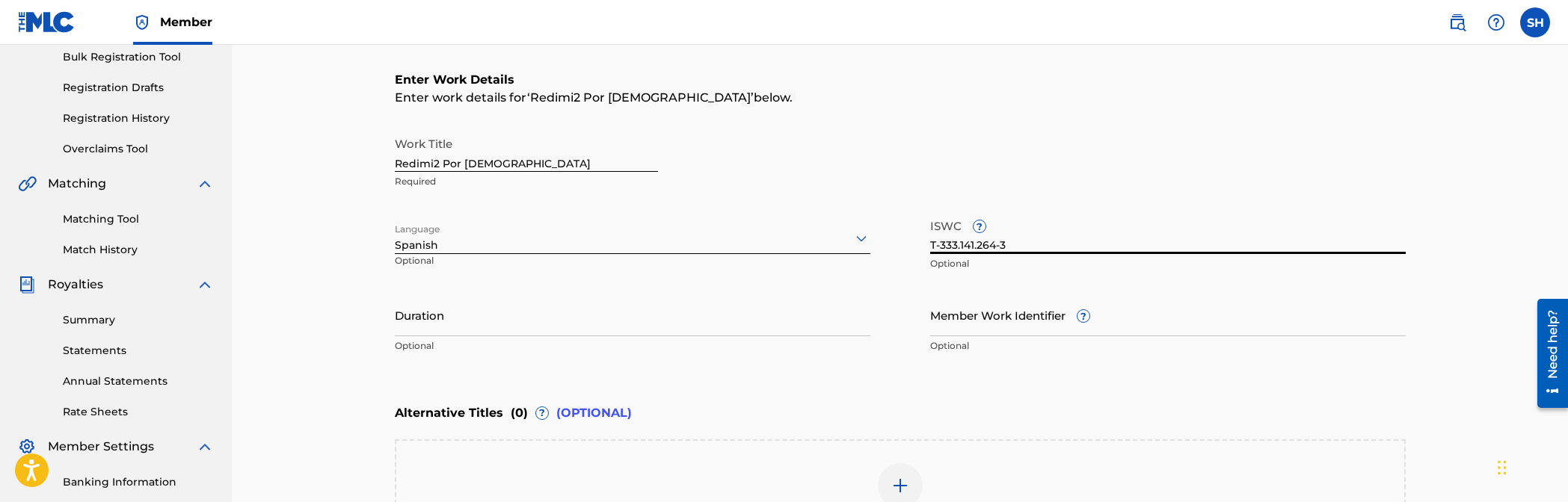
type input "T-333.141.264-3"
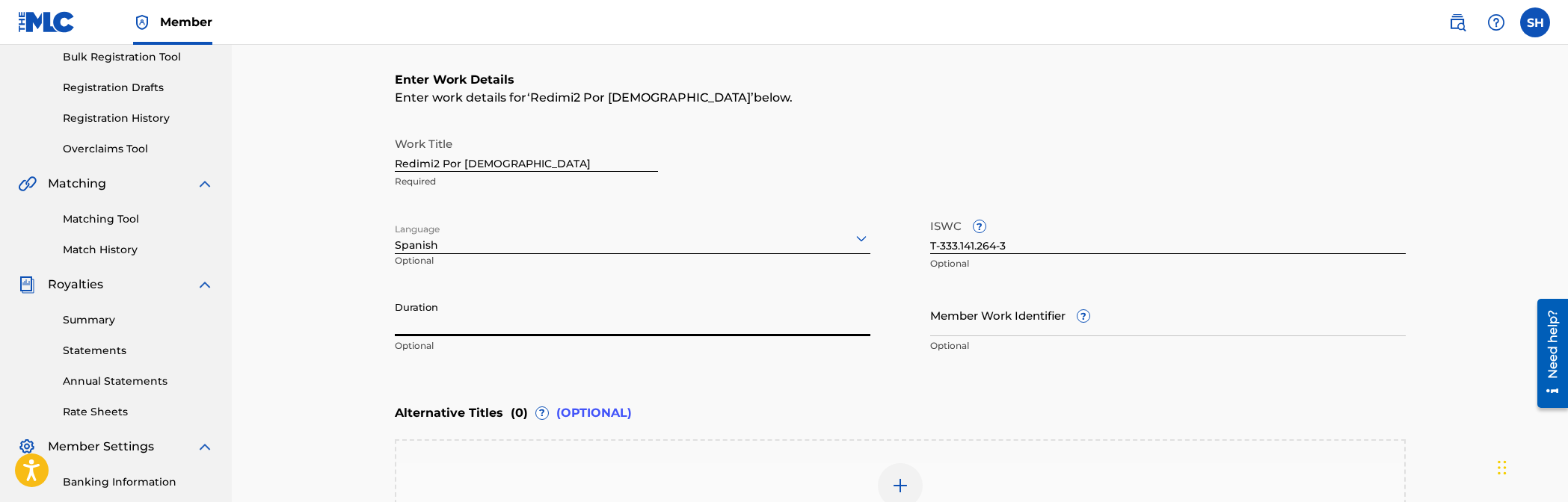
click at [787, 307] on input "Duration" at bounding box center [632, 315] width 476 height 42
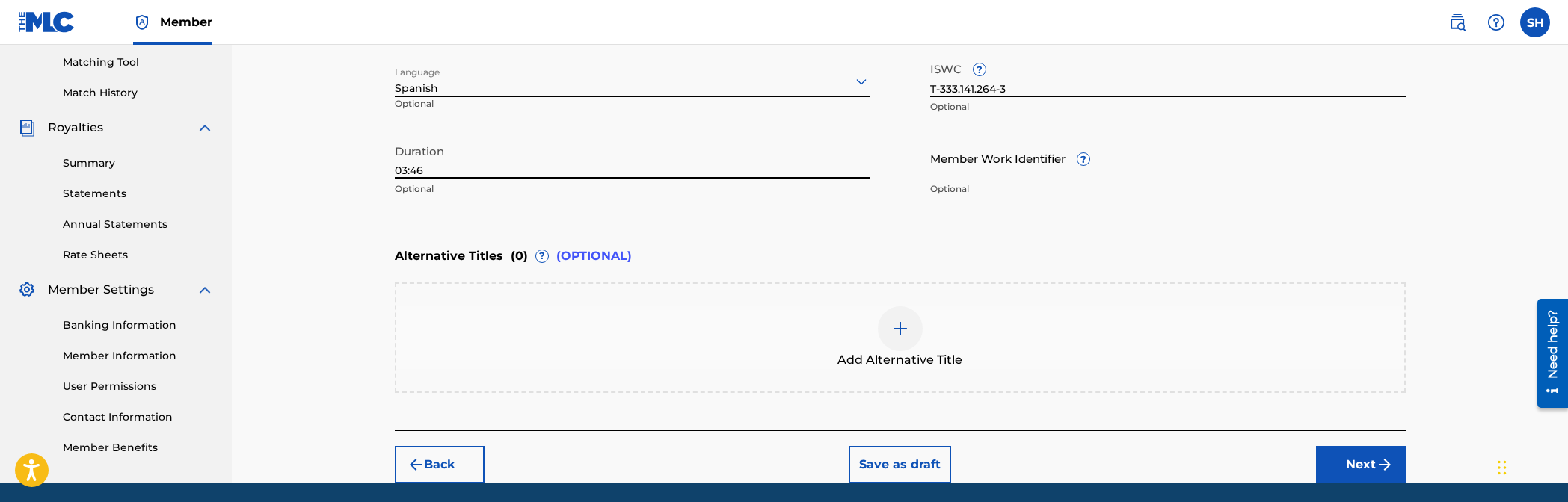
scroll to position [433, 0]
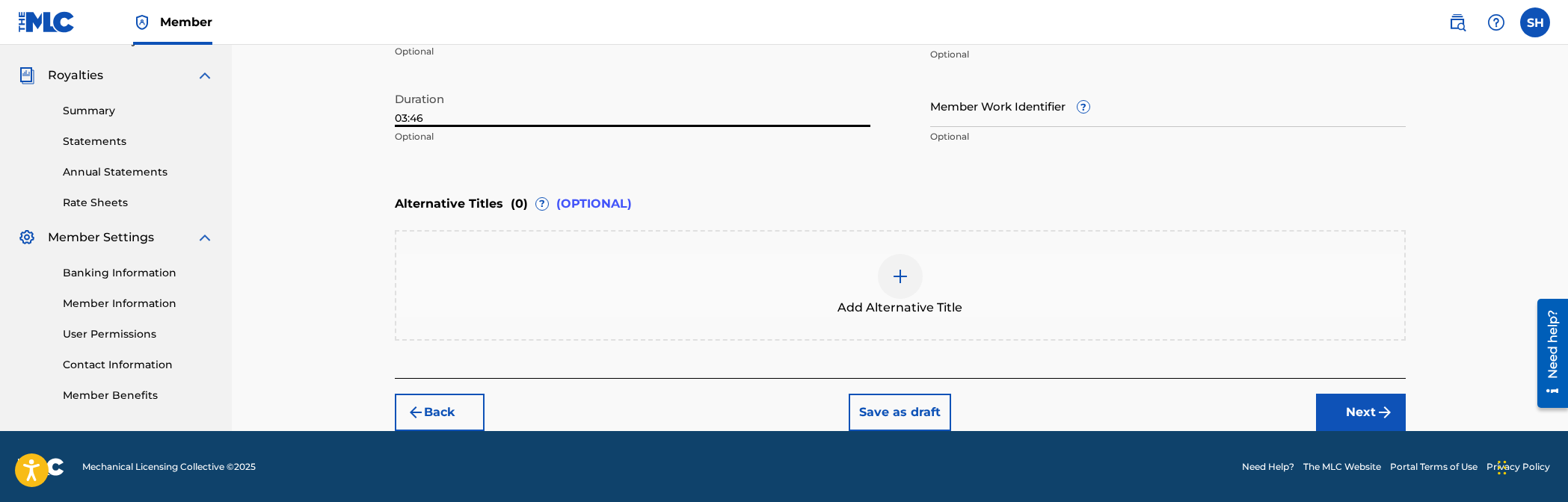
type input "03:46"
click at [951, 405] on img "submit" at bounding box center [1384, 412] width 18 height 18
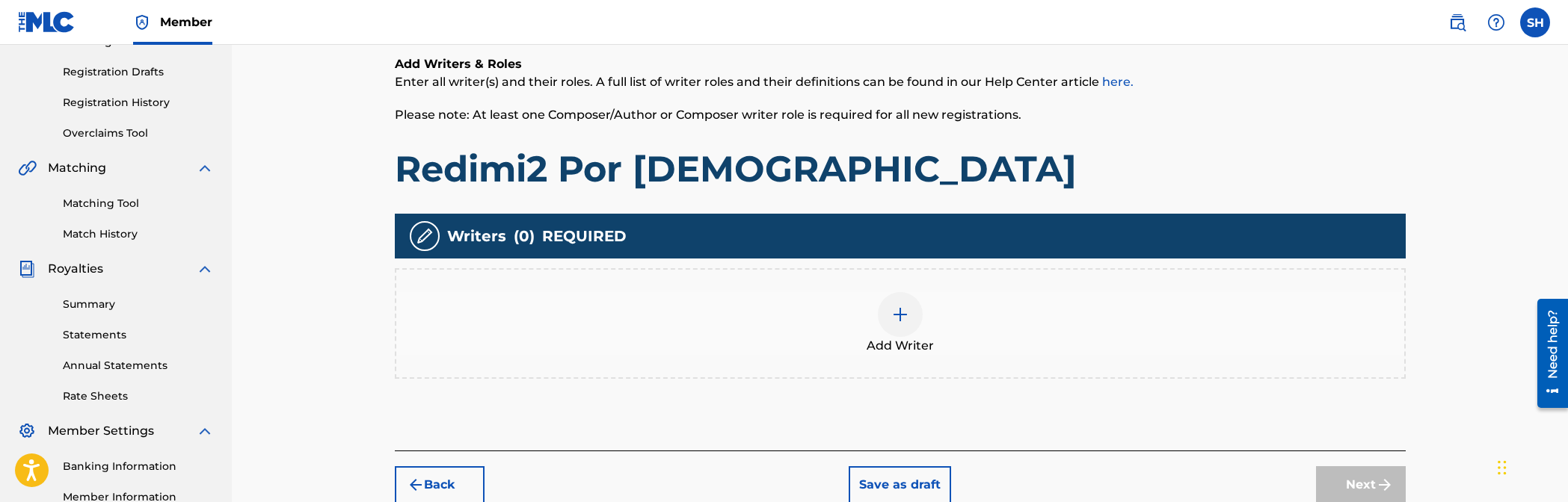
scroll to position [291, 0]
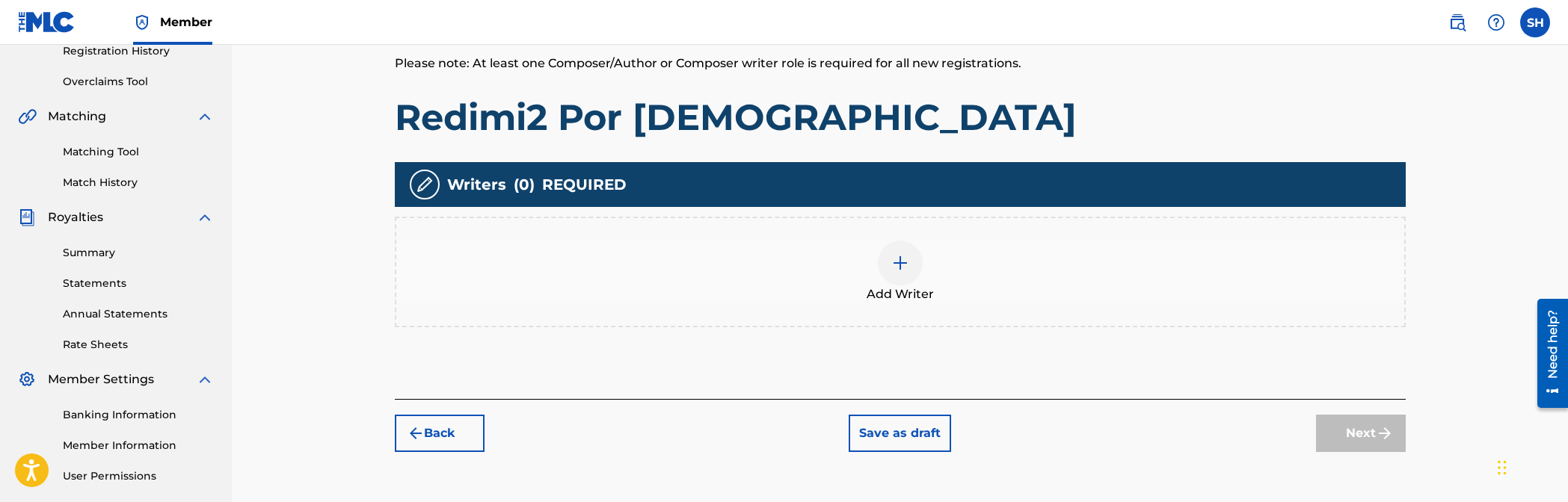
click at [918, 243] on div "Add Writer" at bounding box center [900, 272] width 1008 height 63
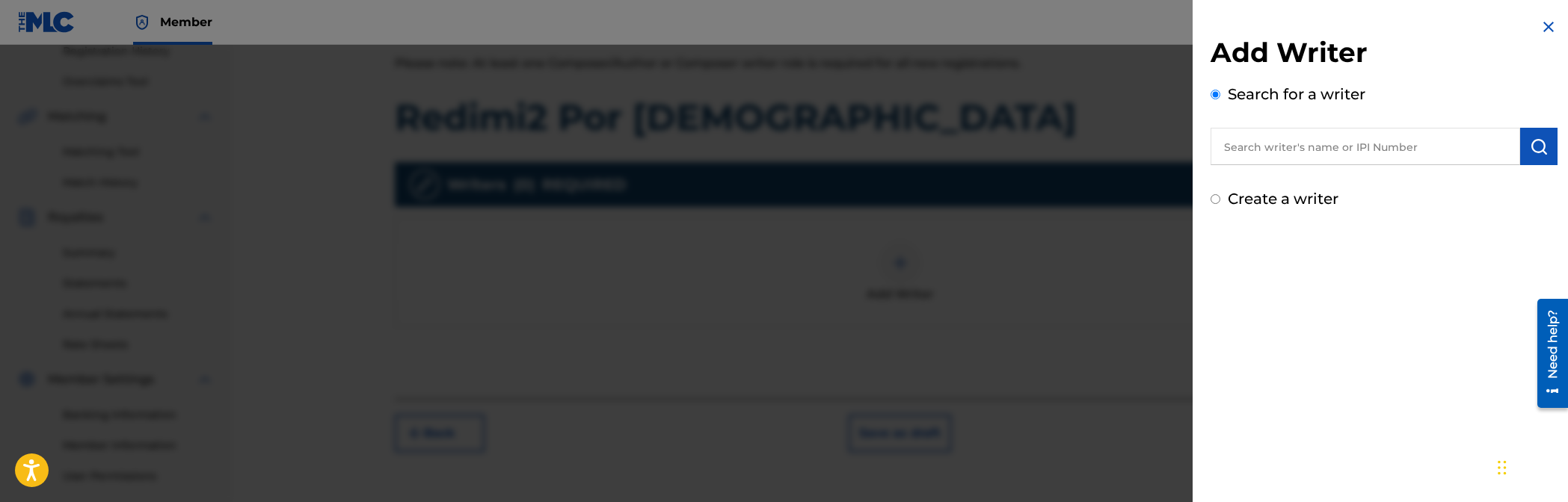
click at [951, 137] on input "text" at bounding box center [1366, 146] width 310 height 37
paste input "01054647753"
drag, startPoint x: 1252, startPoint y: 140, endPoint x: 1251, endPoint y: 162, distance: 22.0
click at [951, 155] on input "01054647753" at bounding box center [1366, 146] width 310 height 37
type input "01054647753"
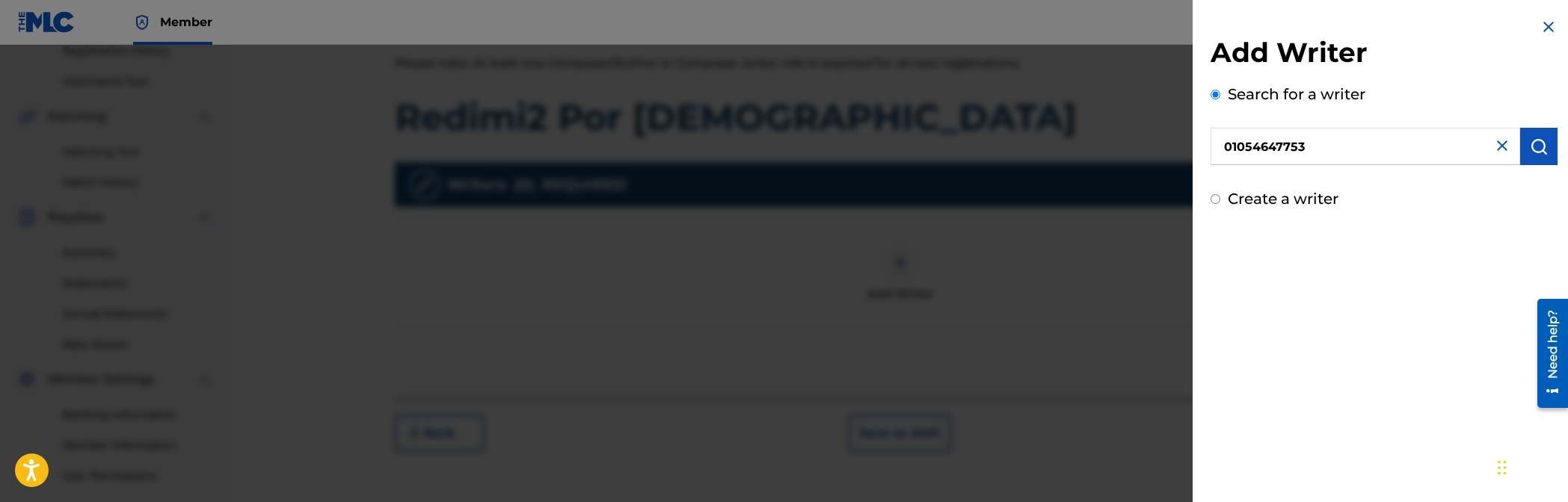
click at [951, 146] on img "submit" at bounding box center [1538, 146] width 18 height 18
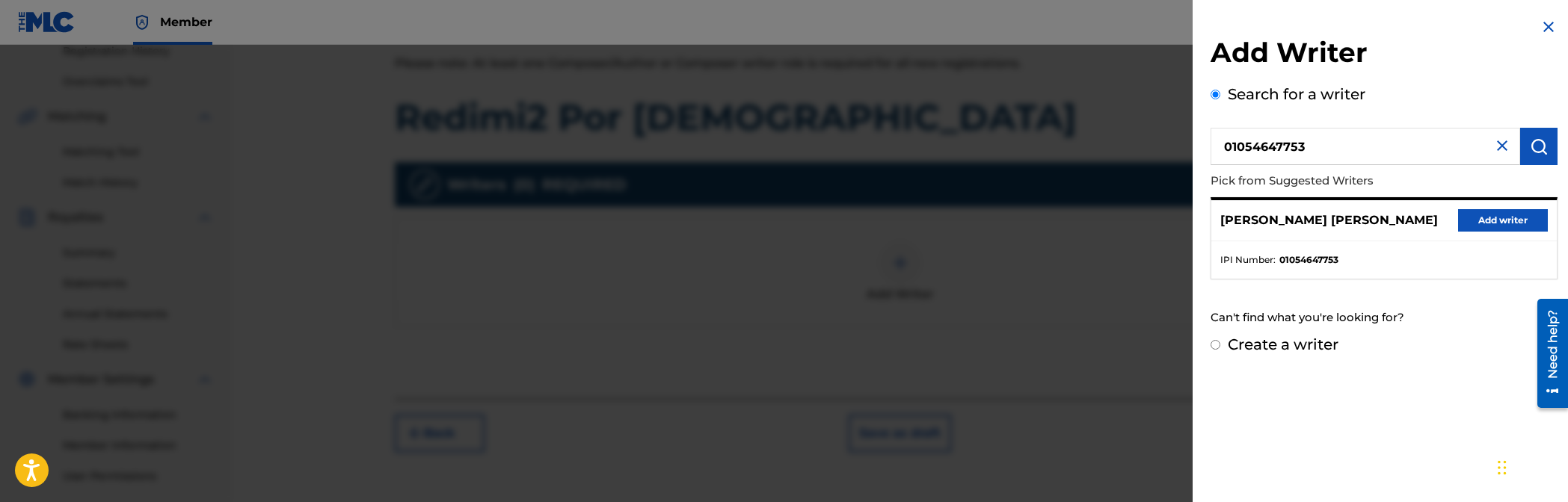
click at [951, 185] on div "01054647753 Pick from Suggested Writers [PERSON_NAME] [PERSON_NAME] Add writer …" at bounding box center [1384, 203] width 347 height 152
click at [951, 207] on div "[PERSON_NAME] [PERSON_NAME] Add writer" at bounding box center [1384, 221] width 345 height 41
click at [951, 218] on button "Add writer" at bounding box center [1503, 220] width 90 height 22
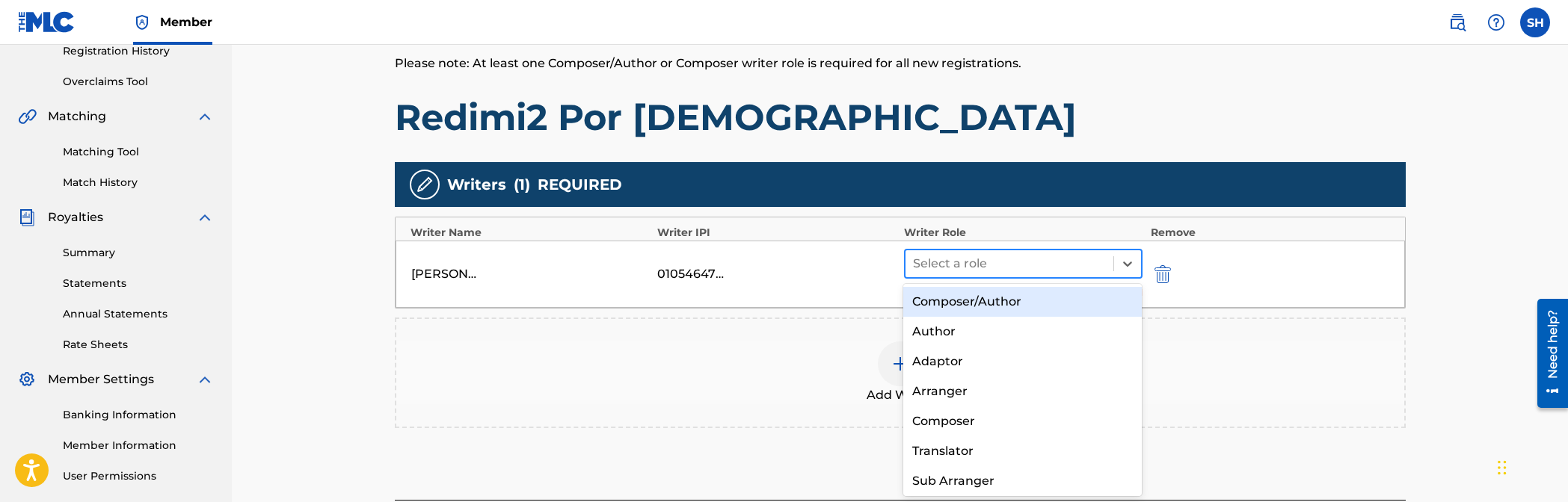
click at [951, 263] on div at bounding box center [1009, 263] width 194 height 21
click at [951, 310] on div "Composer/Author" at bounding box center [1023, 301] width 239 height 30
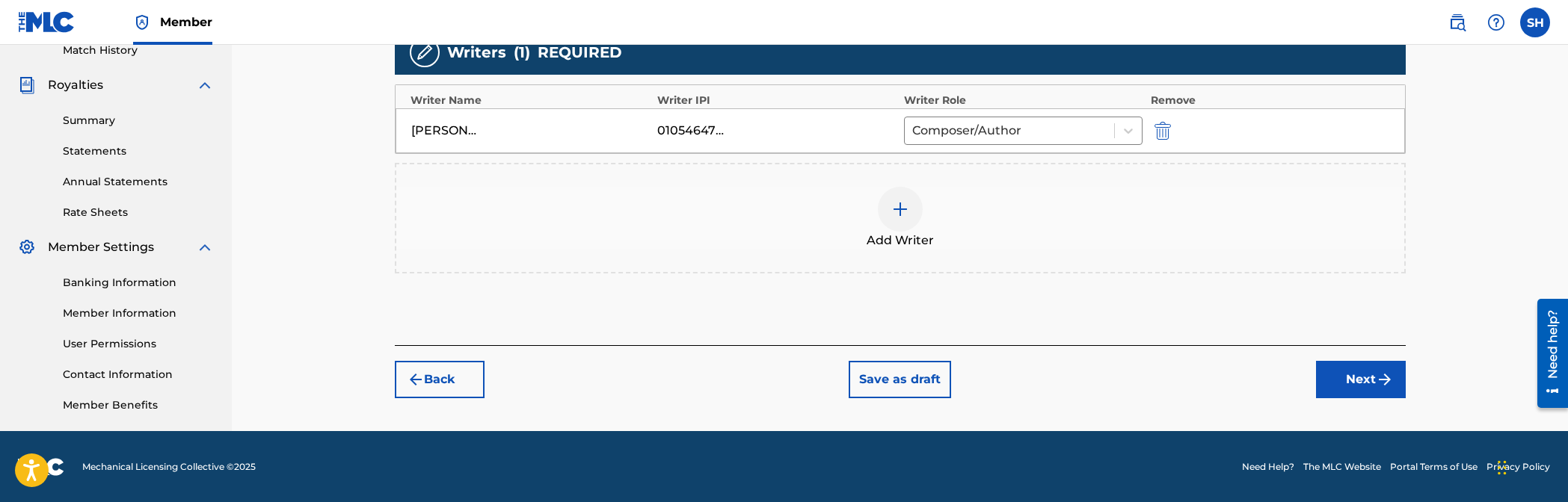
click at [951, 377] on button "Next" at bounding box center [1361, 380] width 90 height 37
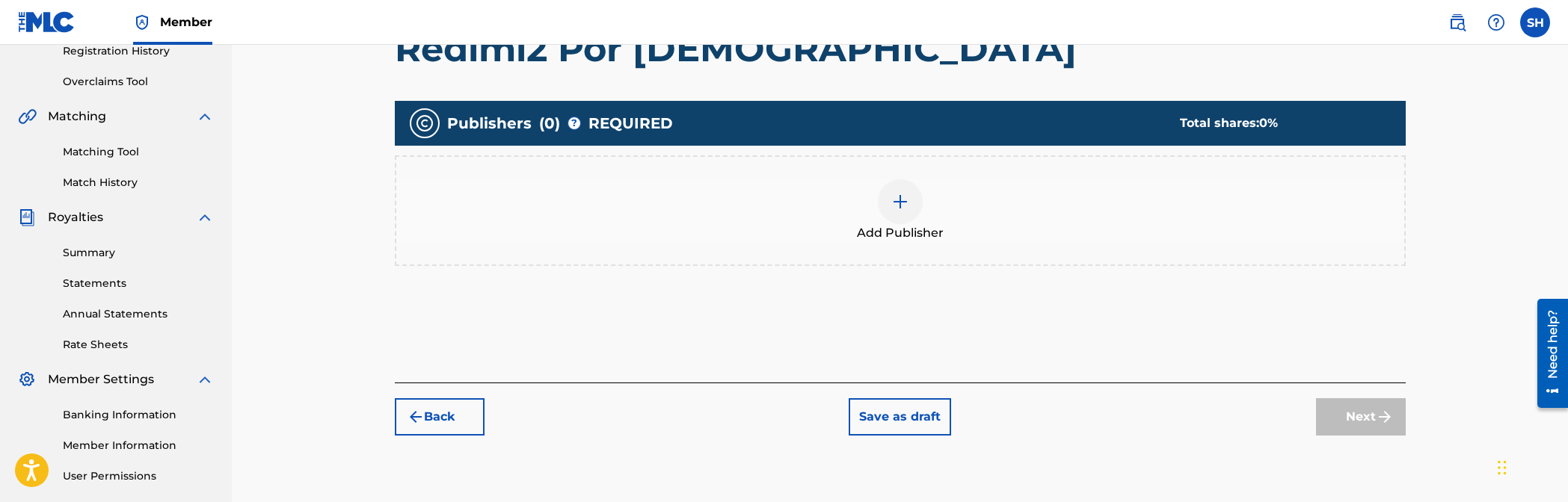
click at [880, 207] on div at bounding box center [900, 201] width 45 height 45
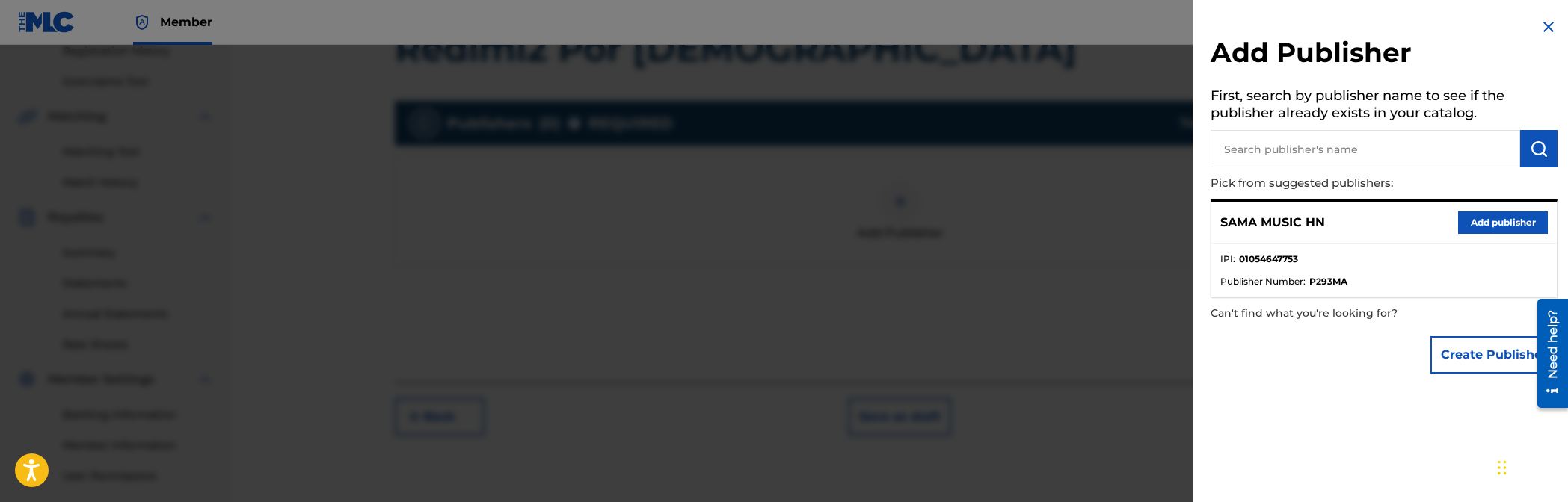
click at [951, 212] on button "Add publisher" at bounding box center [1503, 223] width 90 height 22
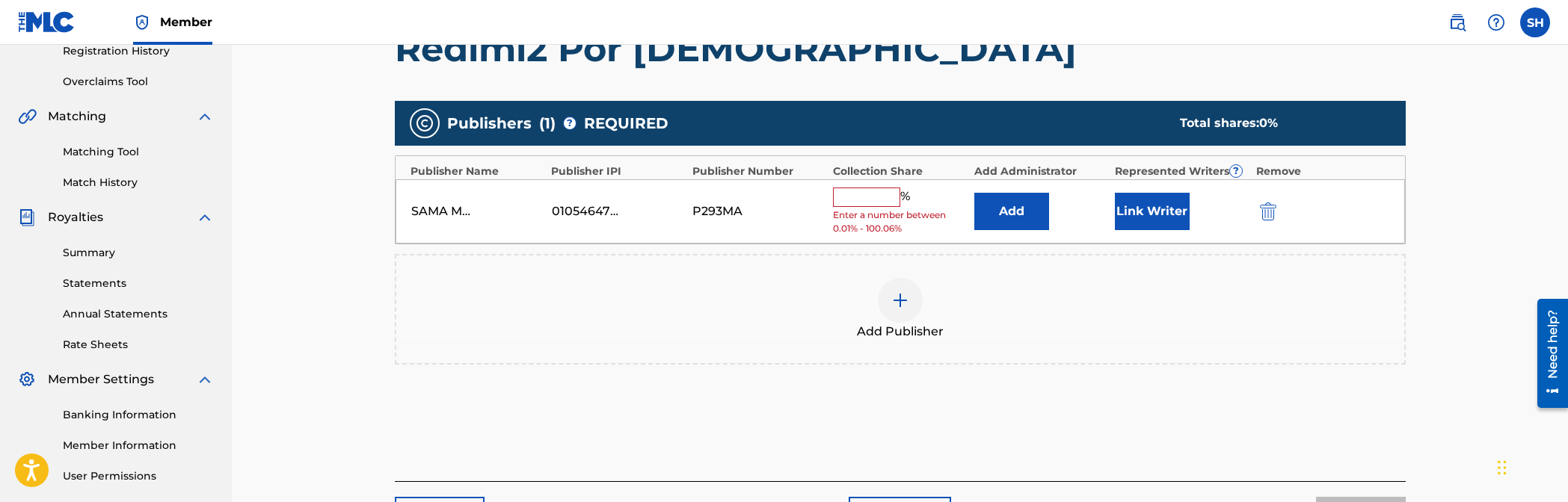
click at [871, 191] on input "text" at bounding box center [866, 197] width 67 height 19
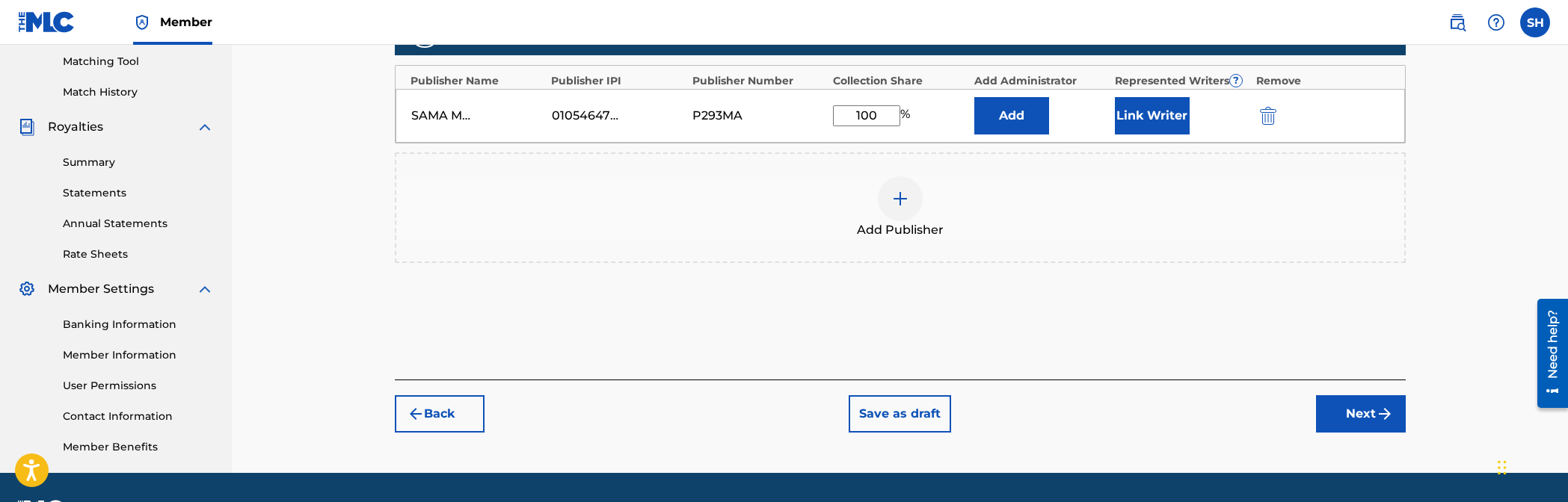
scroll to position [424, 0]
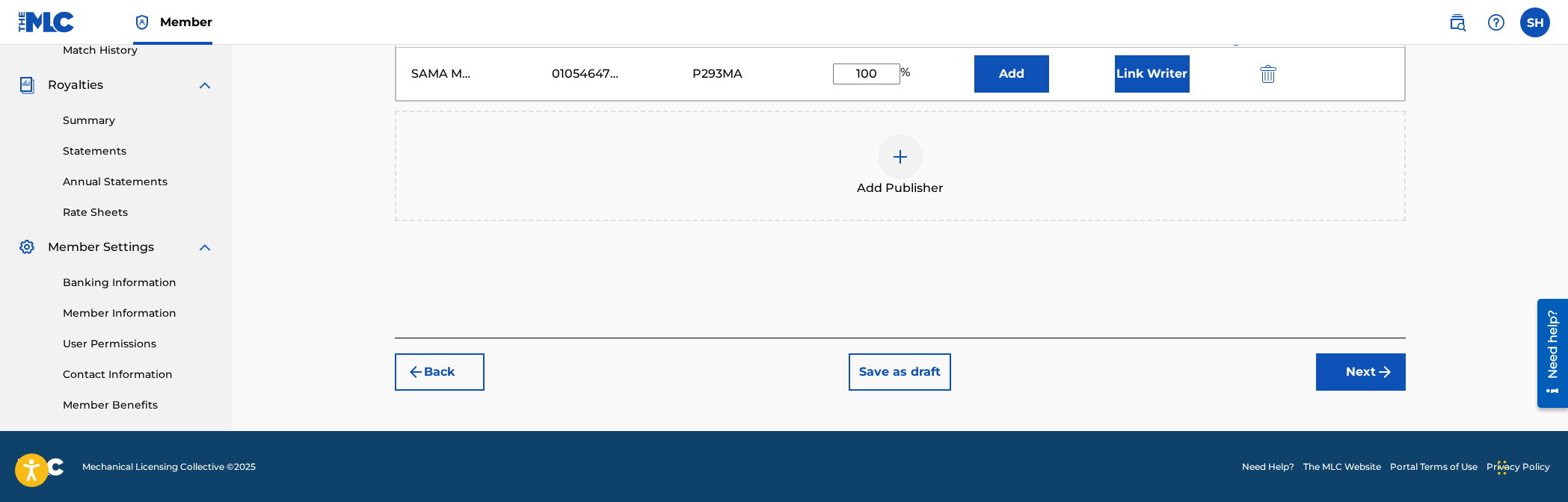
type input "100"
click at [951, 381] on button "Next" at bounding box center [1361, 372] width 90 height 37
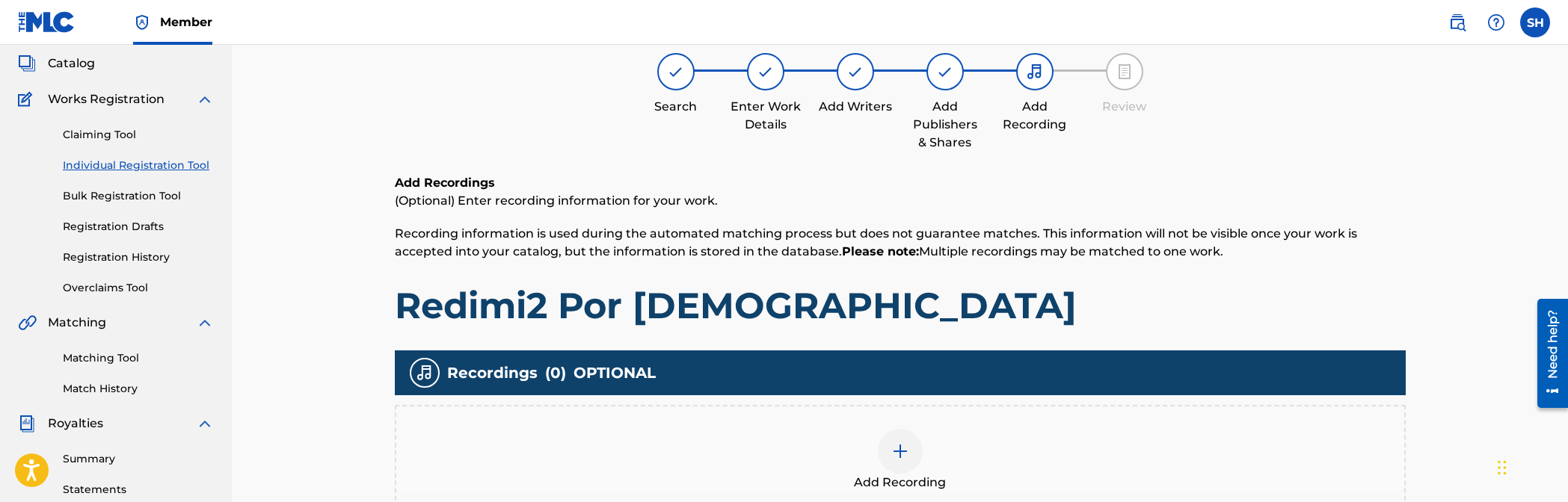
scroll to position [291, 0]
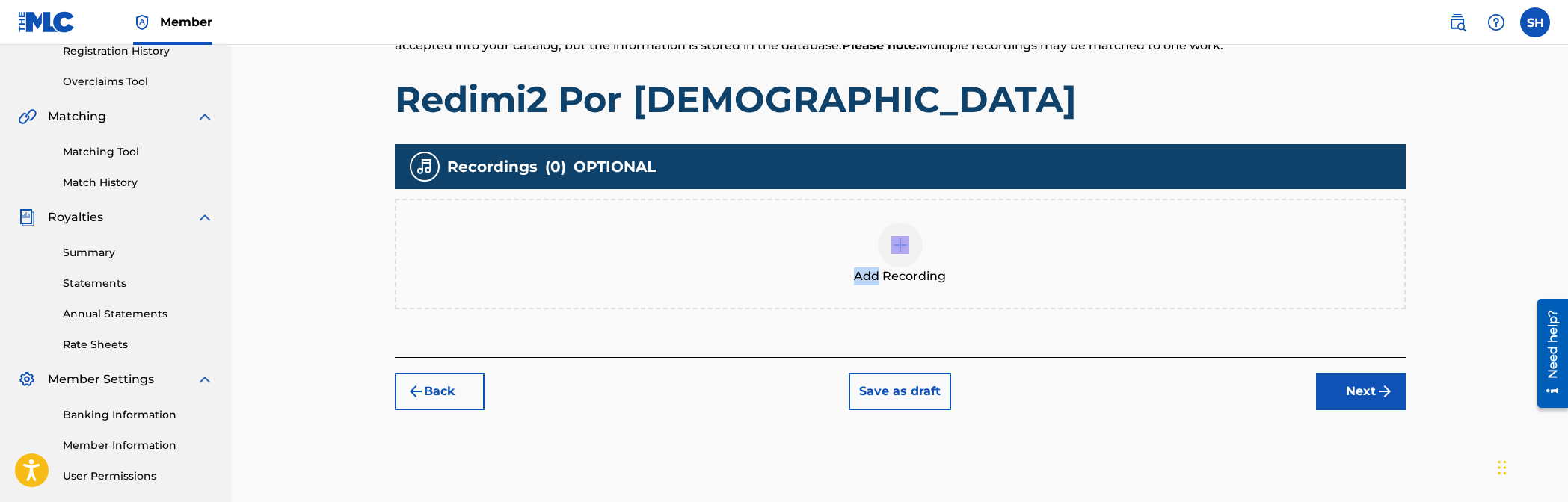
click at [880, 267] on div "Add Recording" at bounding box center [900, 254] width 1008 height 63
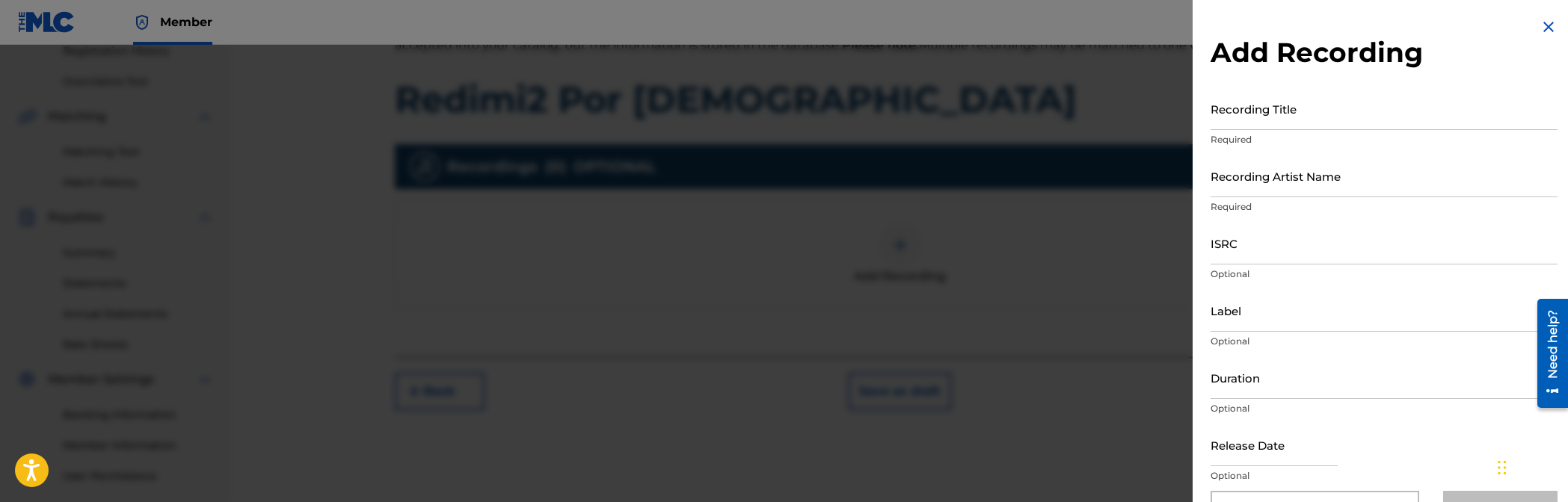
click at [951, 93] on input "Recording Title" at bounding box center [1384, 108] width 347 height 42
type input "Redimi2 Por [DEMOGRAPHIC_DATA]"
click at [951, 187] on input "Recording Artist Name" at bounding box center [1384, 176] width 347 height 42
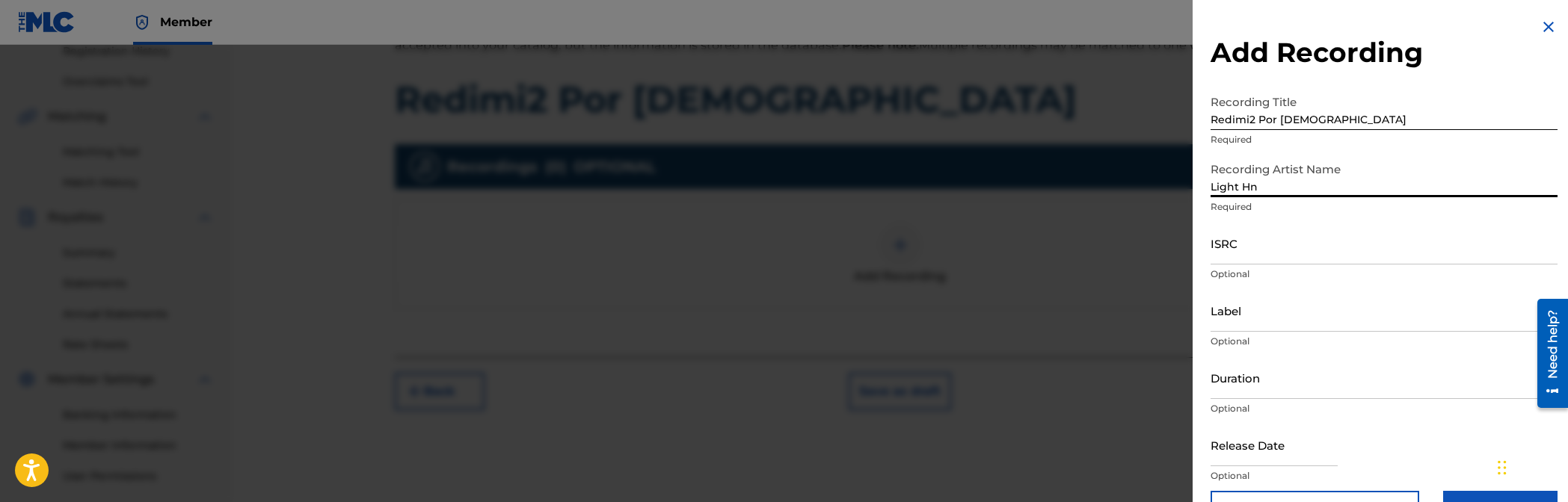
type input "Light Hn"
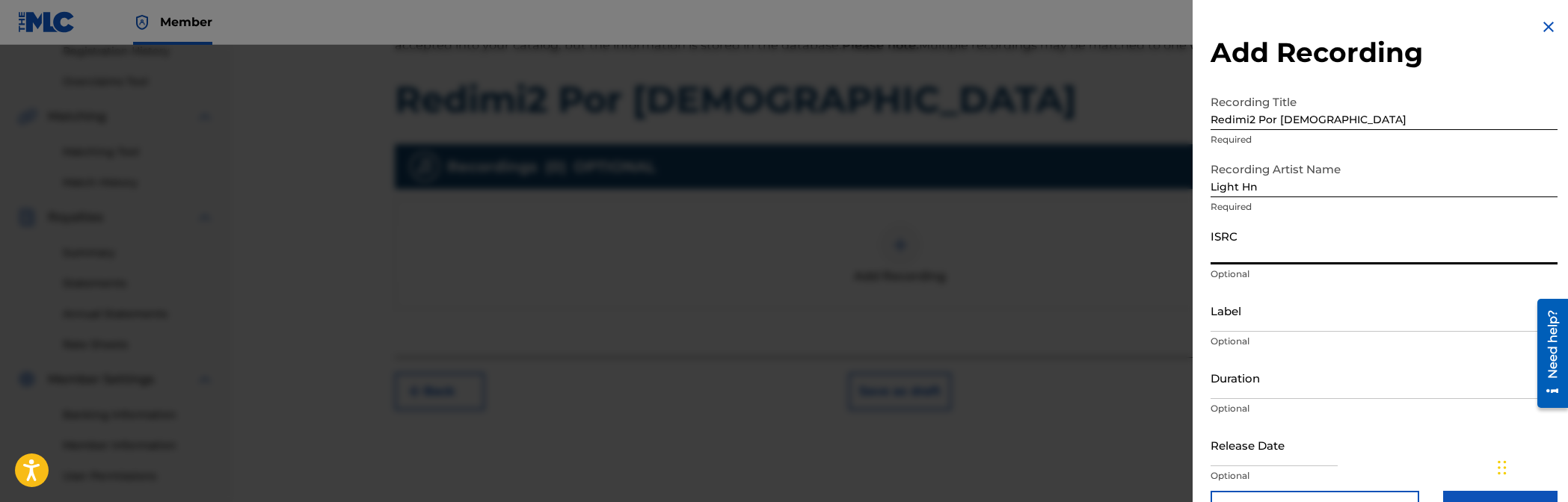
click at [951, 239] on input "ISRC" at bounding box center [1384, 243] width 347 height 42
paste input "ushm22513834"
type input "ushm22513834"
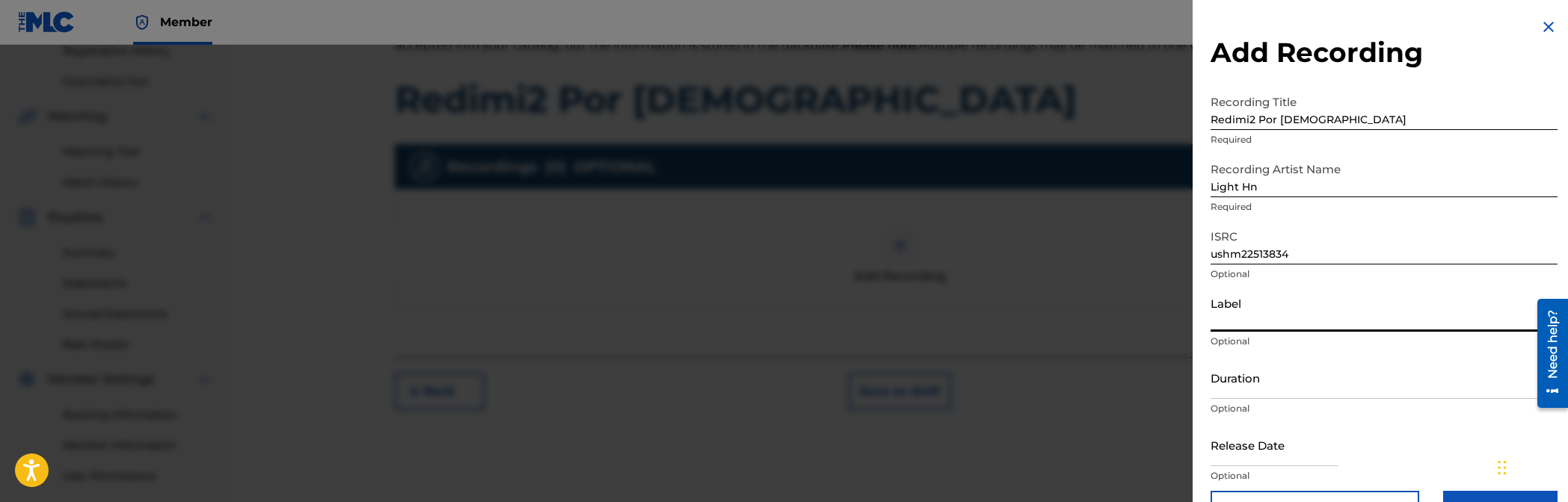
click at [951, 321] on input "Label" at bounding box center [1384, 311] width 347 height 42
type input "Sama Music Hn"
click at [951, 382] on input "Duration" at bounding box center [1384, 378] width 347 height 42
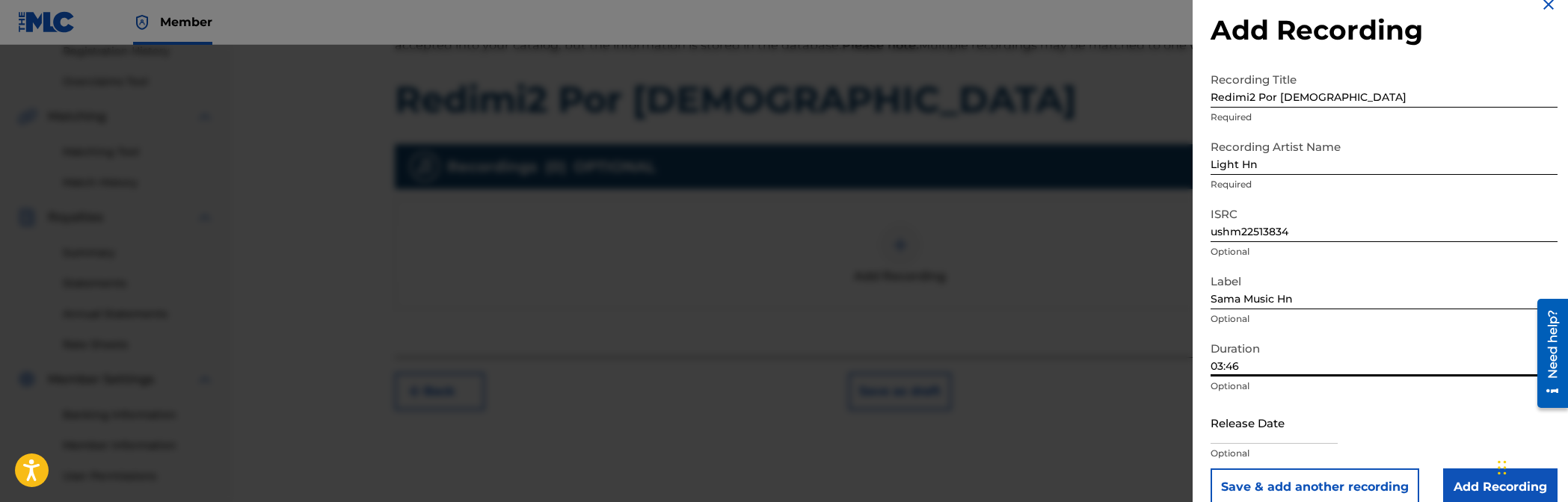
scroll to position [43, 0]
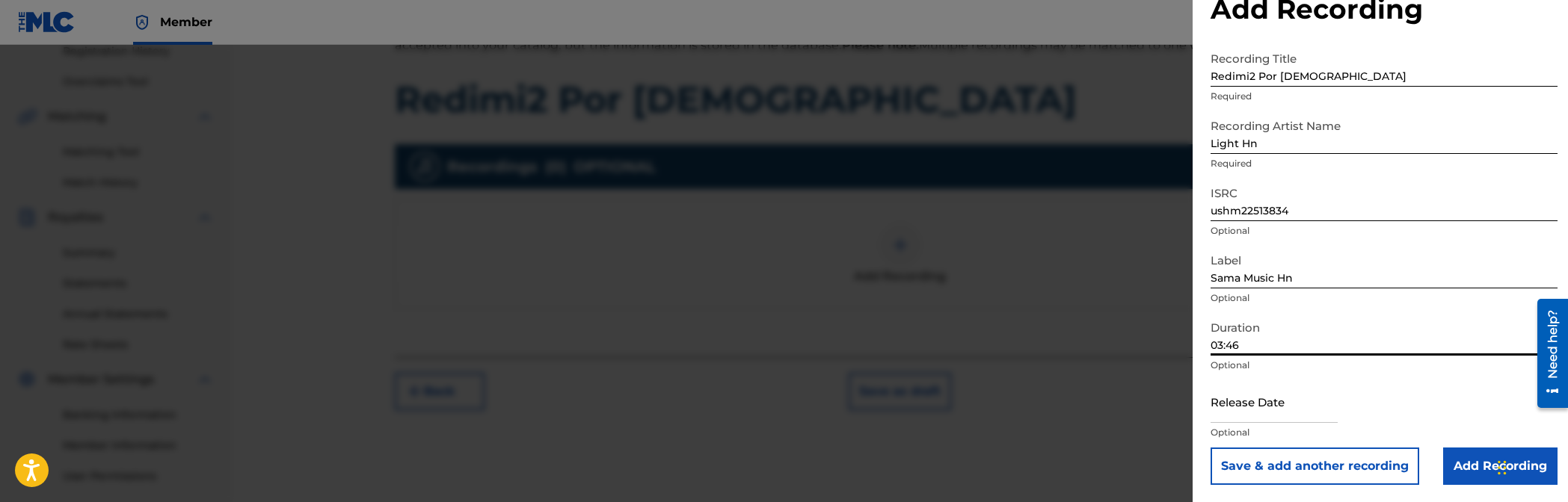
type input "03:46"
click at [951, 409] on input "text" at bounding box center [1274, 402] width 127 height 42
select select "7"
select select "2025"
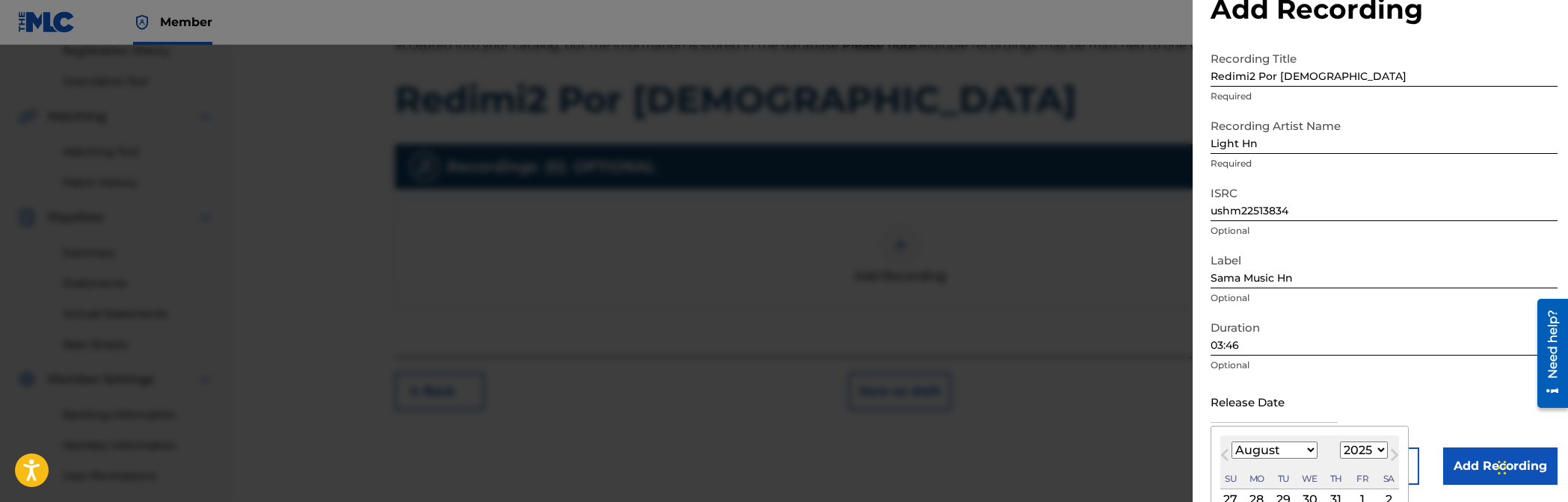
click at [951, 450] on select "January February March April May June July August September October November De…" at bounding box center [1274, 450] width 86 height 17
select select "4"
click at [951, 442] on select "January February March April May June July August September October November De…" at bounding box center [1274, 450] width 86 height 17
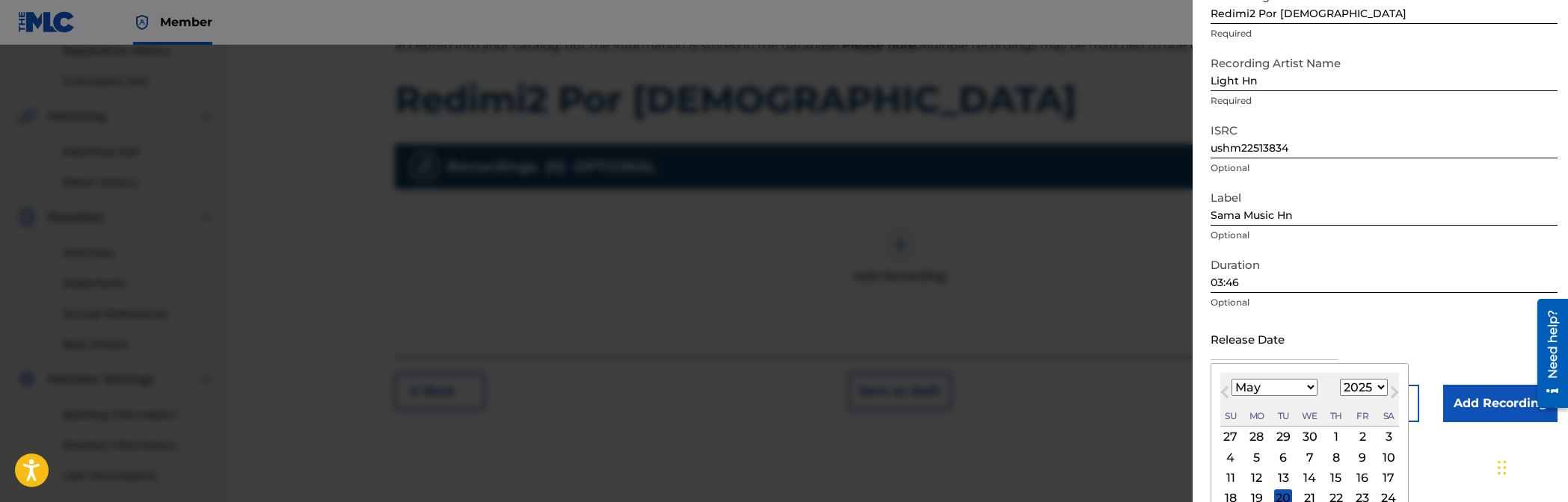
scroll to position [163, 0]
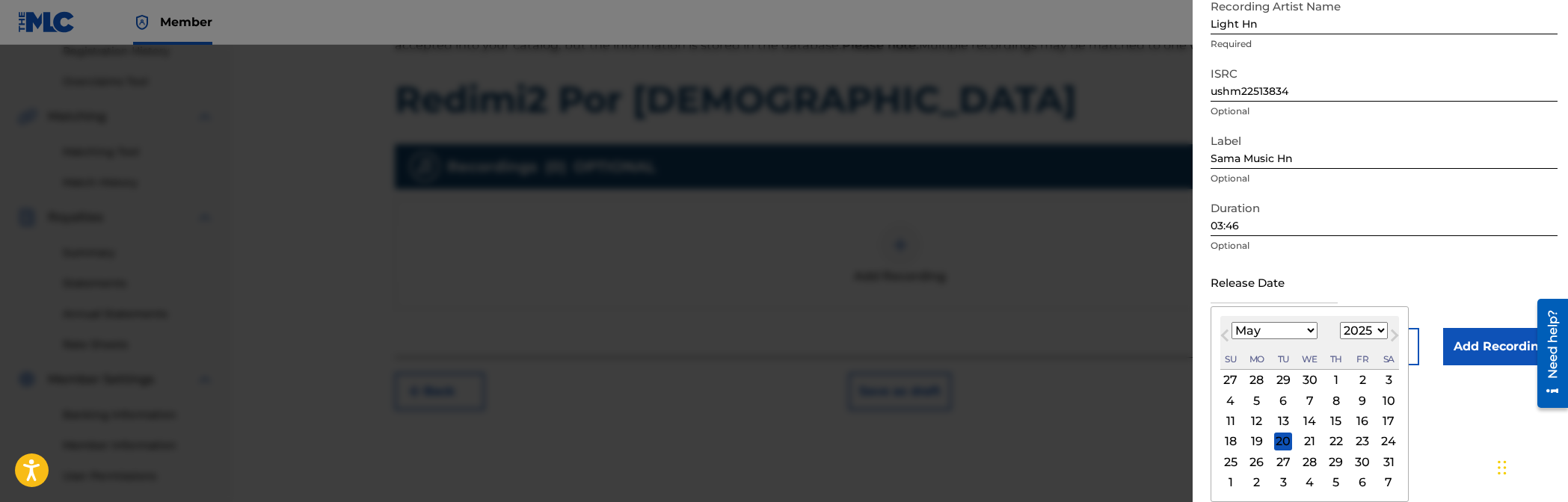
click at [951, 380] on div "3" at bounding box center [1388, 380] width 18 height 18
type input "[DATE]"
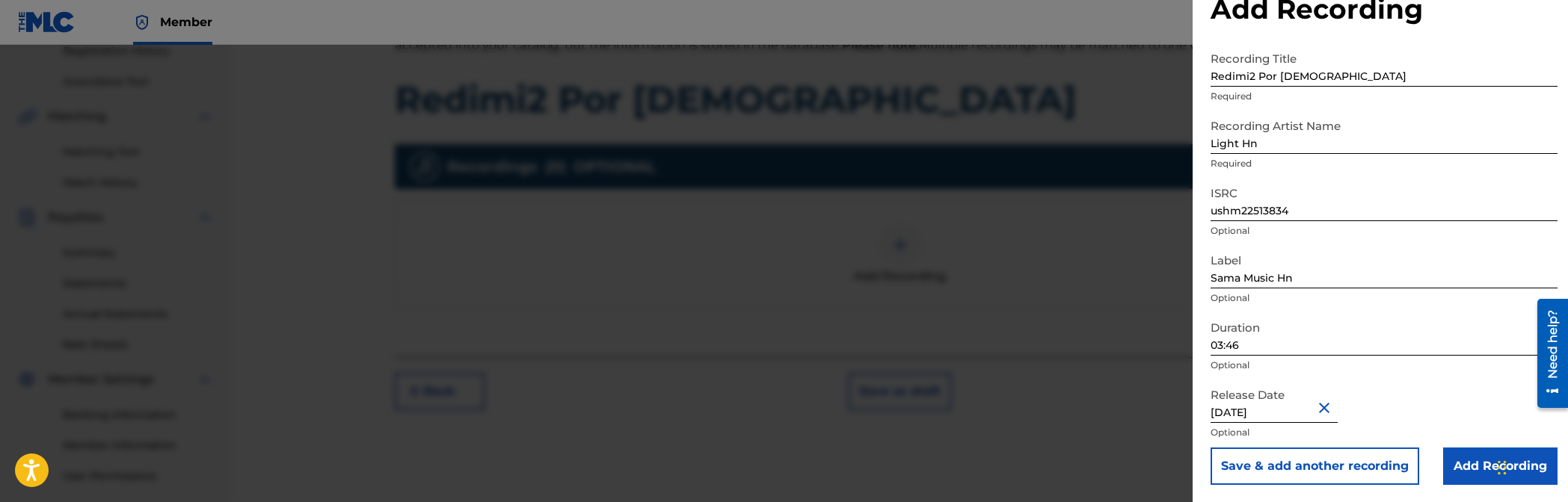
scroll to position [424, 0]
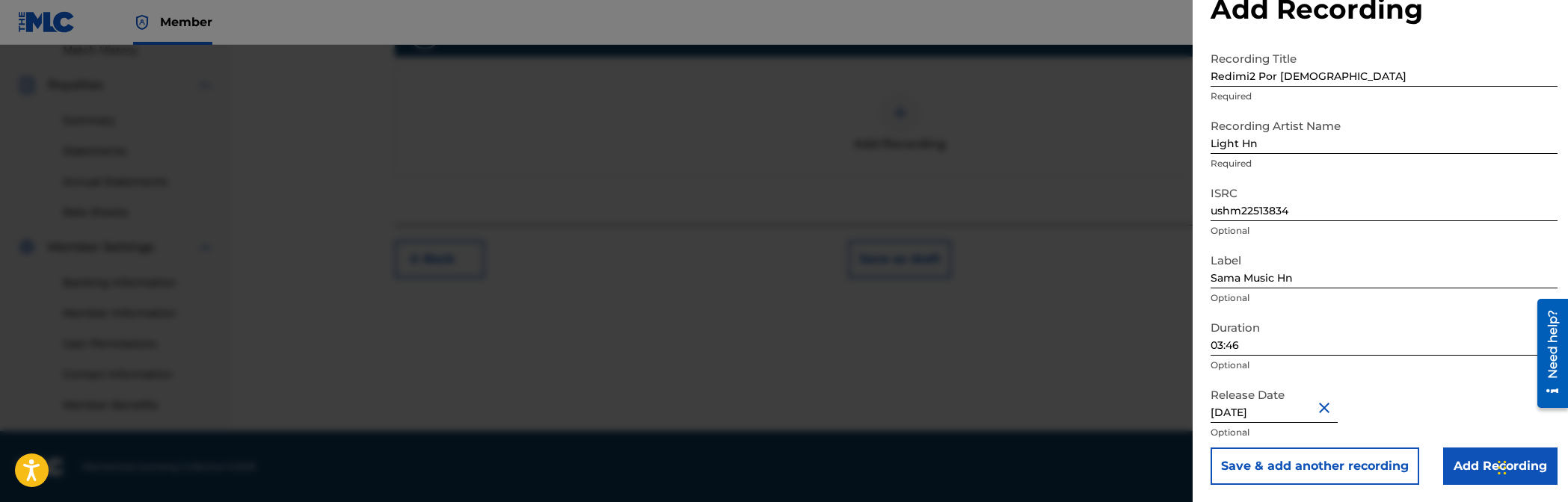
click at [951, 439] on div "Release Date [DATE] Optional" at bounding box center [1384, 414] width 347 height 67
drag, startPoint x: 1474, startPoint y: 451, endPoint x: 1467, endPoint y: 439, distance: 13.9
click at [951, 451] on input "Add Recording" at bounding box center [1499, 466] width 114 height 37
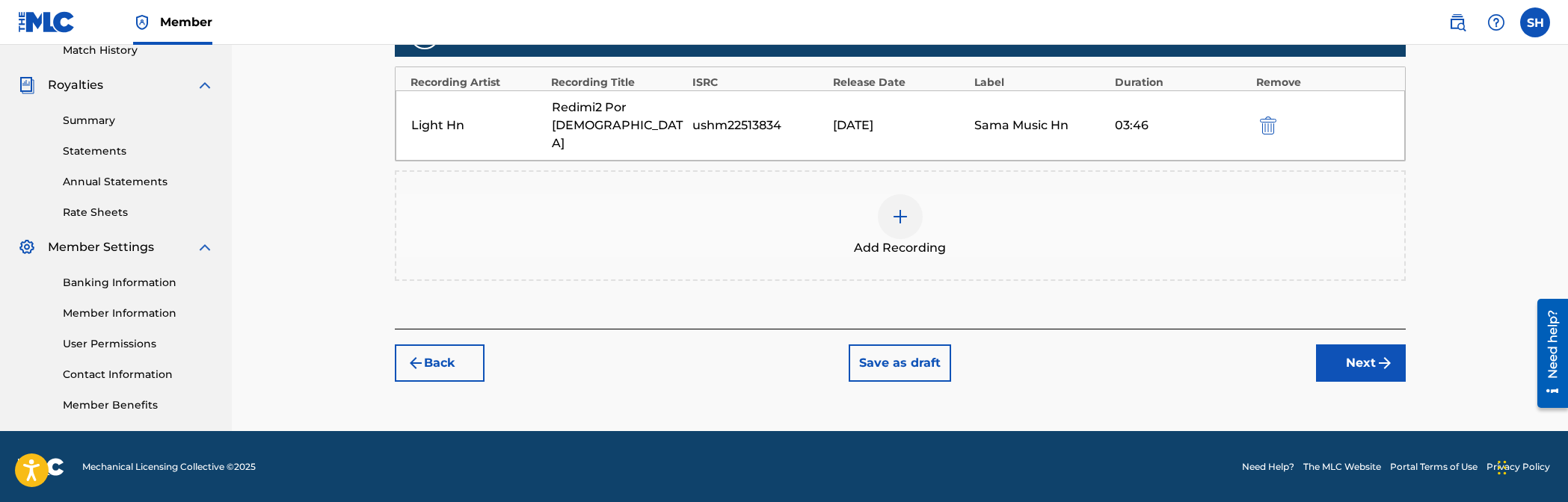
drag, startPoint x: 1355, startPoint y: 292, endPoint x: 1360, endPoint y: 317, distance: 25.5
click at [951, 296] on div "Register Work Search Enter Work Details Add Writers Add Publishers & Shares Add…" at bounding box center [900, 19] width 1011 height 724
click at [951, 345] on button "Next" at bounding box center [1361, 363] width 90 height 37
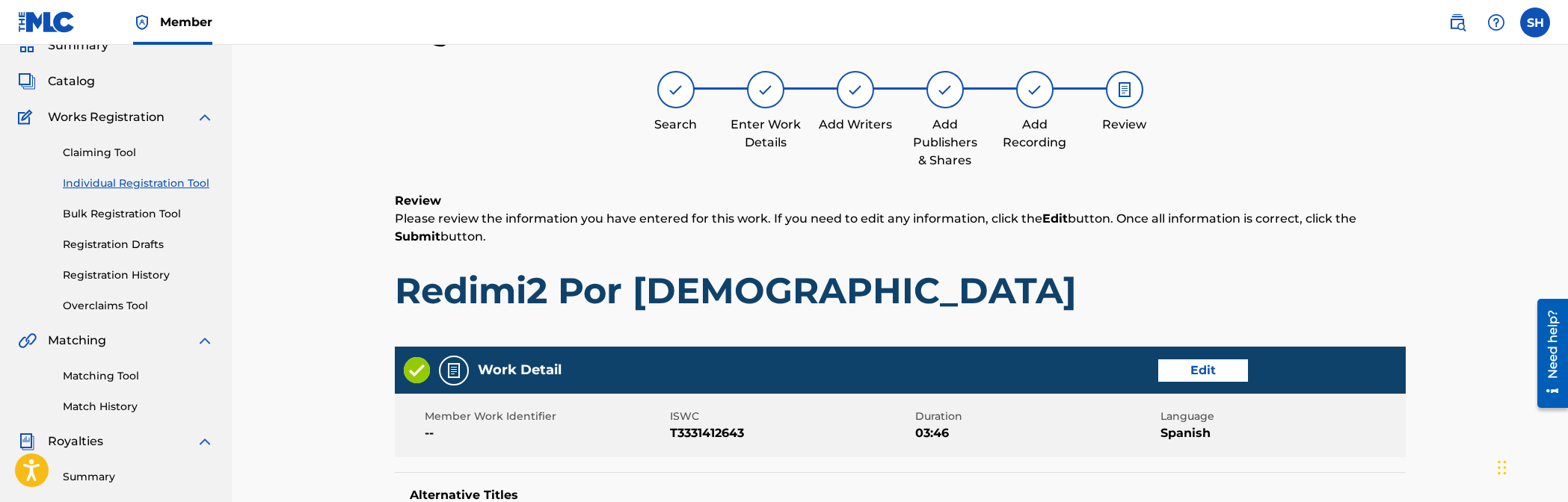
scroll to position [764, 0]
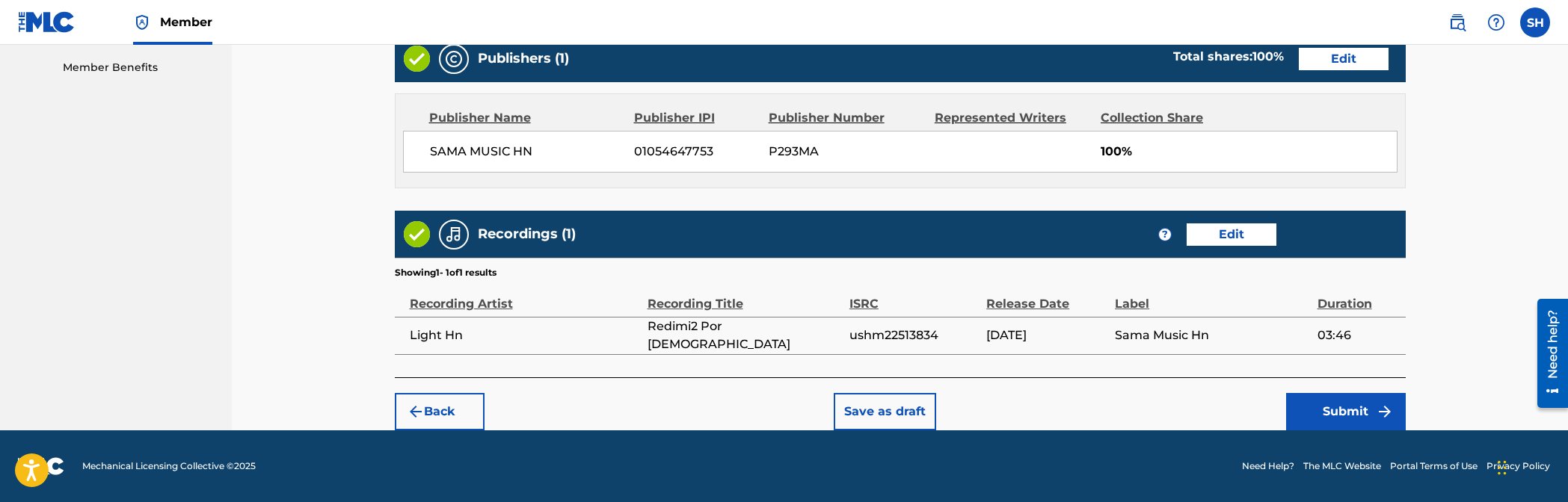
click at [951, 404] on button "Submit" at bounding box center [1345, 412] width 119 height 37
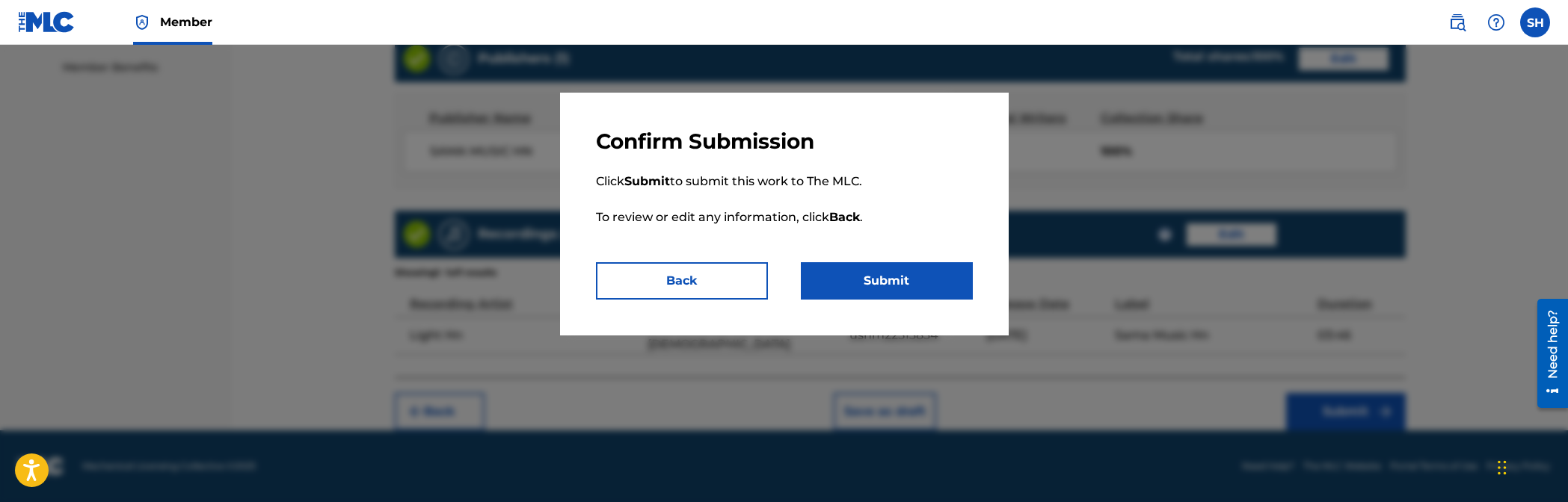
click at [951, 279] on button "Submit" at bounding box center [886, 281] width 172 height 37
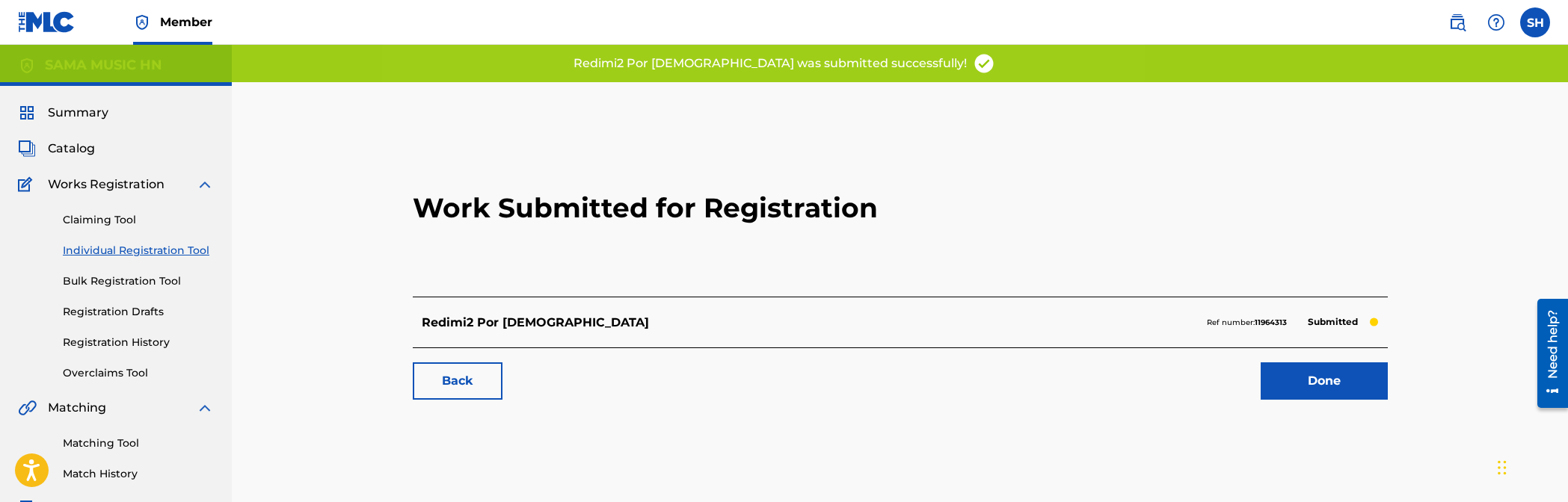
click at [112, 249] on link "Individual Registration Tool" at bounding box center [138, 251] width 151 height 16
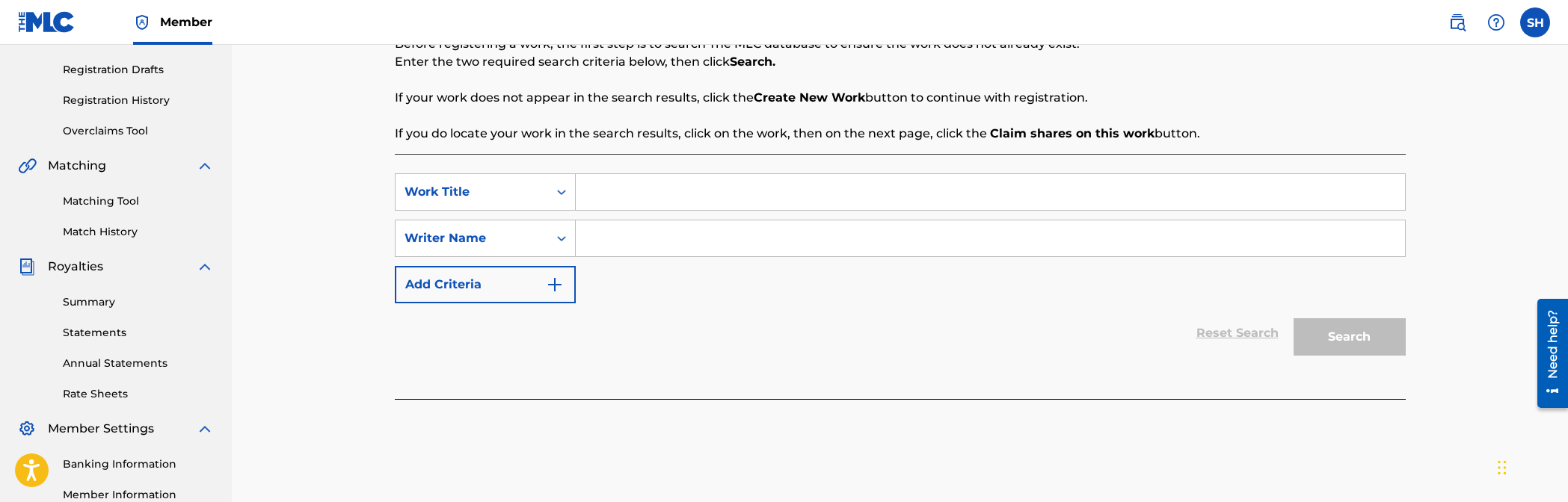
scroll to position [200, 0]
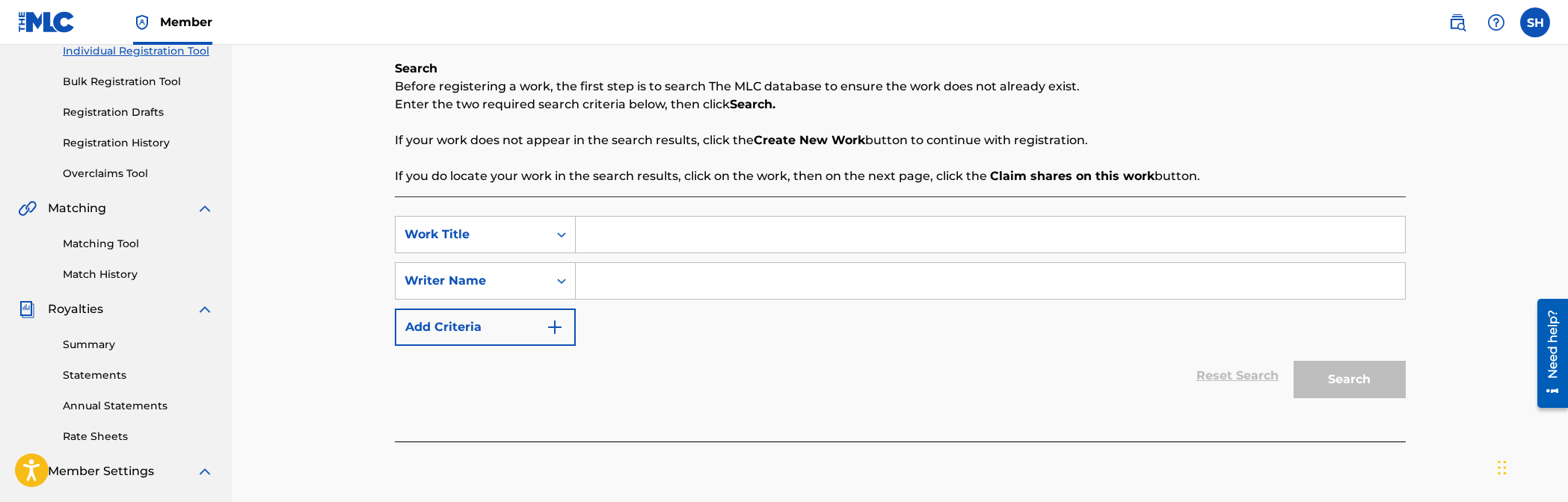
click at [649, 246] on input "Search Form" at bounding box center [990, 234] width 829 height 36
type input "fd"
click at [650, 270] on input "Search Form" at bounding box center [990, 281] width 829 height 36
type input "fdg"
click at [951, 361] on button "Search" at bounding box center [1350, 380] width 112 height 37
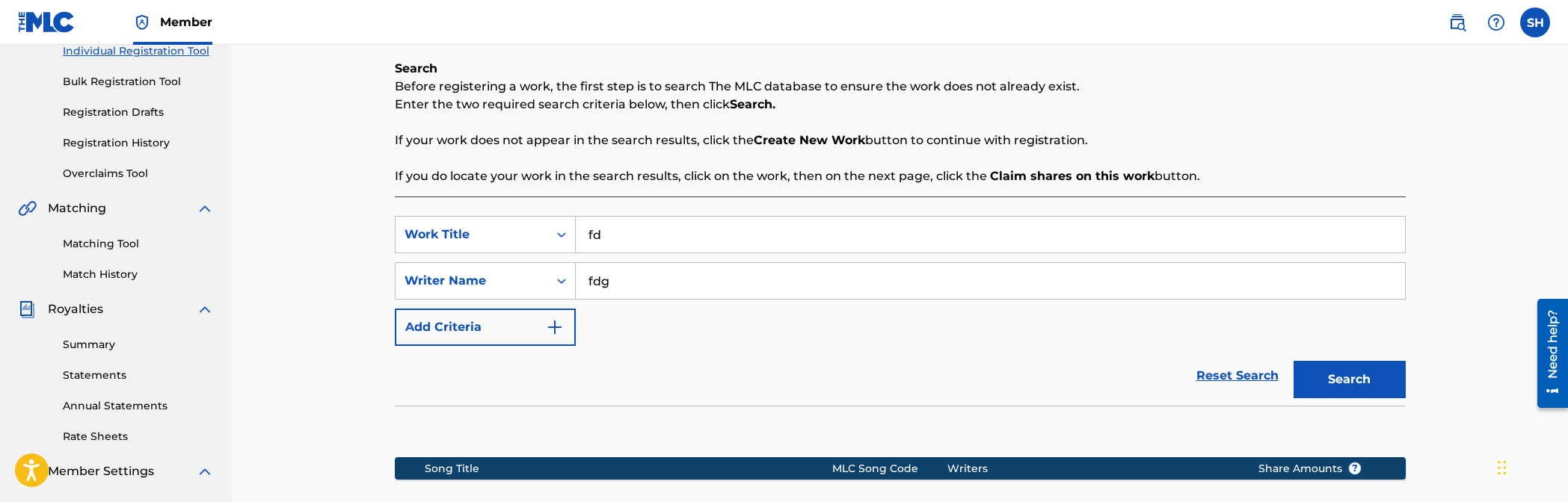
scroll to position [424, 0]
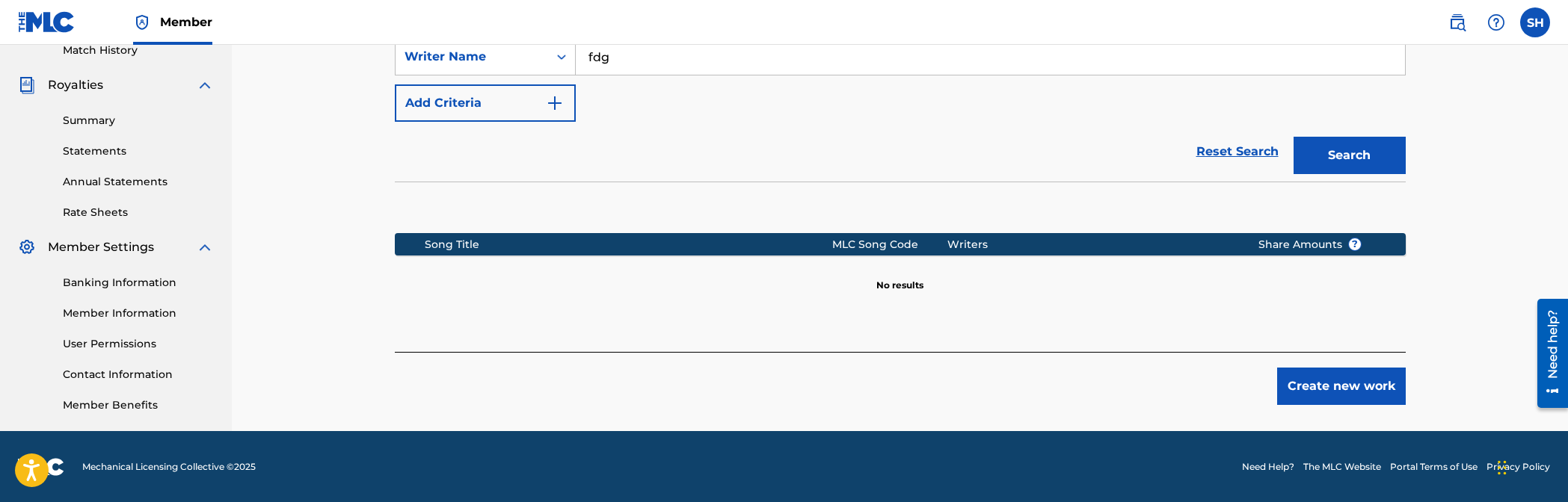
click at [951, 374] on button "Create new work" at bounding box center [1341, 386] width 129 height 37
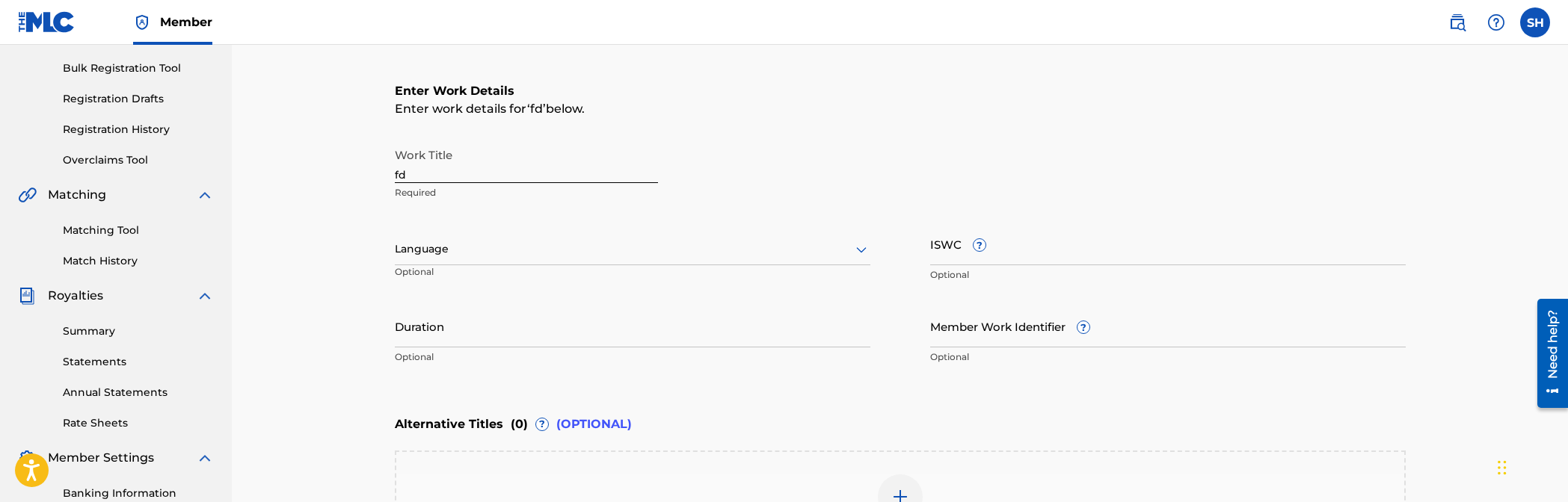
scroll to position [0, 0]
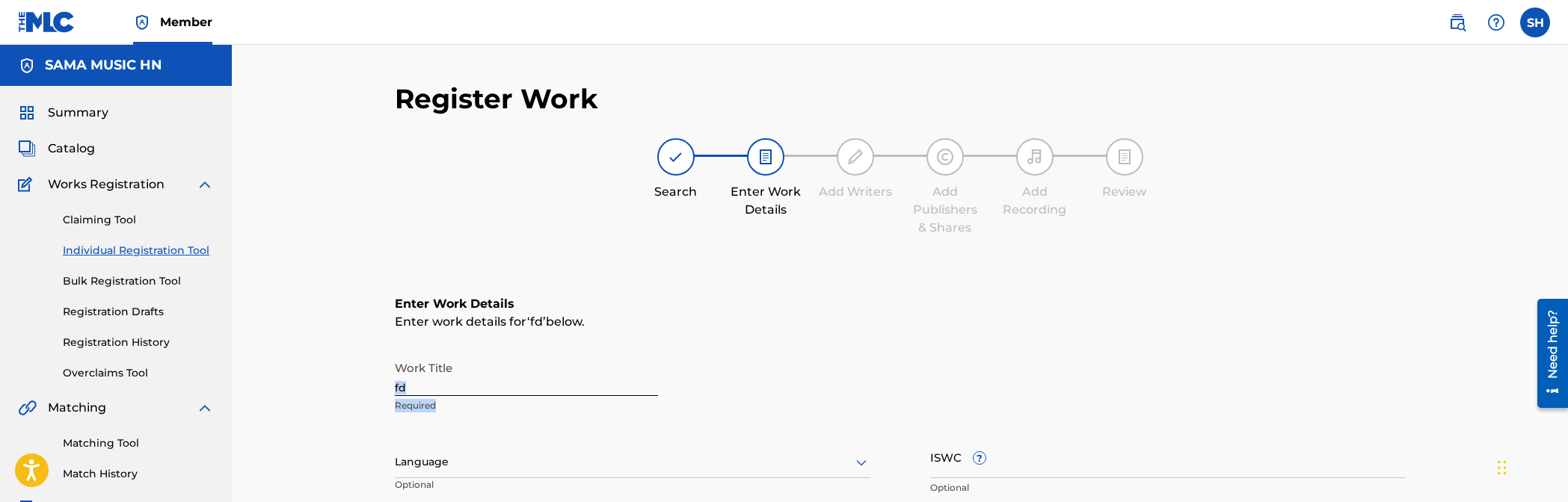
drag, startPoint x: 510, startPoint y: 406, endPoint x: 477, endPoint y: 394, distance: 35.1
click at [477, 394] on div "Work Title fd Required" at bounding box center [526, 387] width 263 height 67
drag, startPoint x: 477, startPoint y: 394, endPoint x: 470, endPoint y: 382, distance: 13.9
click at [467, 379] on div at bounding box center [467, 379] width 0 height 0
click at [619, 380] on input "fd" at bounding box center [526, 375] width 263 height 42
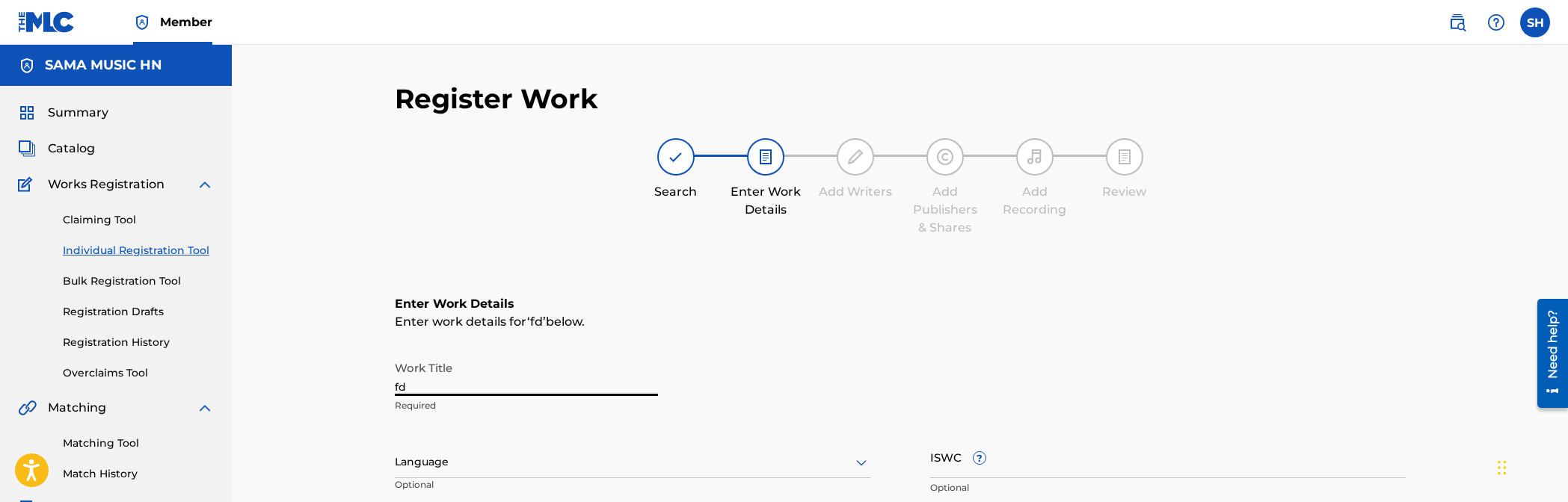
drag, startPoint x: 575, startPoint y: 381, endPoint x: 294, endPoint y: 394, distance: 281.3
click at [294, 394] on div "Register Work Search Enter Work Details Add Writers Add Publishers & Shares Add…" at bounding box center [900, 455] width 1336 height 820
paste input "Sigo de Pie"
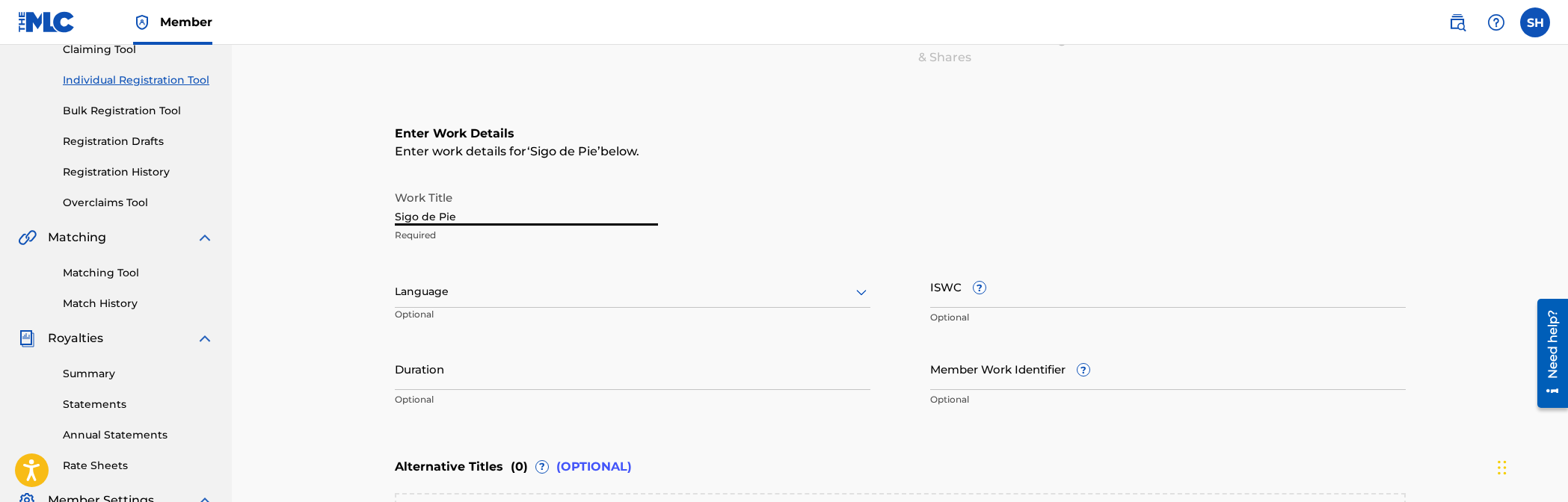
scroll to position [224, 0]
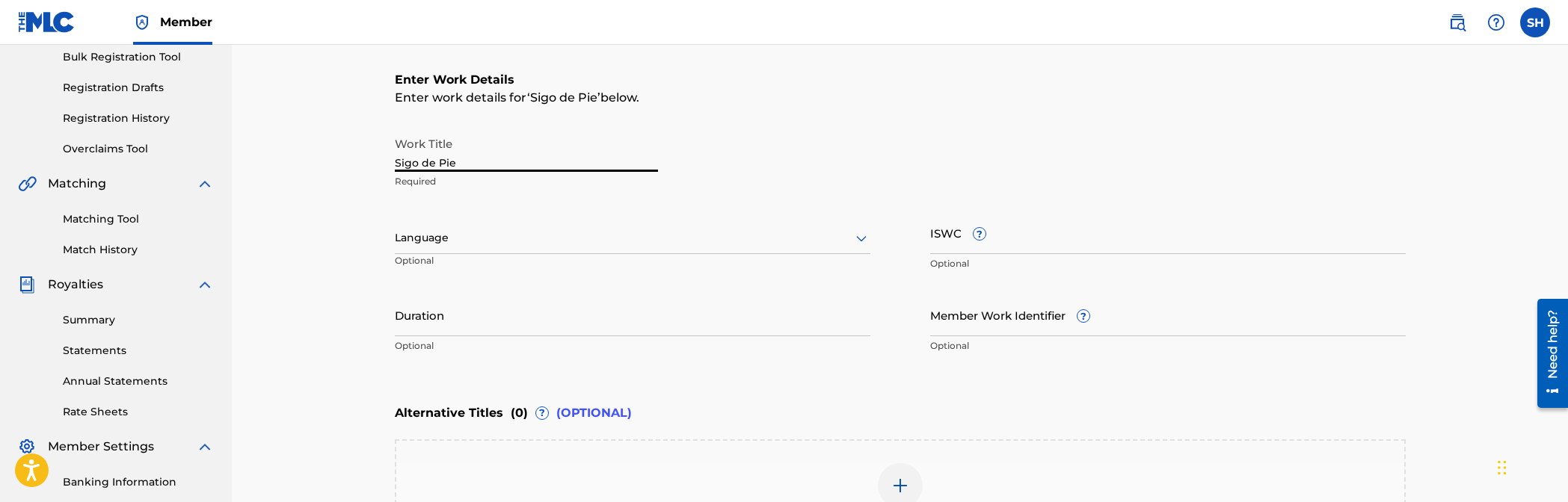
type input "Sigo de Pie"
click at [564, 232] on div at bounding box center [632, 238] width 476 height 19
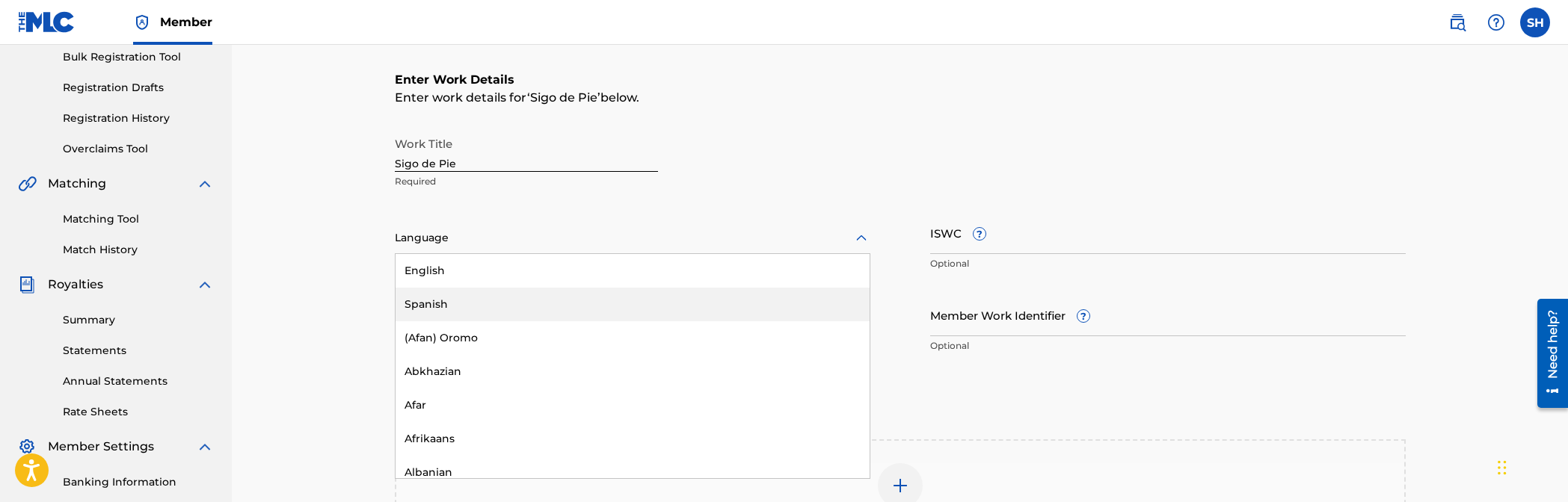
click at [480, 308] on div "Spanish" at bounding box center [632, 305] width 474 height 34
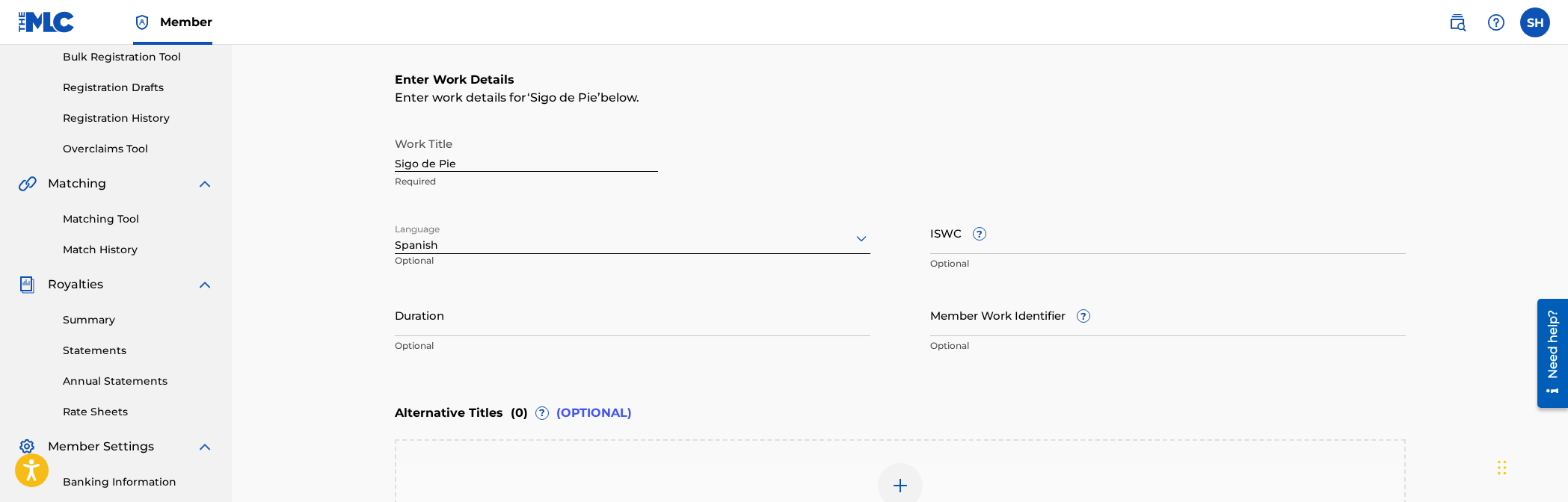
click at [951, 239] on input "ISWC ?" at bounding box center [1168, 233] width 476 height 42
click at [951, 229] on input "ISWC ?" at bounding box center [1168, 233] width 476 height 42
paste input "T-332.996.511-5"
type input "T-332.996.511-5"
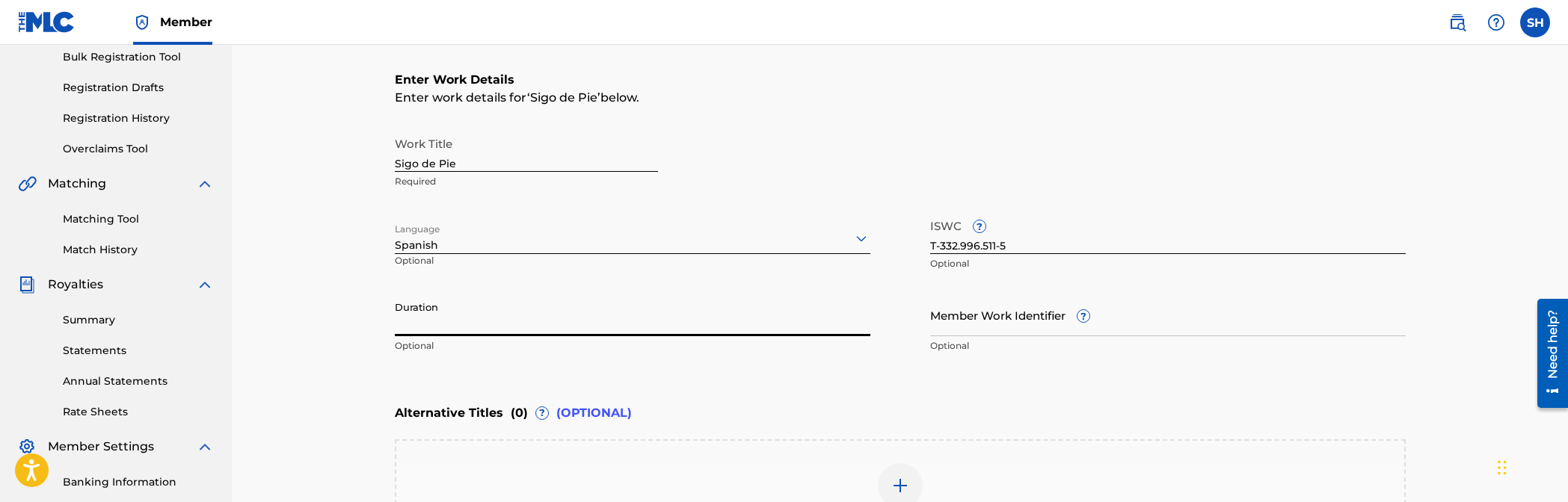
click at [552, 318] on input "Duration" at bounding box center [632, 315] width 476 height 42
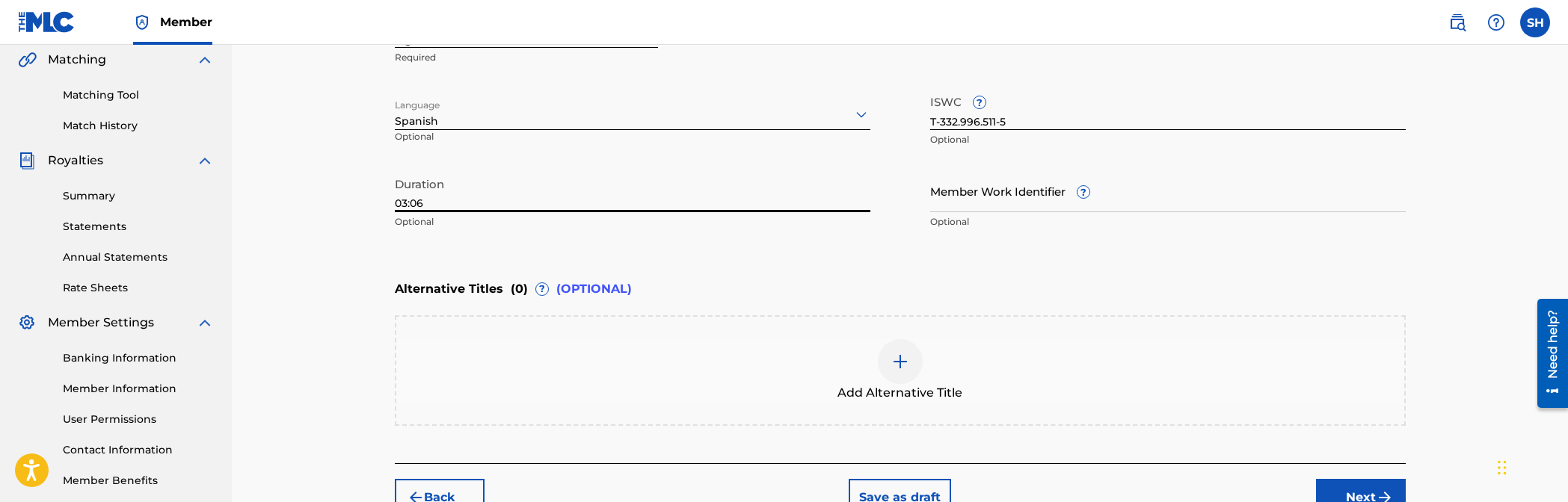
scroll to position [433, 0]
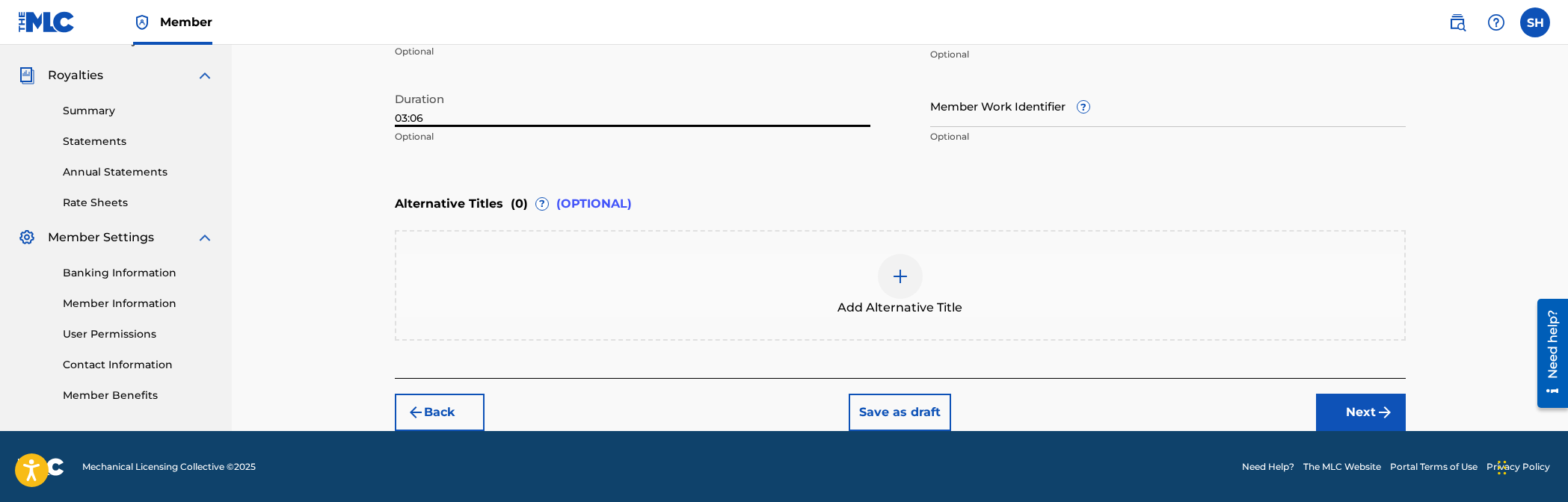
type input "03:06"
click at [951, 413] on button "Next" at bounding box center [1361, 412] width 90 height 37
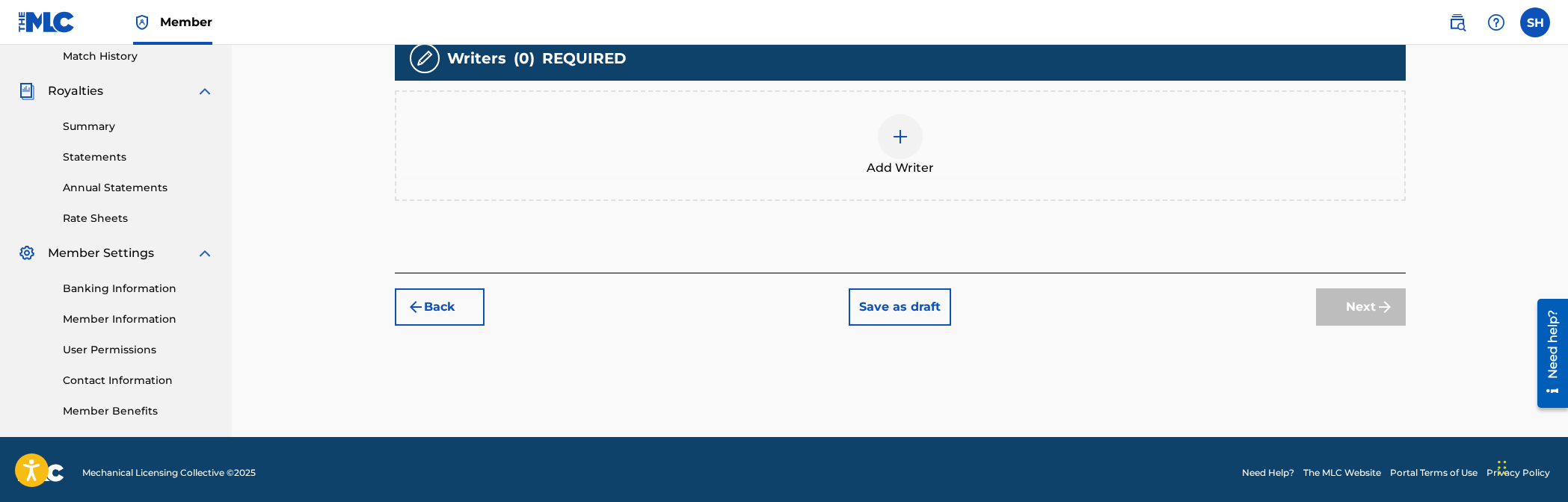
scroll to position [424, 0]
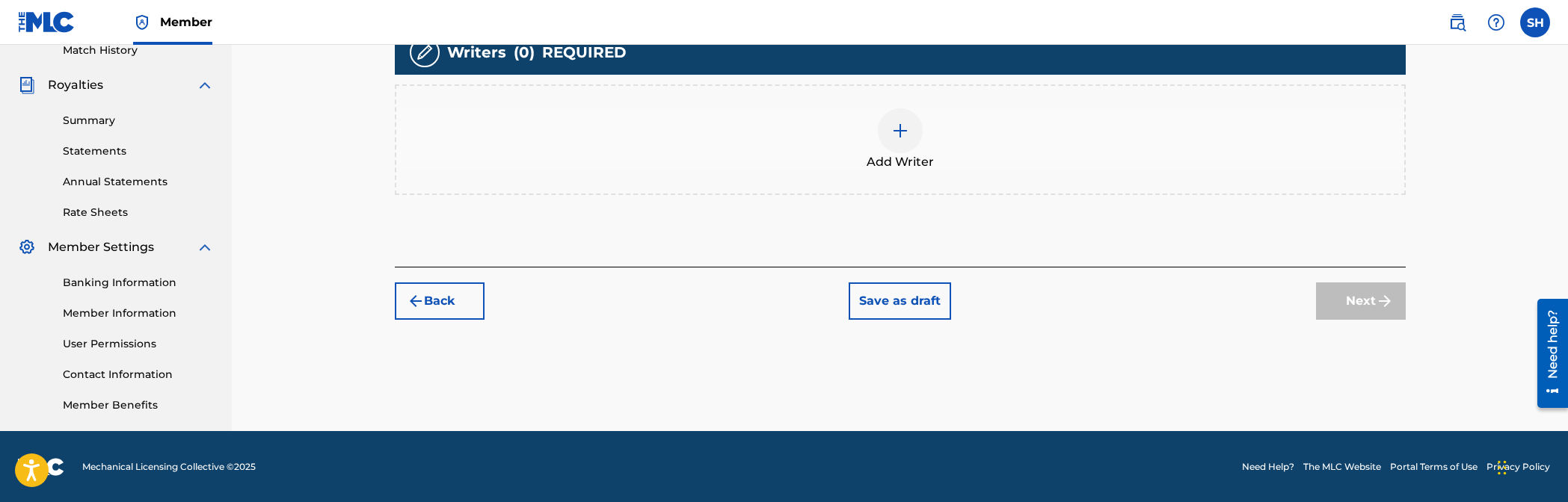
click at [889, 167] on span "Add Writer" at bounding box center [900, 162] width 67 height 18
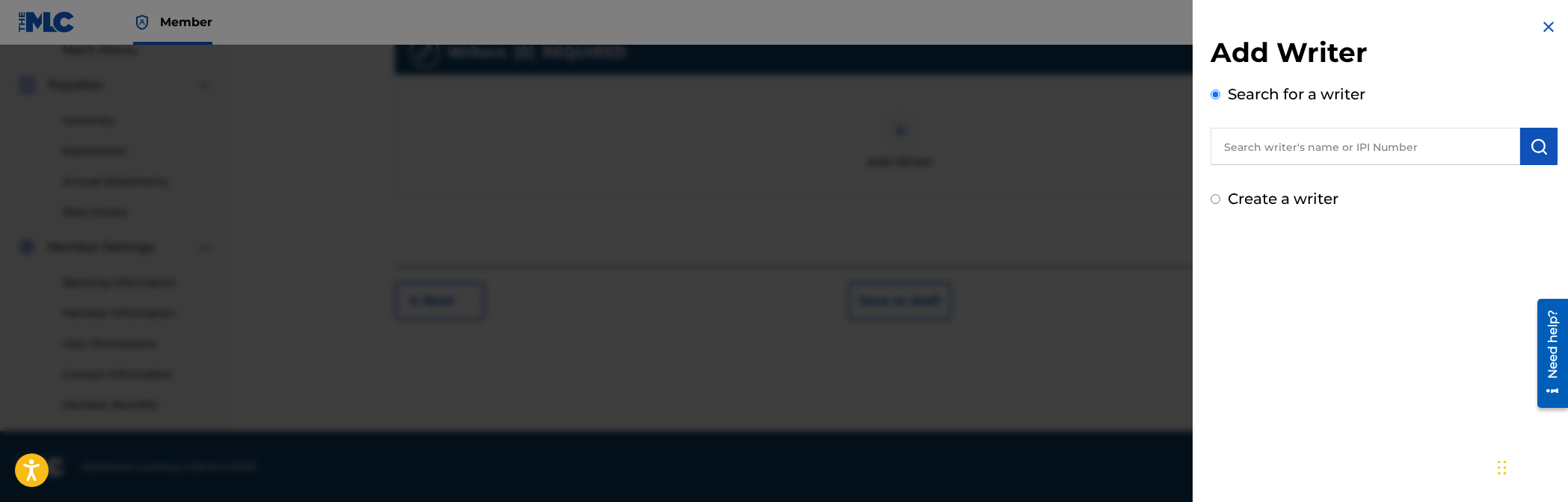
click at [951, 144] on input "text" at bounding box center [1366, 146] width 310 height 37
paste input "01054647753"
drag, startPoint x: 1251, startPoint y: 151, endPoint x: 1254, endPoint y: 268, distance: 117.0
click at [951, 152] on input "01054647753" at bounding box center [1366, 146] width 310 height 37
type input "01054647753"
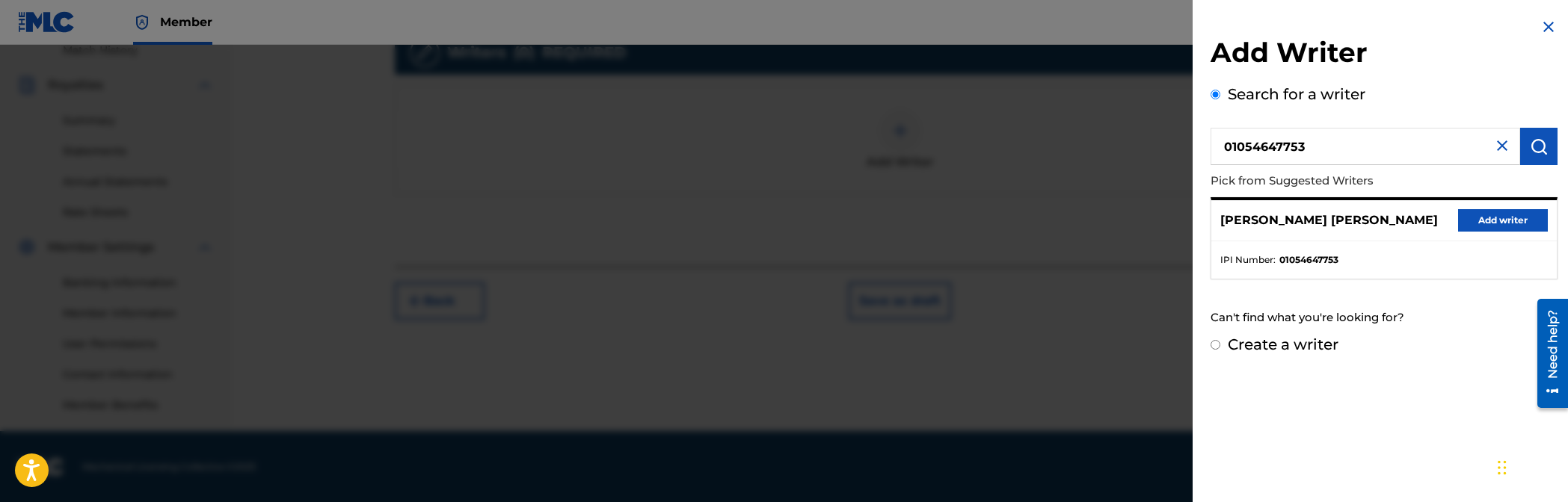
click at [951, 205] on div "[PERSON_NAME] [PERSON_NAME] Add writer" at bounding box center [1384, 221] width 345 height 41
click at [951, 209] on button "Add writer" at bounding box center [1503, 220] width 90 height 22
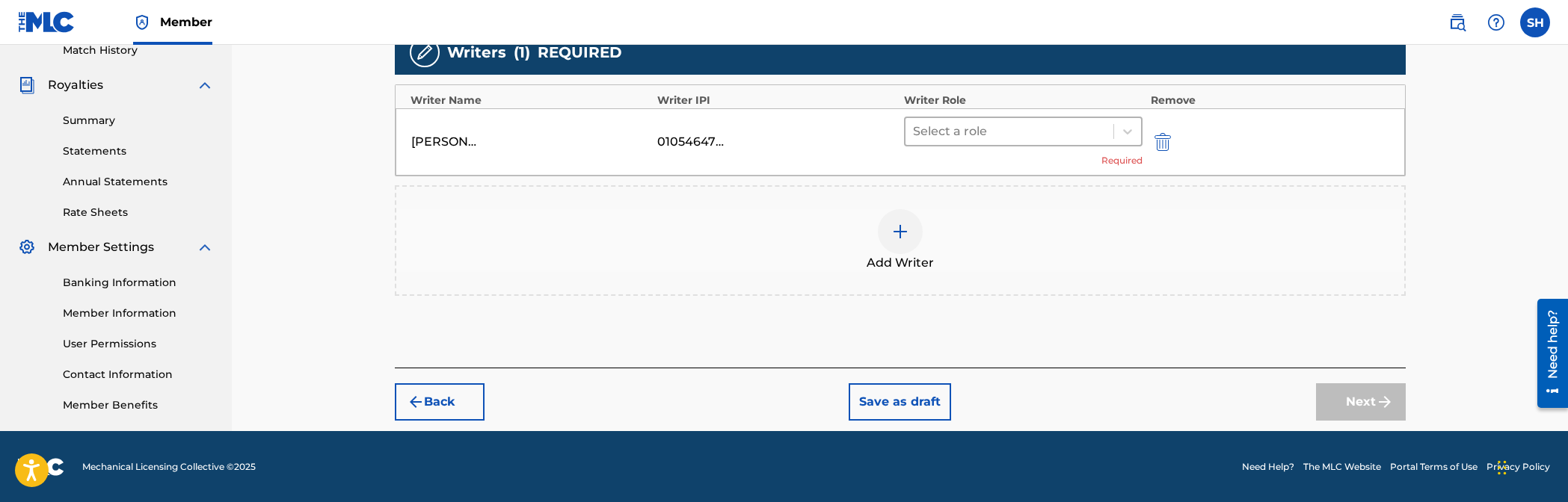
click at [951, 137] on div at bounding box center [1009, 131] width 194 height 21
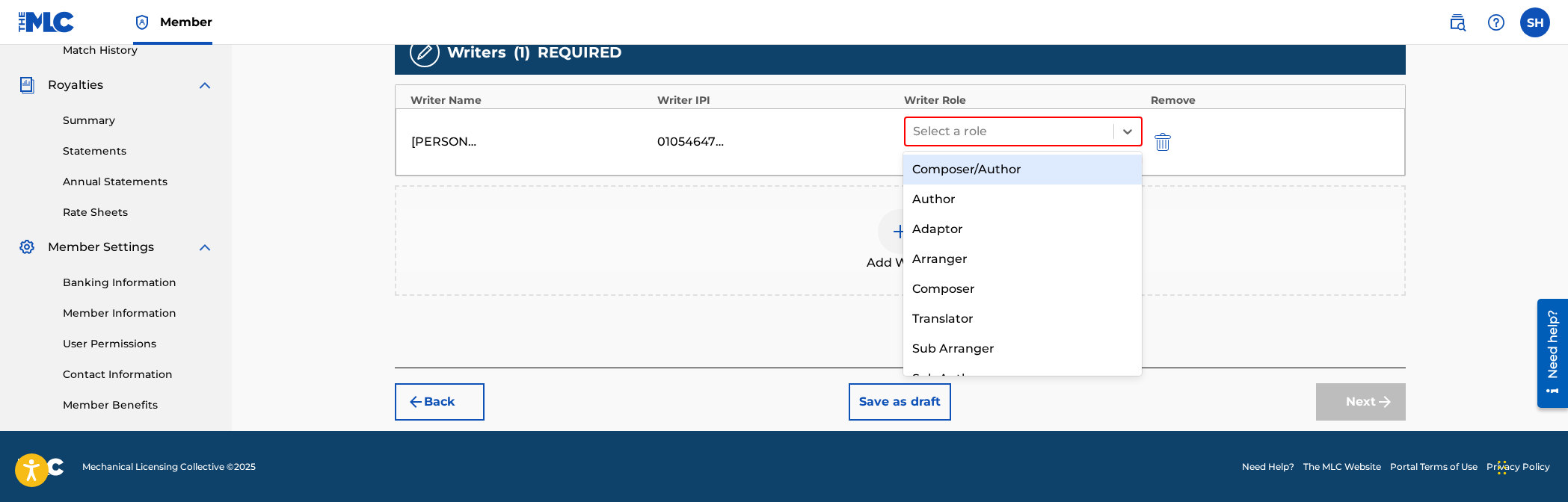
click at [951, 173] on div "Composer/Author" at bounding box center [1023, 169] width 239 height 30
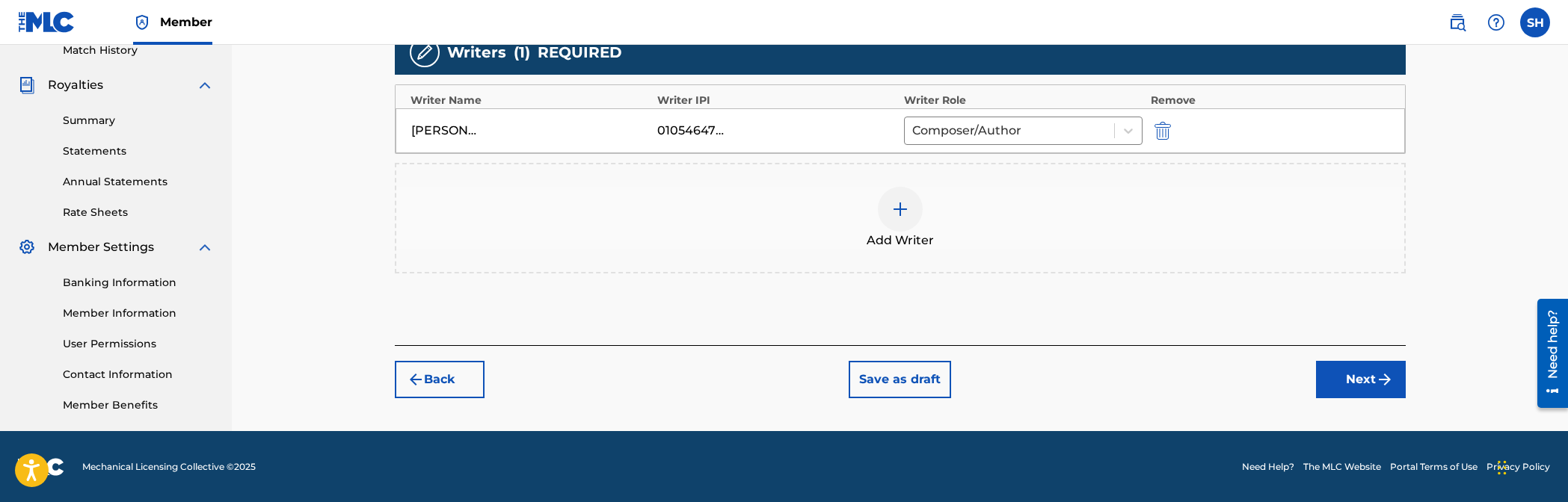
click at [951, 394] on button "Next" at bounding box center [1361, 380] width 90 height 37
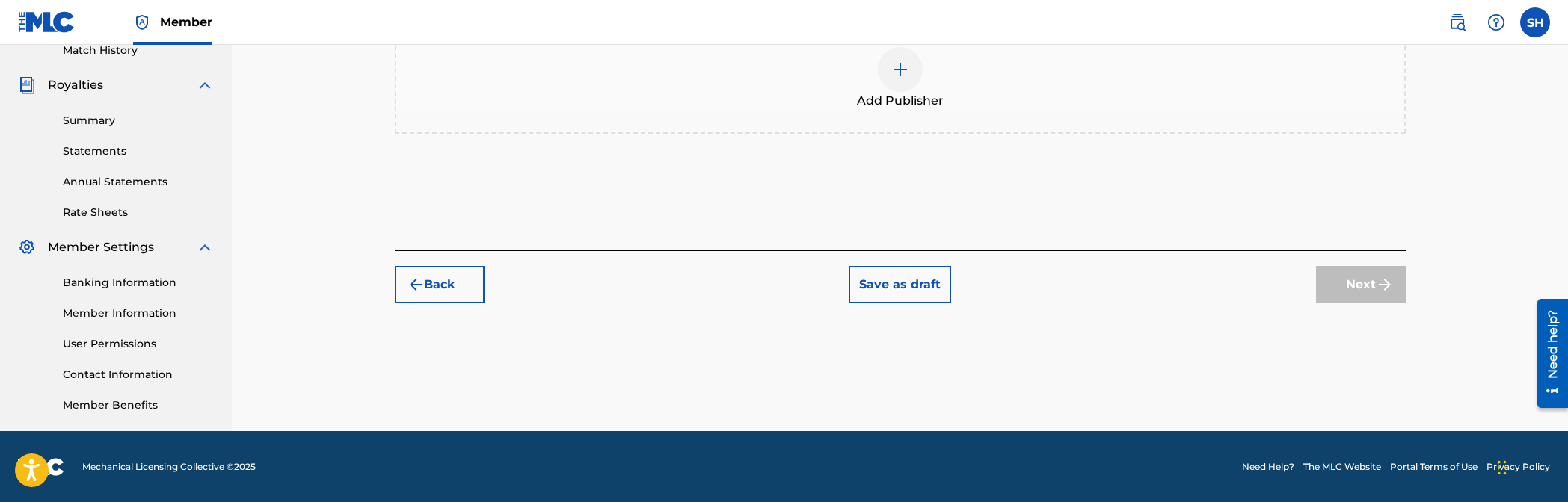
click at [923, 65] on div "Add Publisher" at bounding box center [900, 79] width 1008 height 63
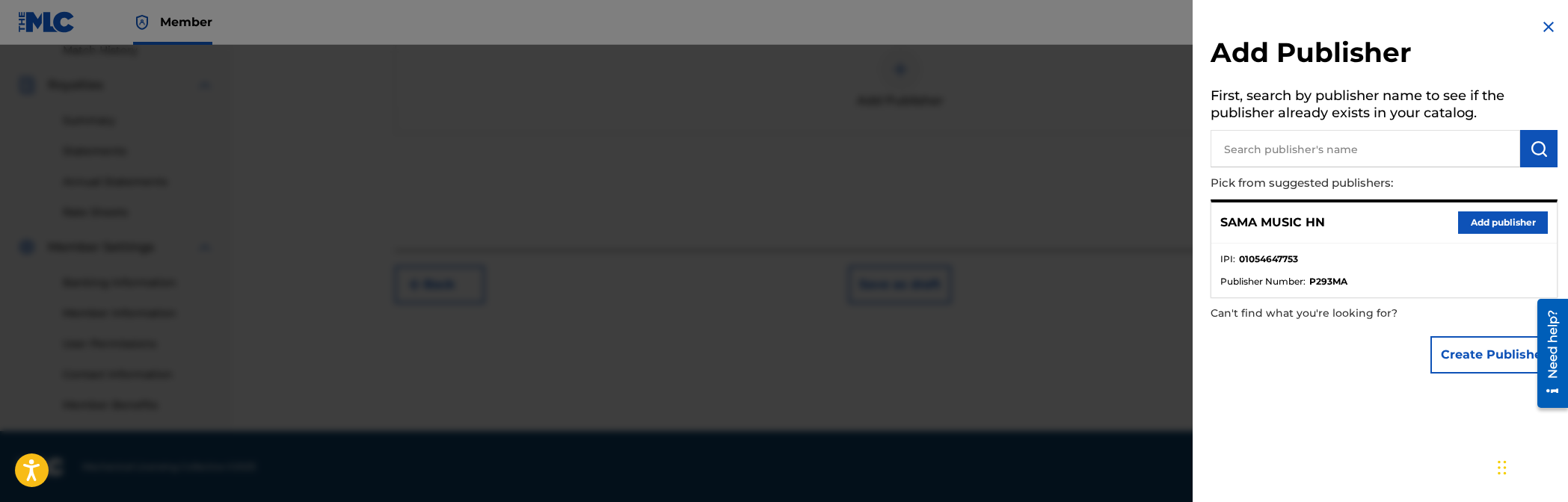
click at [951, 218] on button "Add publisher" at bounding box center [1503, 223] width 90 height 22
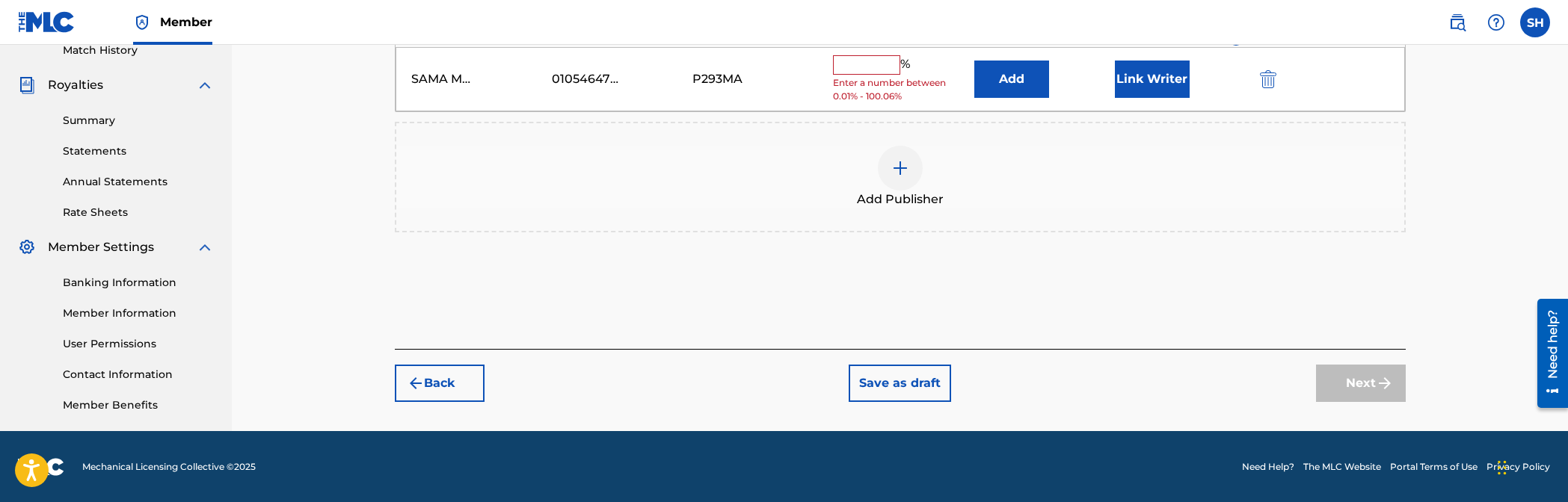
click at [888, 68] on input "text" at bounding box center [866, 64] width 67 height 19
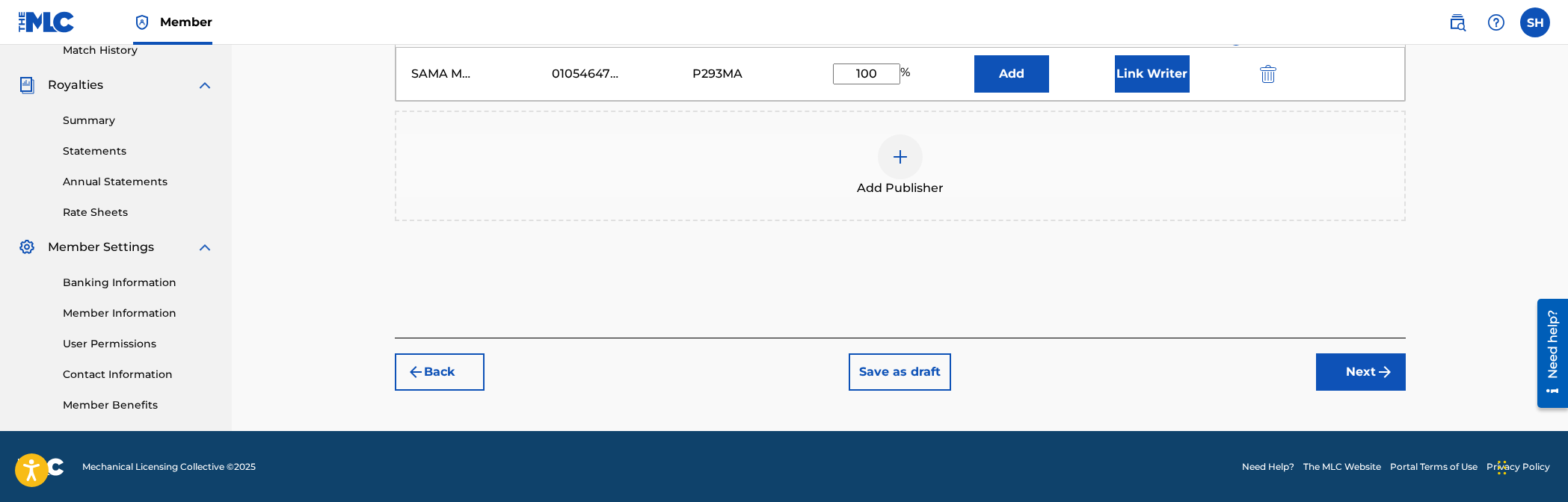
type input "100"
drag, startPoint x: 1416, startPoint y: 364, endPoint x: 1394, endPoint y: 367, distance: 22.2
click at [951, 363] on div "Register Work Search Enter Work Details Add Writers Add Publishers & Shares Add…" at bounding box center [900, 44] width 1046 height 773
click at [951, 367] on button "Next" at bounding box center [1361, 372] width 90 height 37
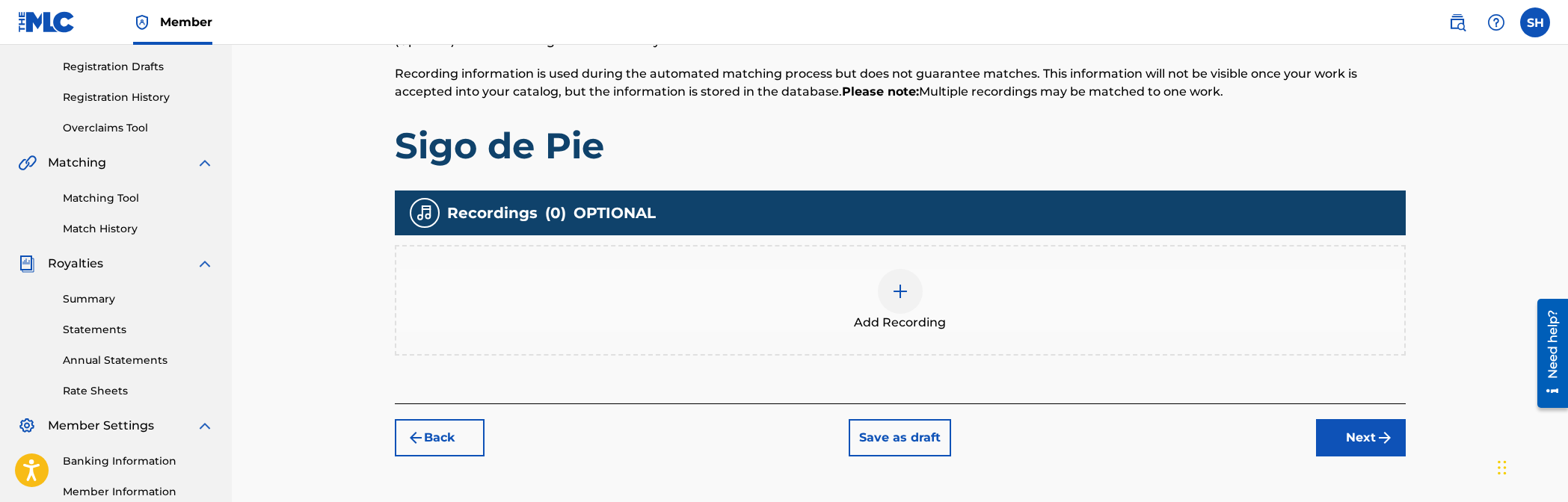
scroll to position [291, 0]
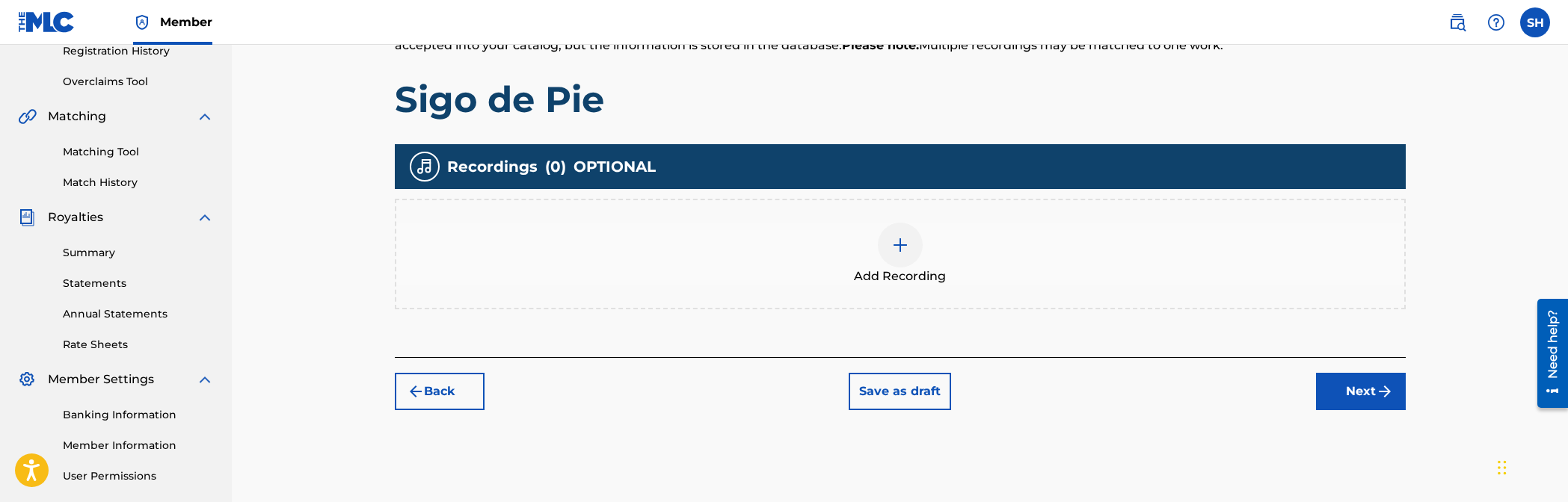
click at [926, 238] on div "Add Recording" at bounding box center [900, 254] width 1008 height 63
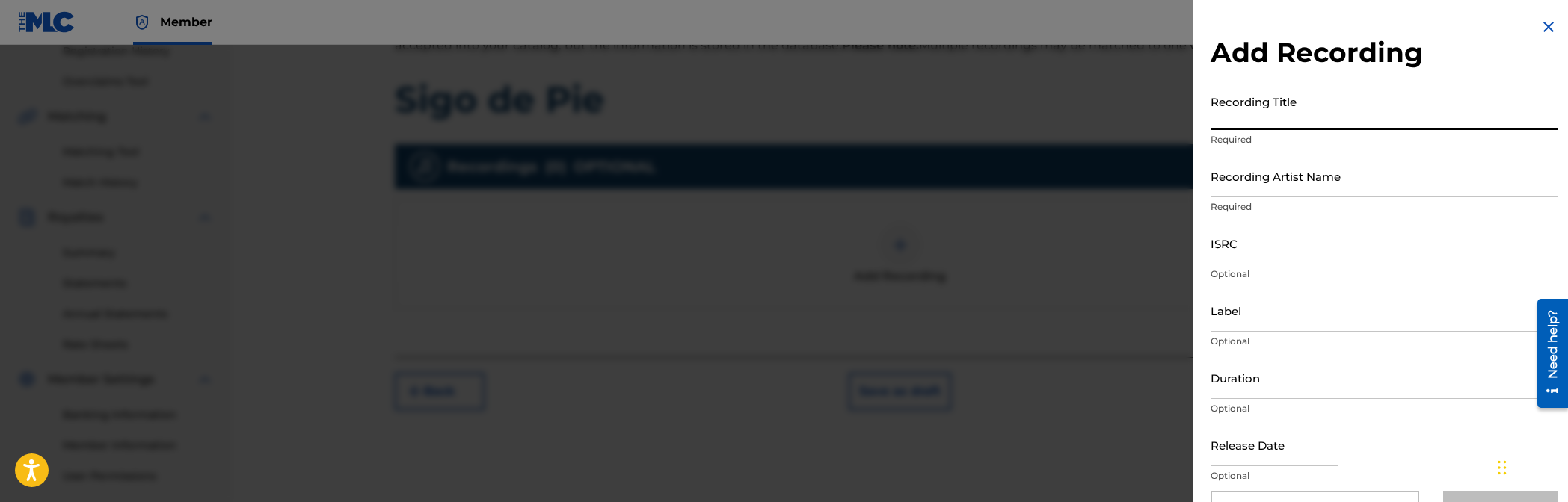
click at [951, 110] on input "Recording Title" at bounding box center [1384, 108] width 347 height 42
type input "Sigo De Pie"
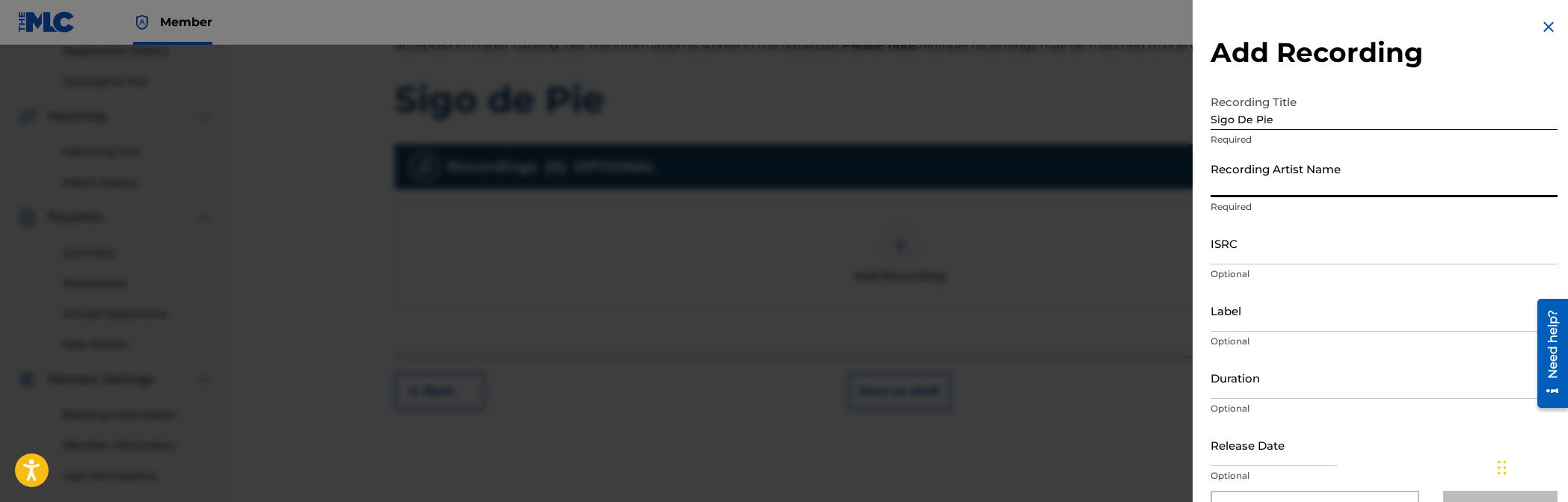
click at [951, 177] on input "Recording Artist Name" at bounding box center [1384, 176] width 347 height 42
type input "Light Hn"
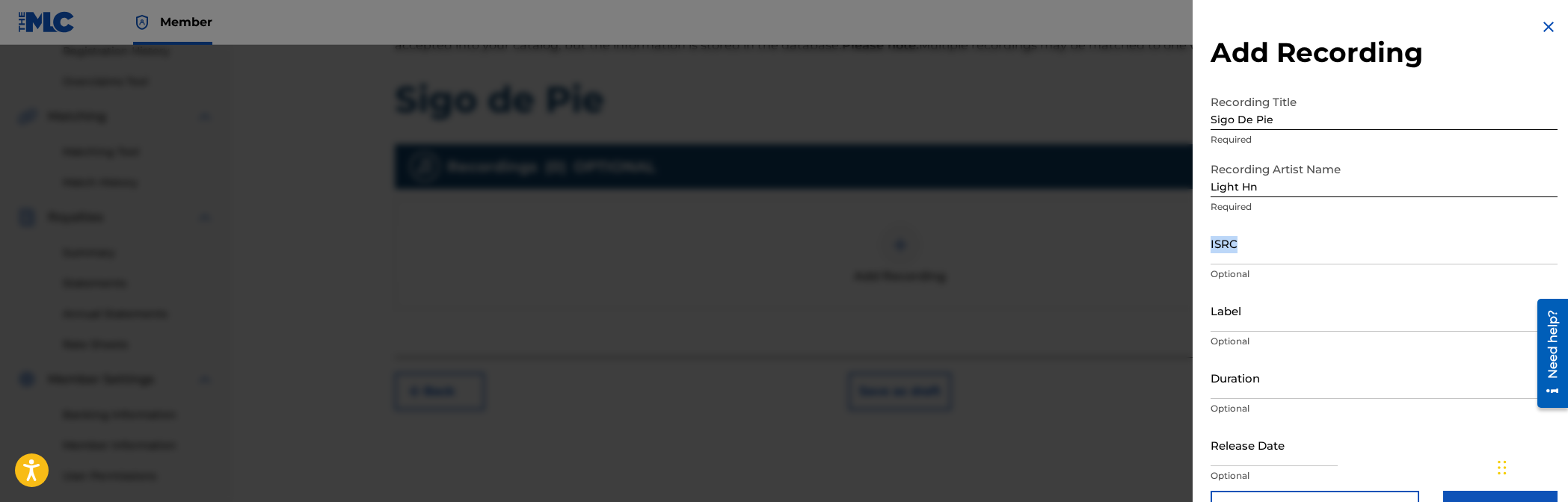
click at [951, 263] on div "ISRC Optional" at bounding box center [1384, 255] width 347 height 67
click at [951, 261] on input "ISRC" at bounding box center [1384, 243] width 347 height 42
click at [951, 253] on input "ISRC" at bounding box center [1384, 243] width 347 height 42
click at [951, 257] on input "ISRC" at bounding box center [1384, 243] width 347 height 42
click at [951, 235] on input "ISRC" at bounding box center [1384, 243] width 347 height 42
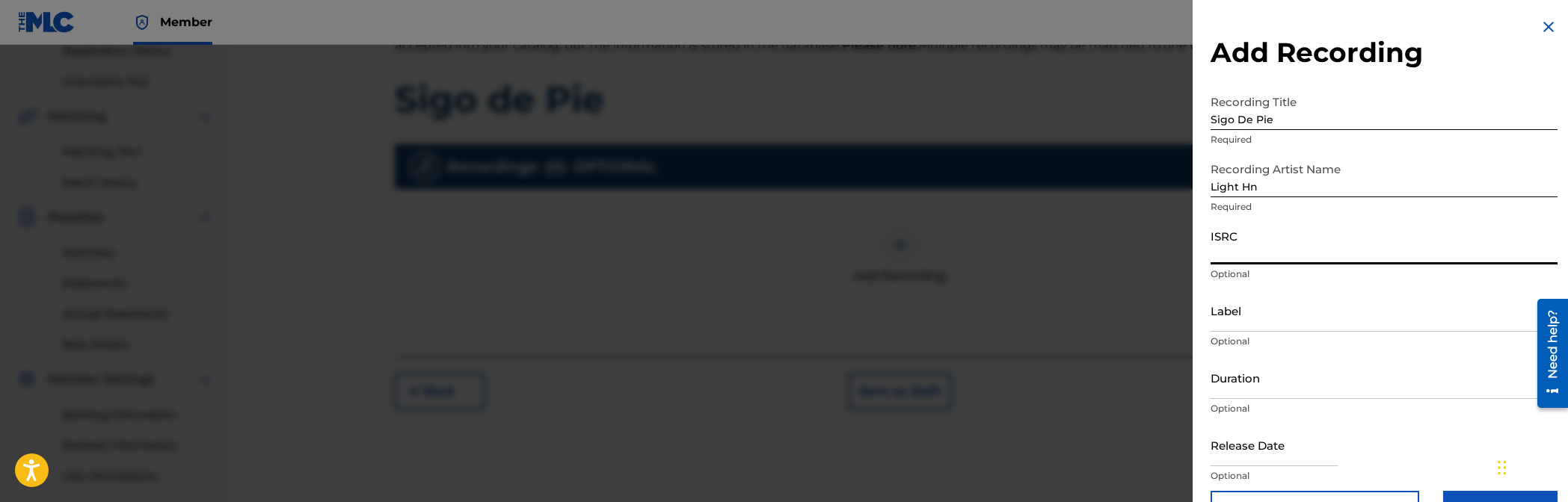
paste input "ushm22513835"
type input "ushm22513835"
click at [951, 284] on div "ISRC ushm22513835 Optional" at bounding box center [1384, 255] width 347 height 67
click at [951, 307] on input "Label" at bounding box center [1384, 311] width 347 height 42
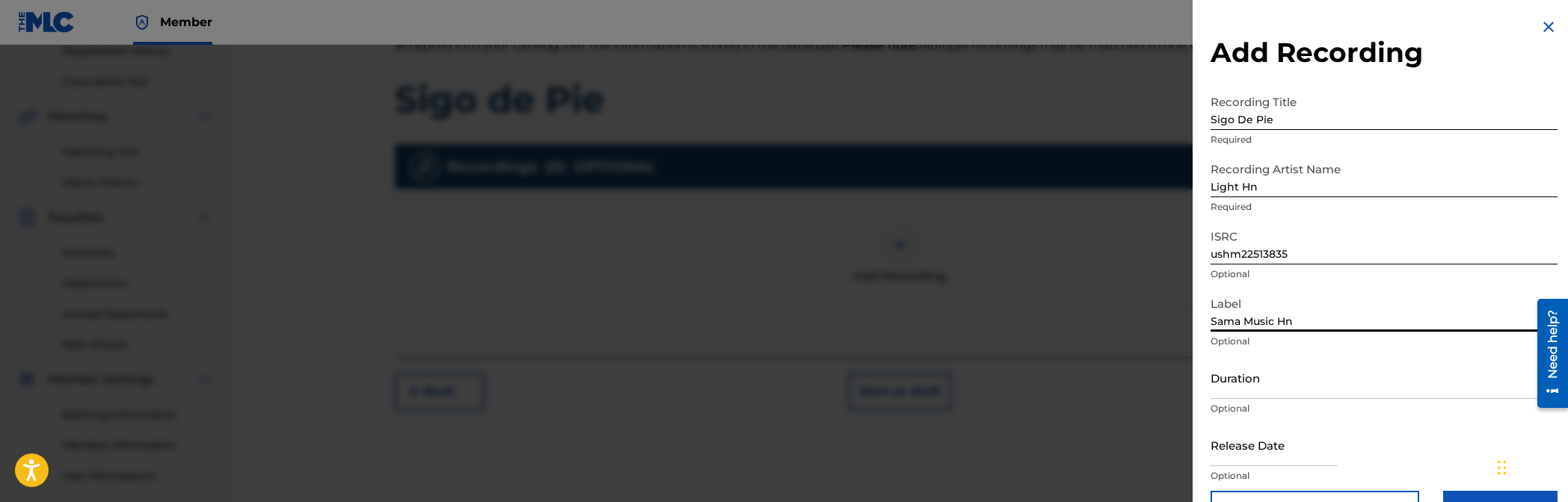
scroll to position [43, 0]
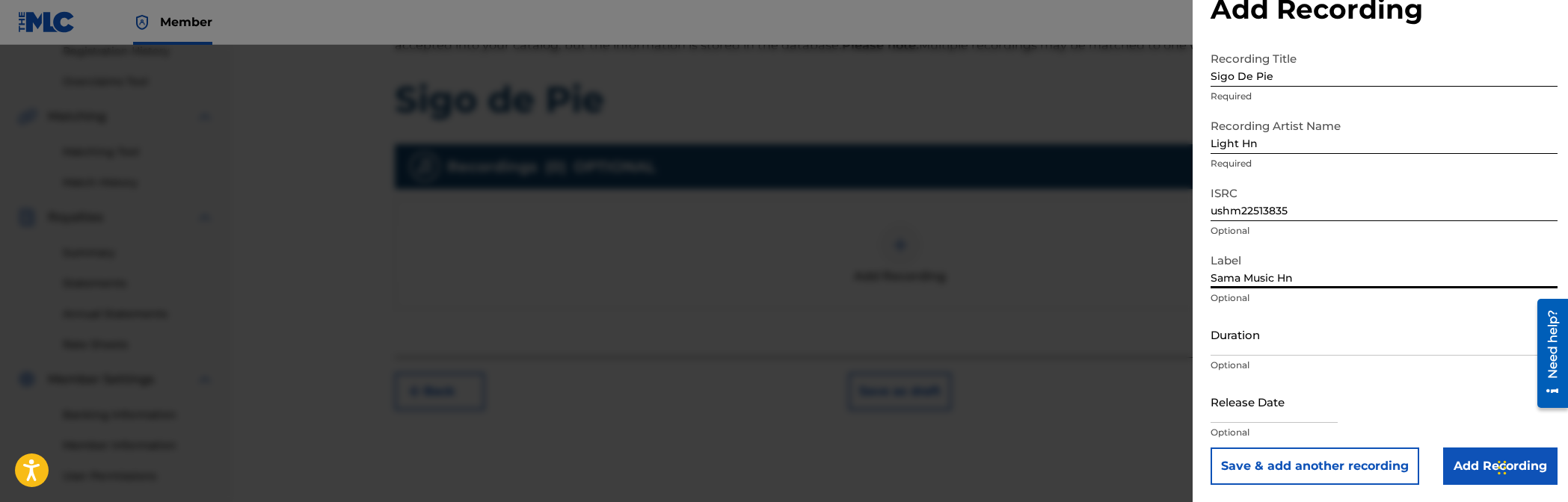
type input "Sama Music Hn"
click at [951, 343] on input "Duration" at bounding box center [1384, 334] width 347 height 42
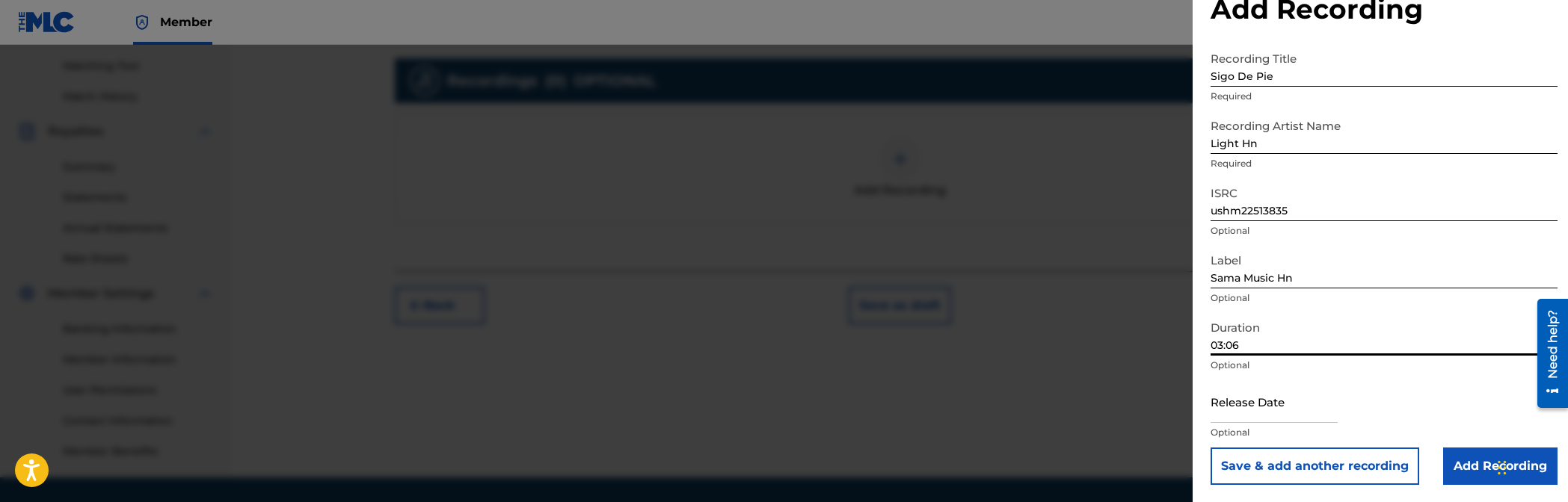
scroll to position [424, 0]
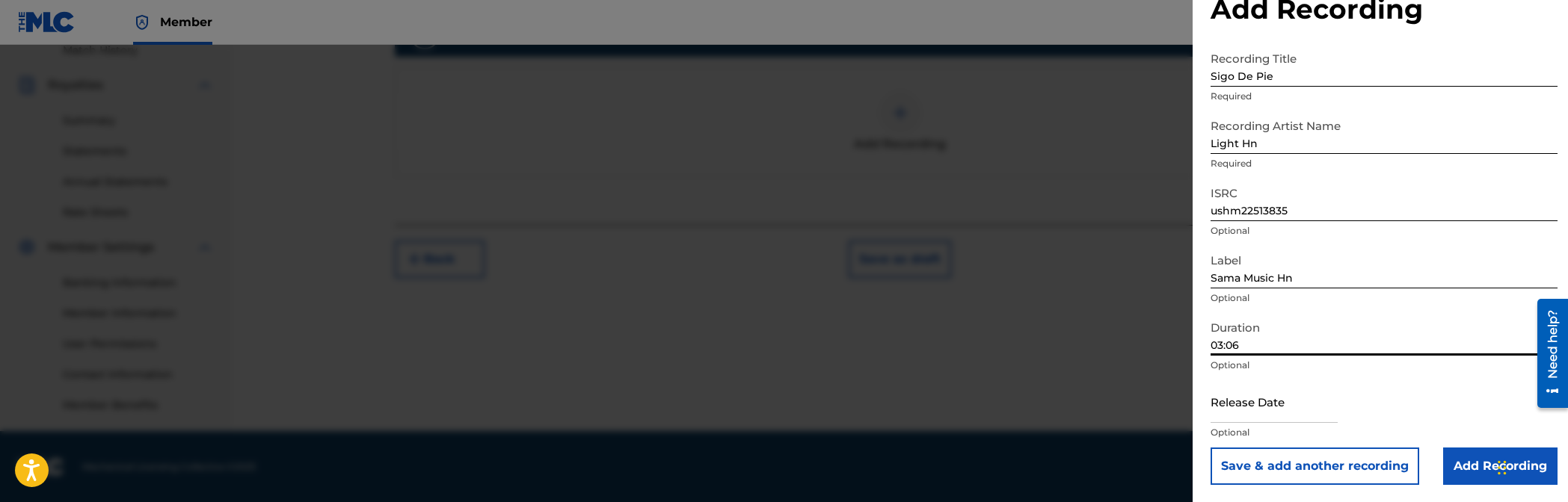
type input "03:06"
click at [951, 398] on input "text" at bounding box center [1274, 402] width 127 height 42
select select "7"
select select "2025"
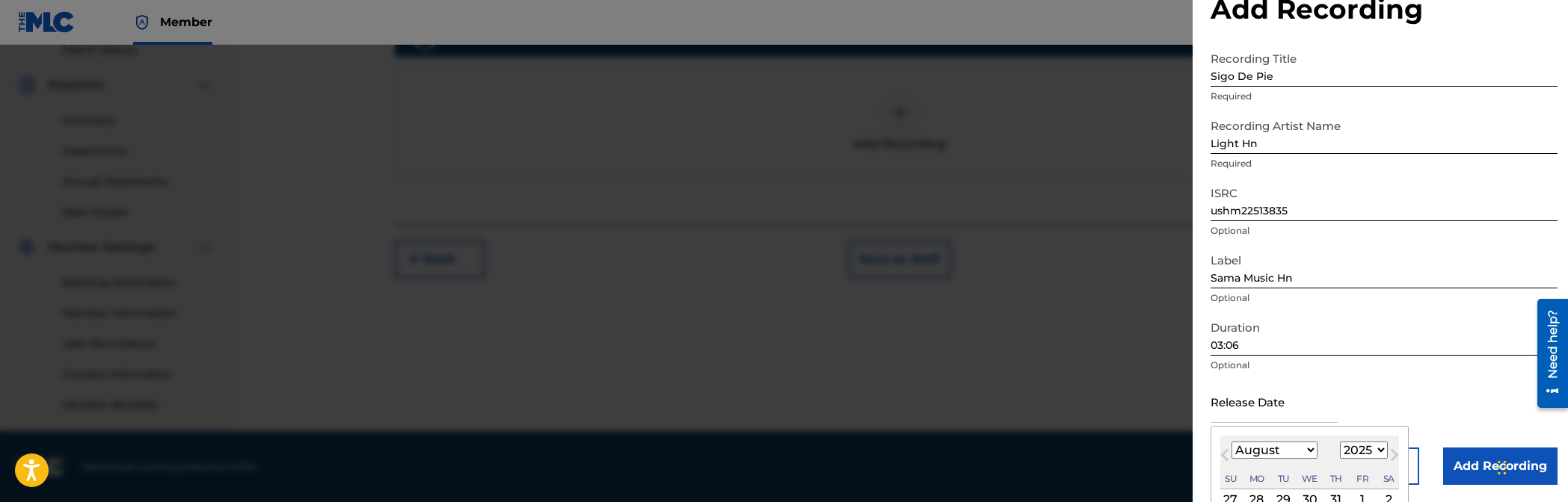
click at [951, 456] on select "January February March April May June July August September October November De…" at bounding box center [1274, 450] width 86 height 17
select select "4"
click at [951, 442] on select "January February March April May June July August September October November De…" at bounding box center [1274, 450] width 86 height 17
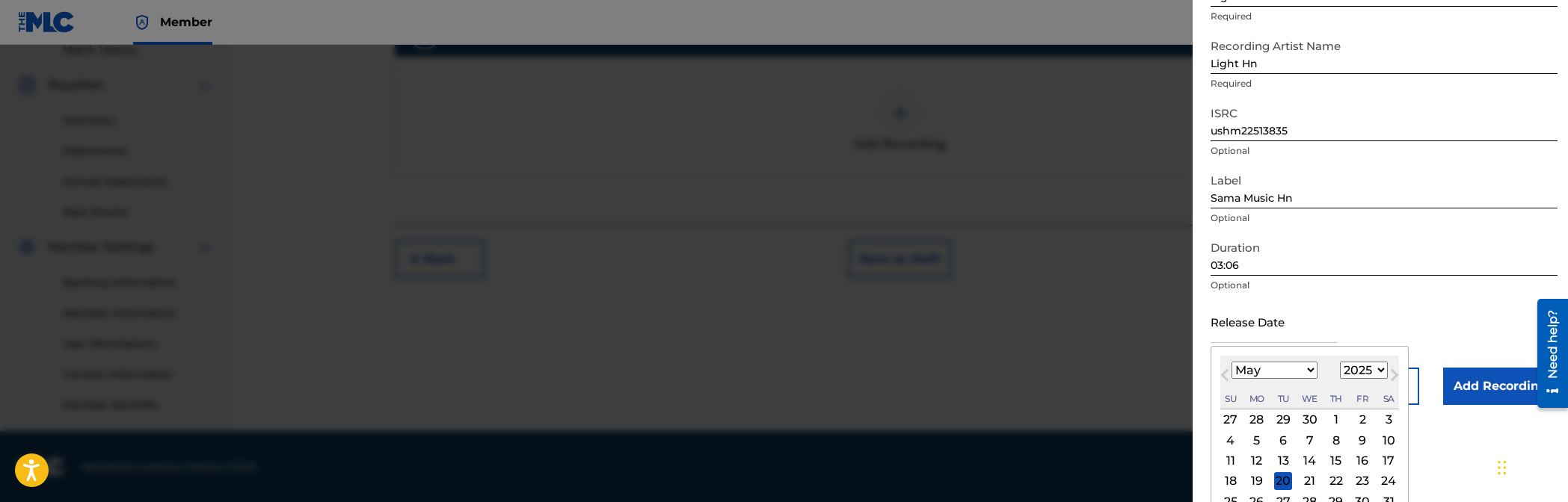
scroll to position [163, 0]
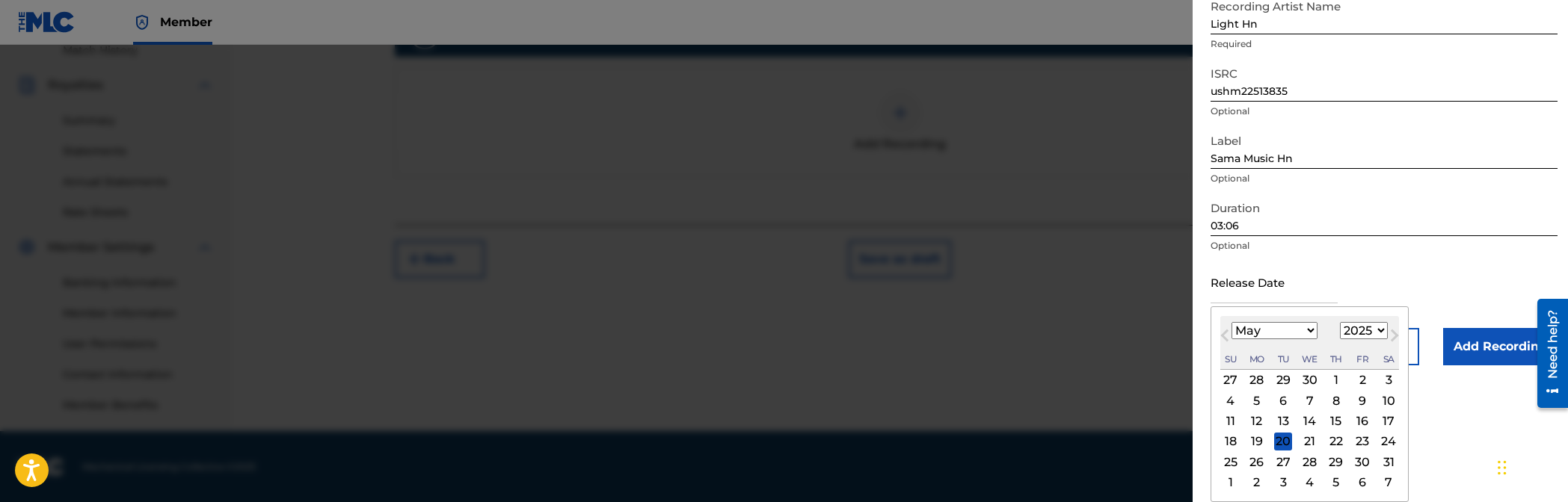
click at [951, 374] on div "3" at bounding box center [1388, 380] width 18 height 18
type input "[DATE]"
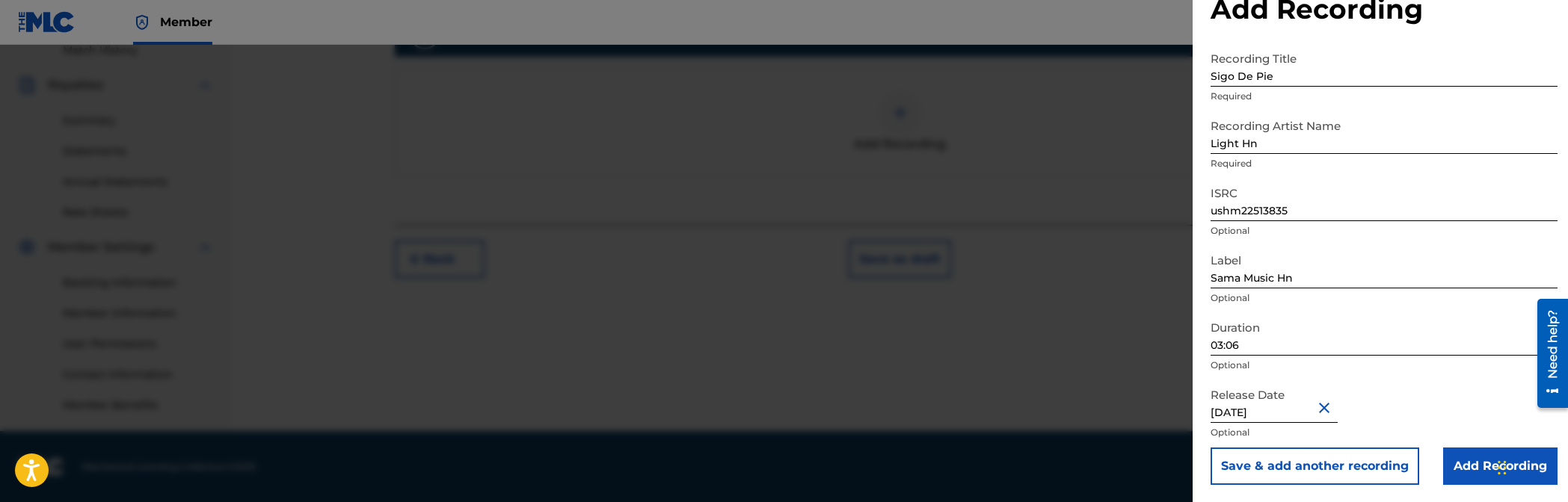
click at [951, 453] on input "Add Recording" at bounding box center [1499, 466] width 114 height 37
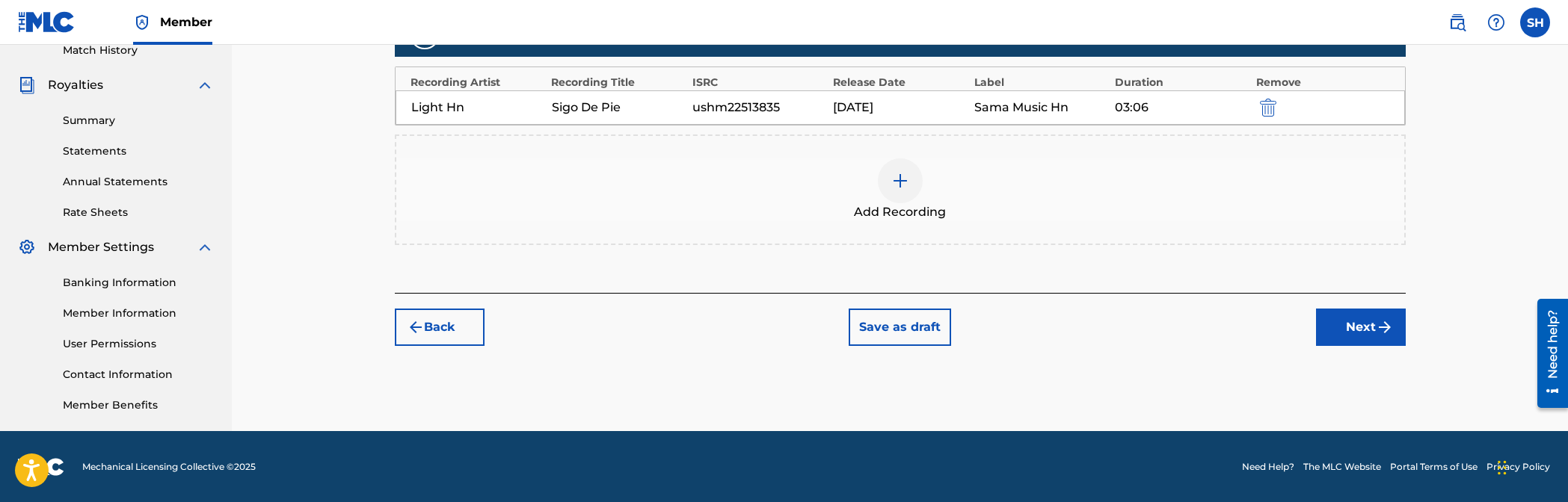
click at [951, 350] on div "Register Work Search Enter Work Details Add Writers Add Publishers & Shares Add…" at bounding box center [900, 44] width 1046 height 773
click at [951, 334] on button "Next" at bounding box center [1361, 328] width 90 height 37
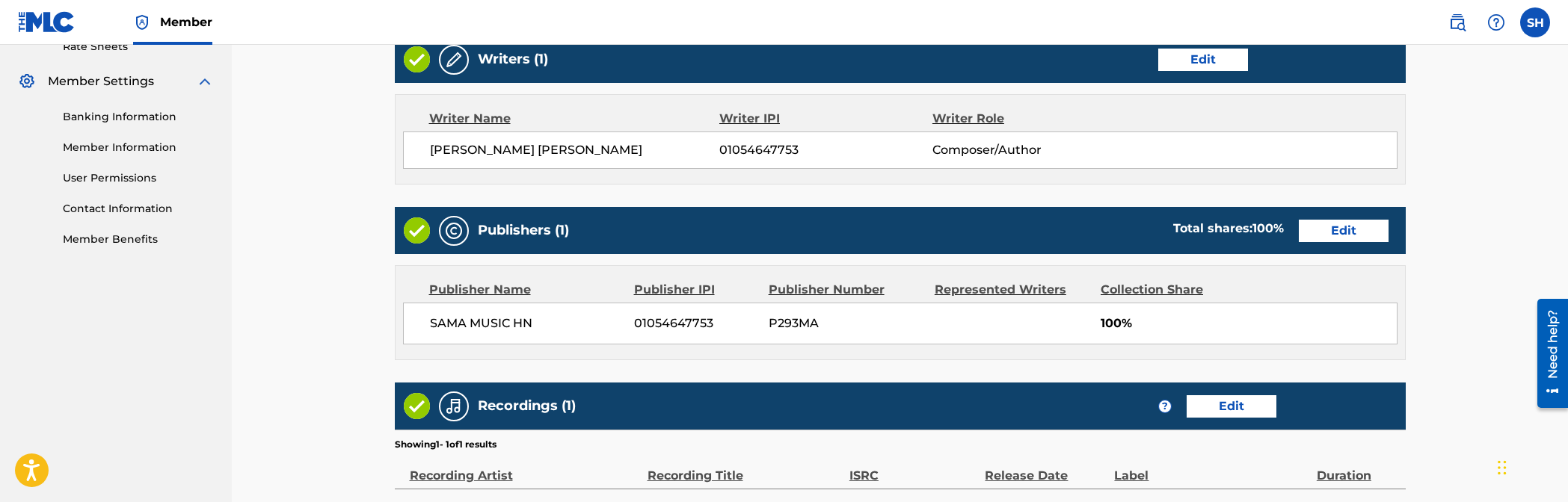
scroll to position [764, 0]
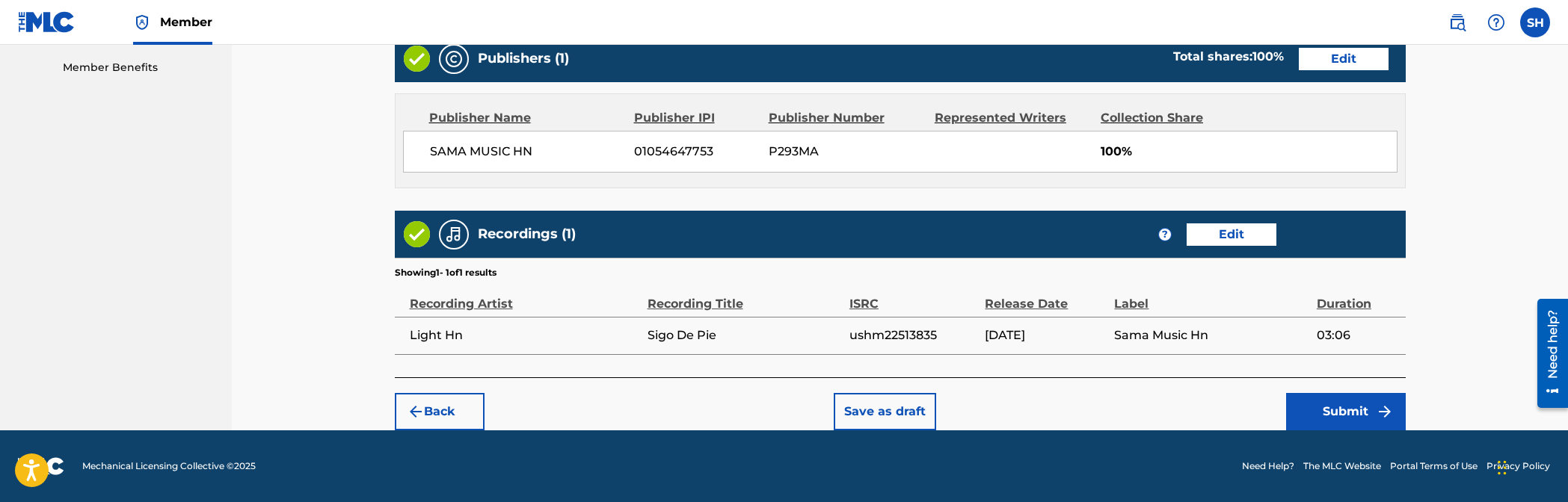
click at [951, 400] on button "Submit" at bounding box center [1345, 412] width 119 height 37
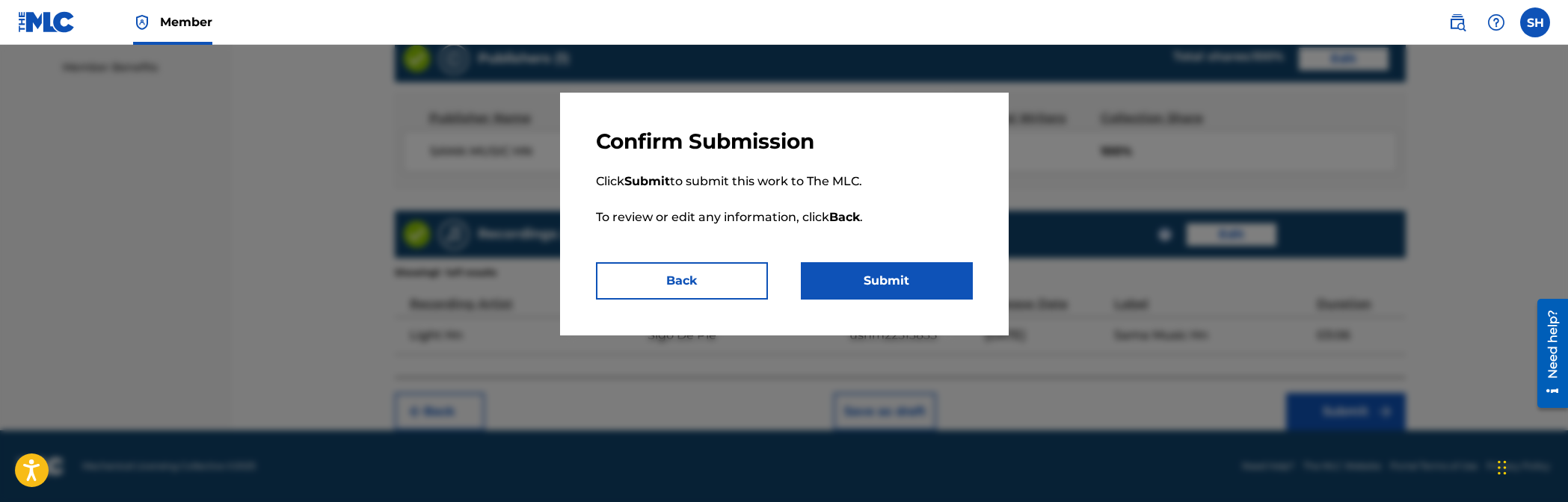
click at [889, 281] on button "Submit" at bounding box center [886, 281] width 172 height 37
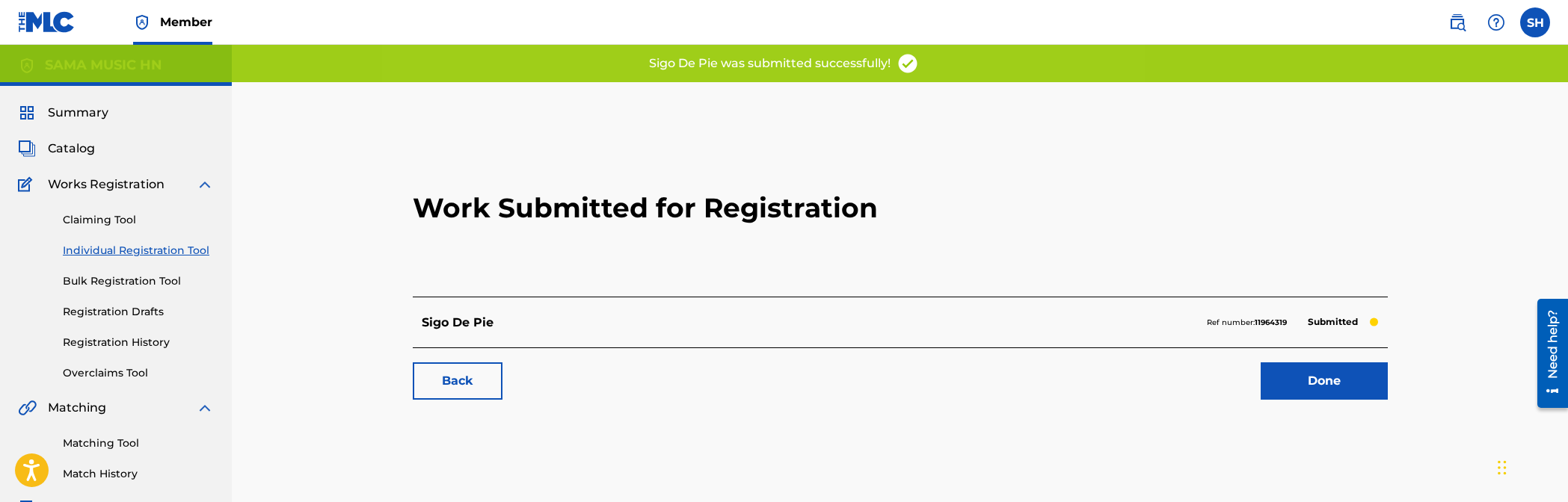
click at [951, 375] on link "Done" at bounding box center [1324, 381] width 127 height 37
